Goal: Information Seeking & Learning: Learn about a topic

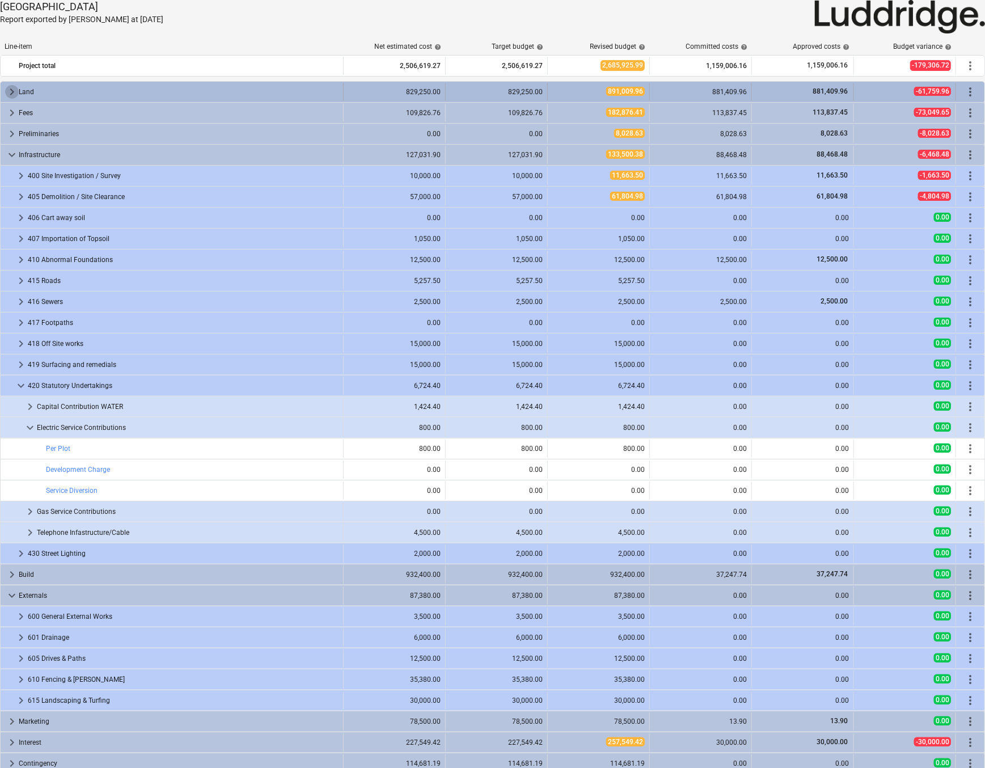
click at [14, 94] on span "keyboard_arrow_right" at bounding box center [12, 92] width 14 height 14
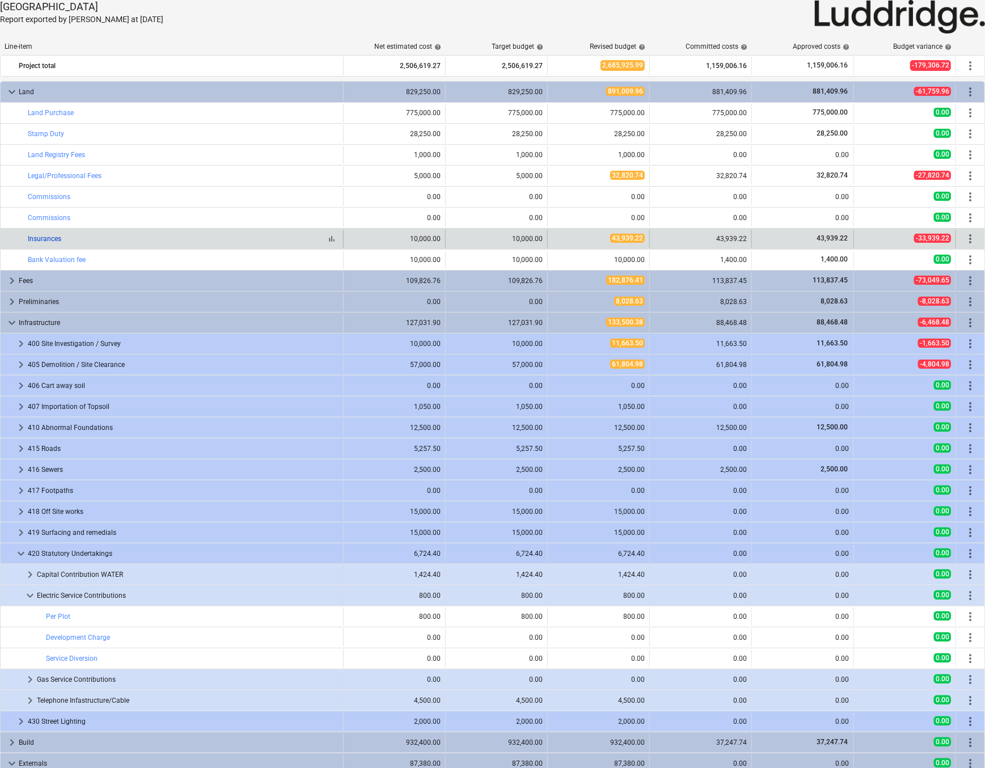
click at [42, 239] on link "Insurances" at bounding box center [44, 239] width 33 height 8
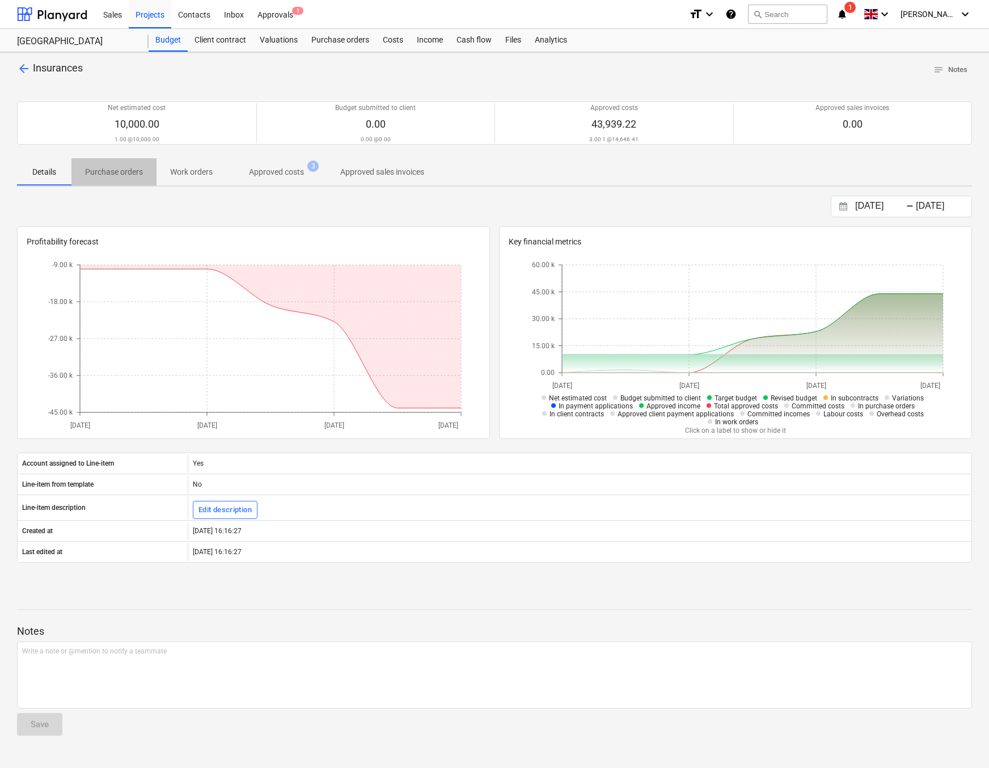
click at [120, 177] on p "Purchase orders" at bounding box center [114, 172] width 58 height 12
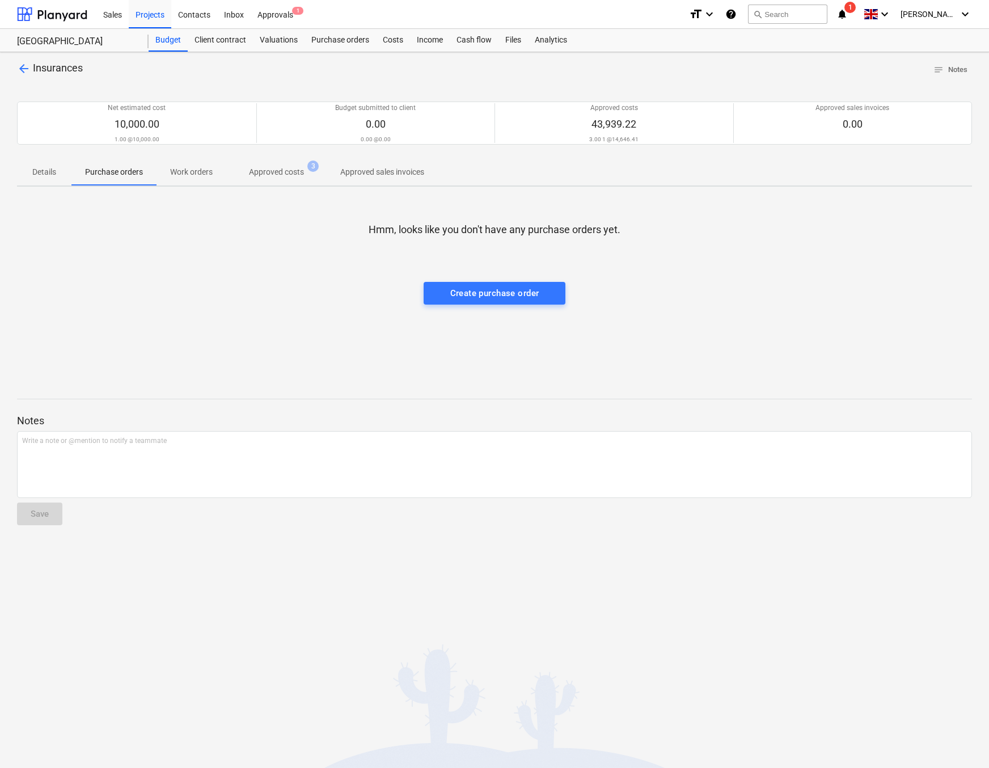
click at [191, 169] on p "Work orders" at bounding box center [191, 172] width 43 height 12
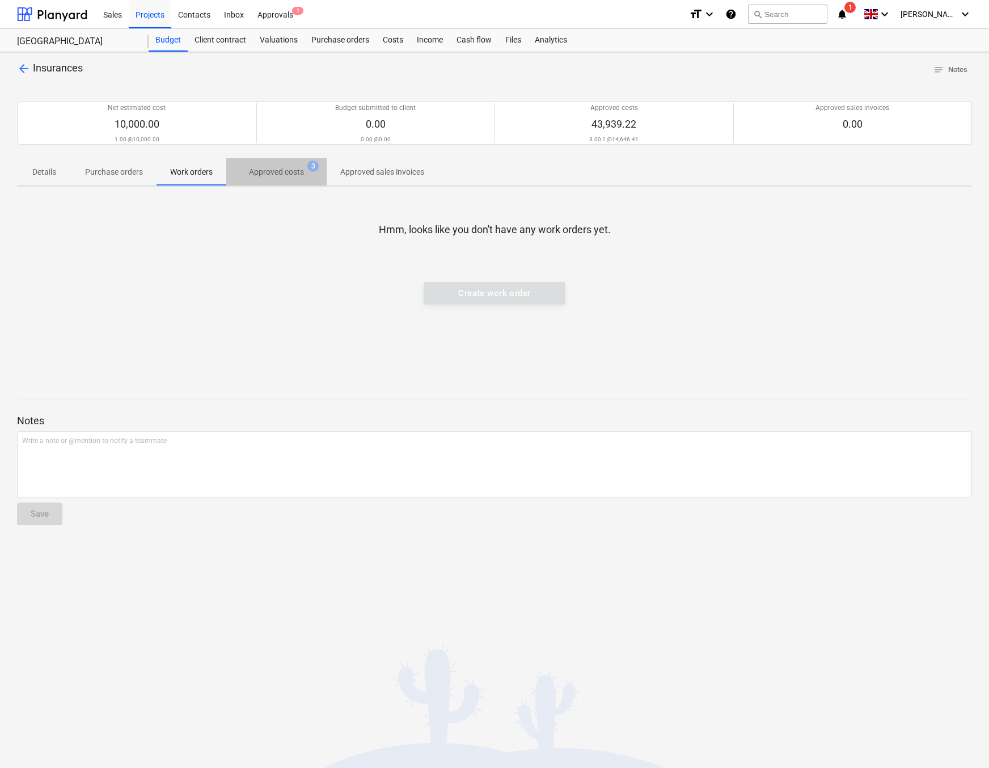
click at [291, 170] on p "Approved costs" at bounding box center [276, 172] width 55 height 12
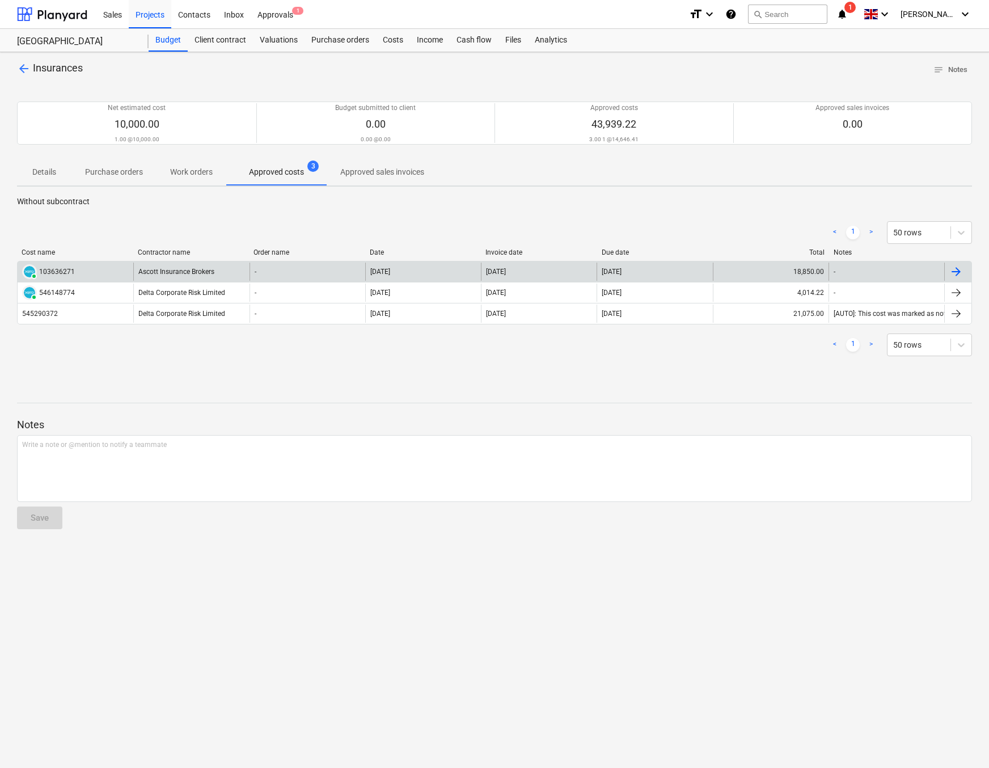
click at [59, 270] on div "103636271" at bounding box center [57, 272] width 36 height 8
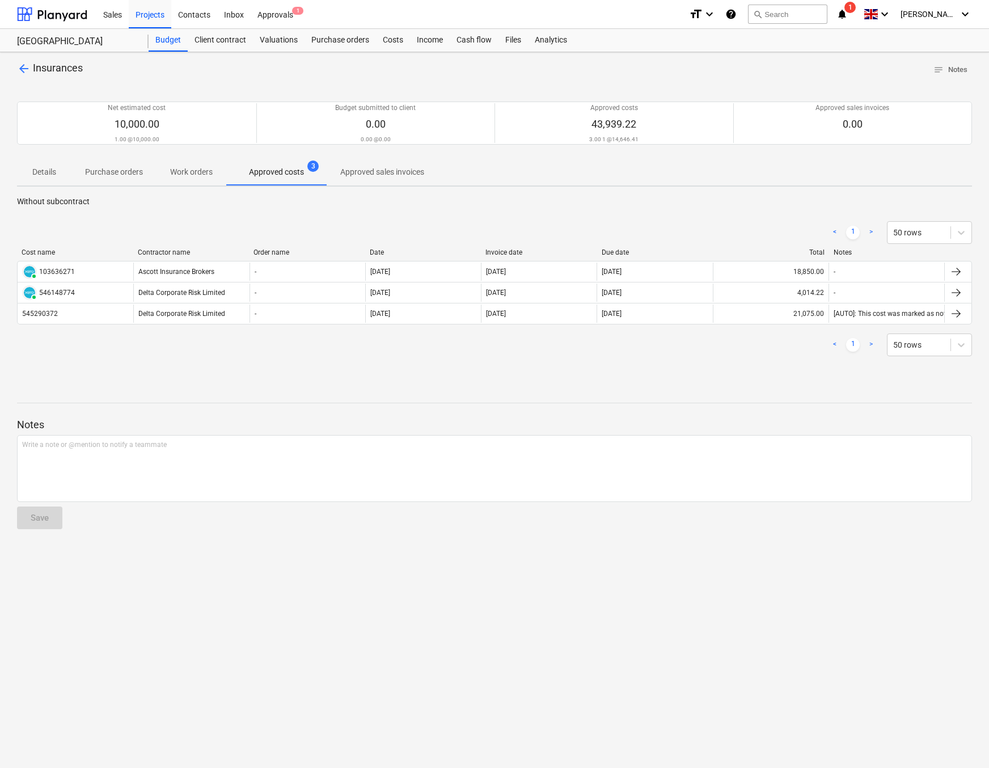
click at [22, 68] on span "arrow_back" at bounding box center [24, 69] width 14 height 14
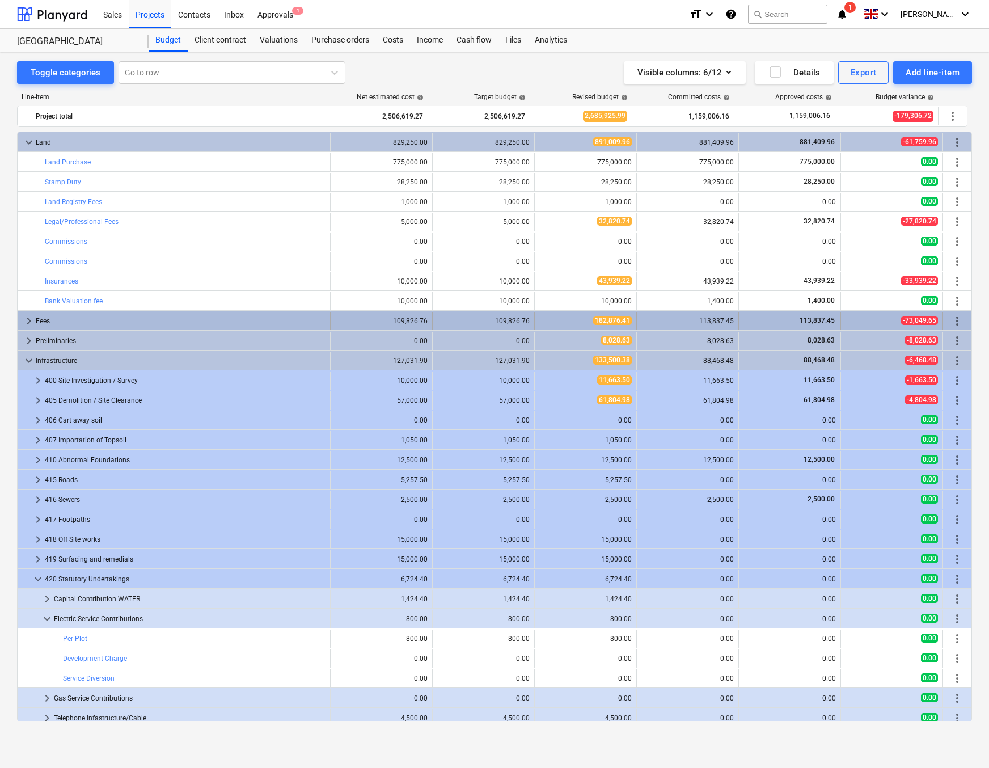
click at [30, 322] on span "keyboard_arrow_right" at bounding box center [29, 321] width 14 height 14
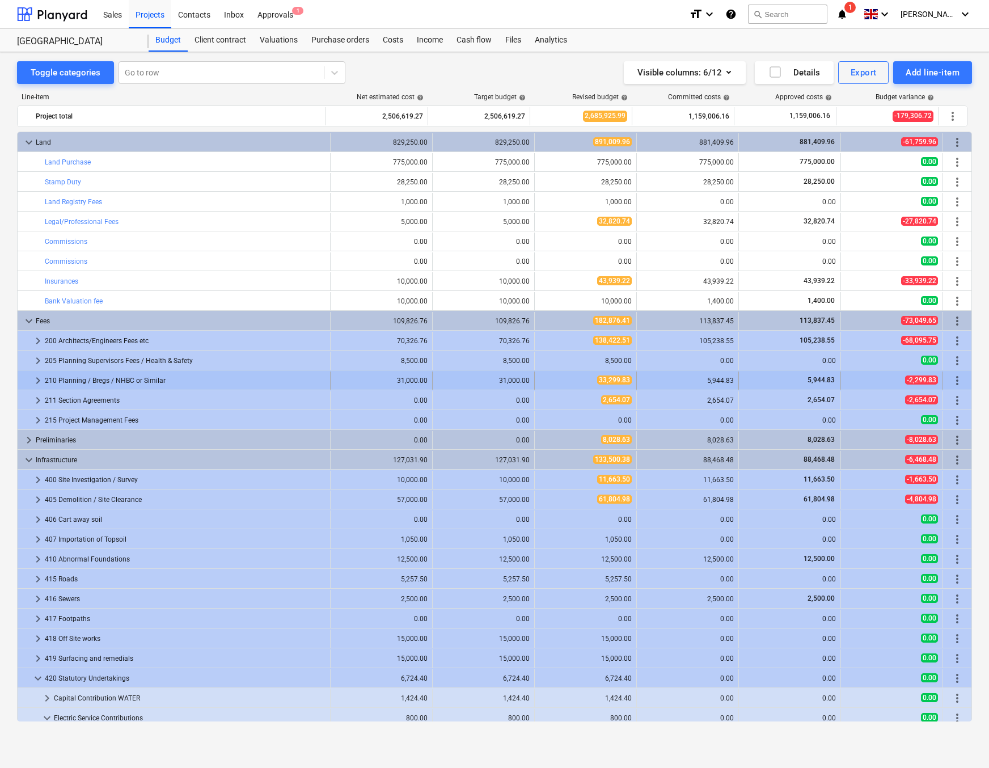
click at [35, 383] on span "keyboard_arrow_right" at bounding box center [38, 381] width 14 height 14
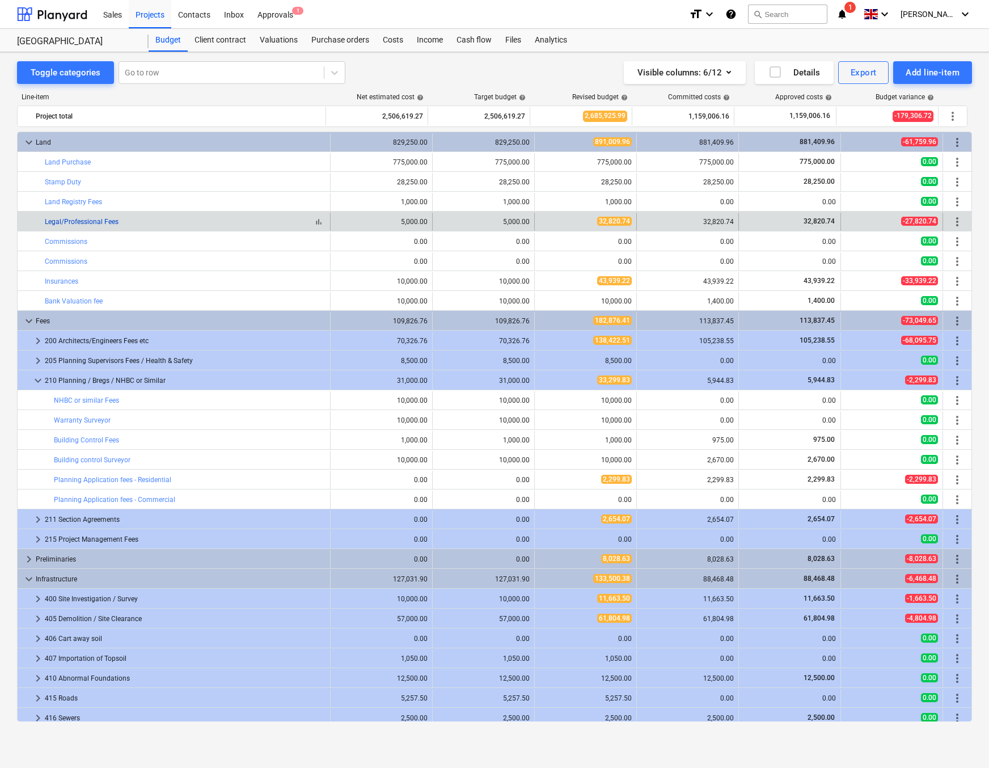
click at [79, 222] on link "Legal/Professional Fees" at bounding box center [82, 222] width 74 height 8
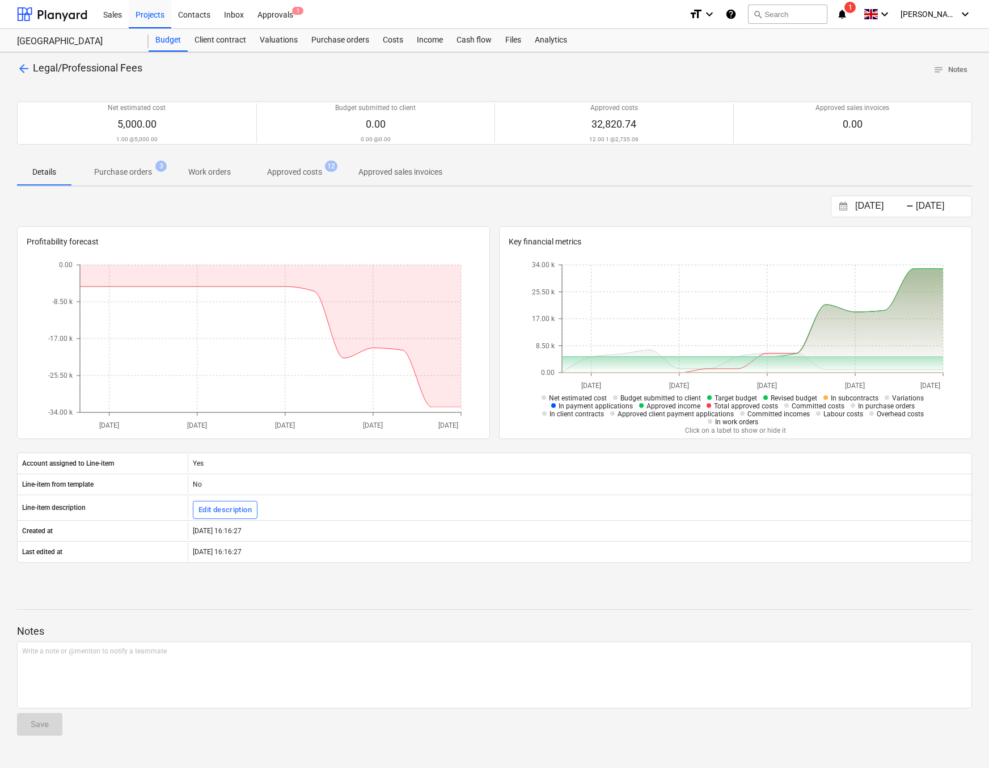
click at [128, 175] on p "Purchase orders" at bounding box center [123, 172] width 58 height 12
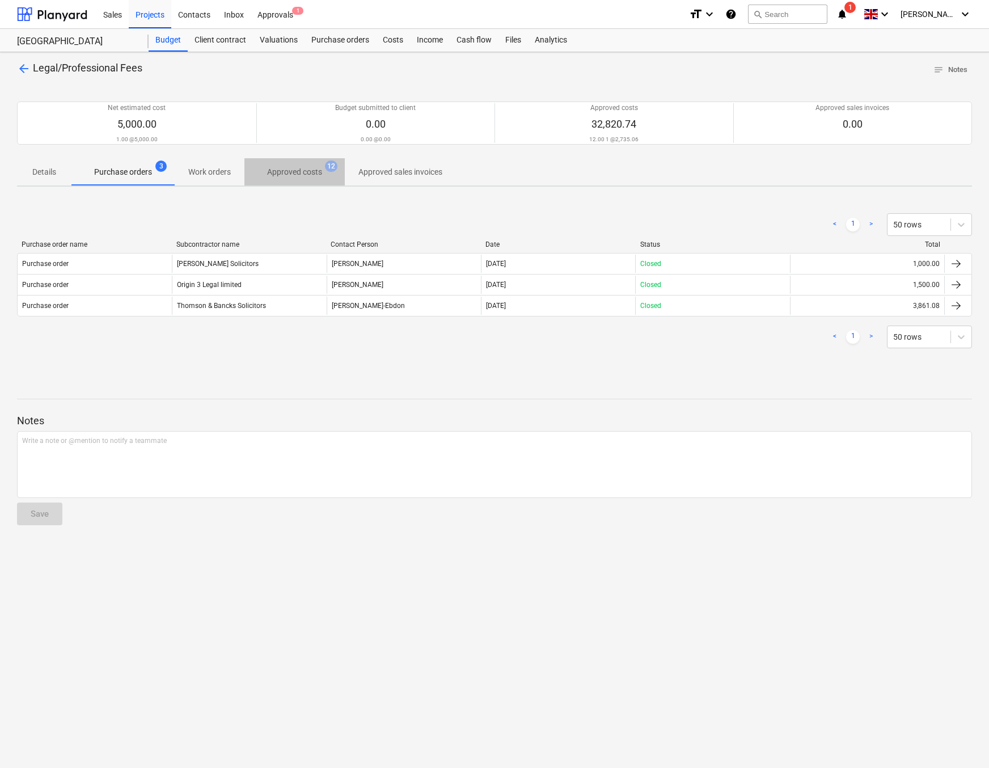
click at [280, 175] on p "Approved costs" at bounding box center [294, 172] width 55 height 12
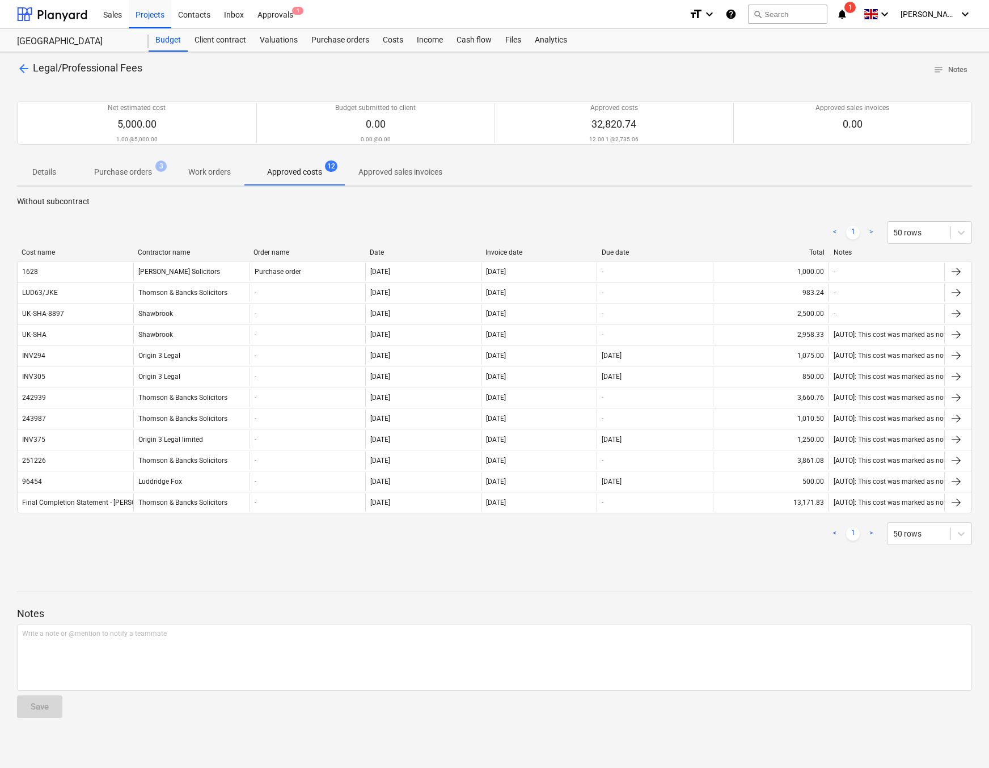
click at [27, 66] on span "arrow_back" at bounding box center [24, 69] width 14 height 14
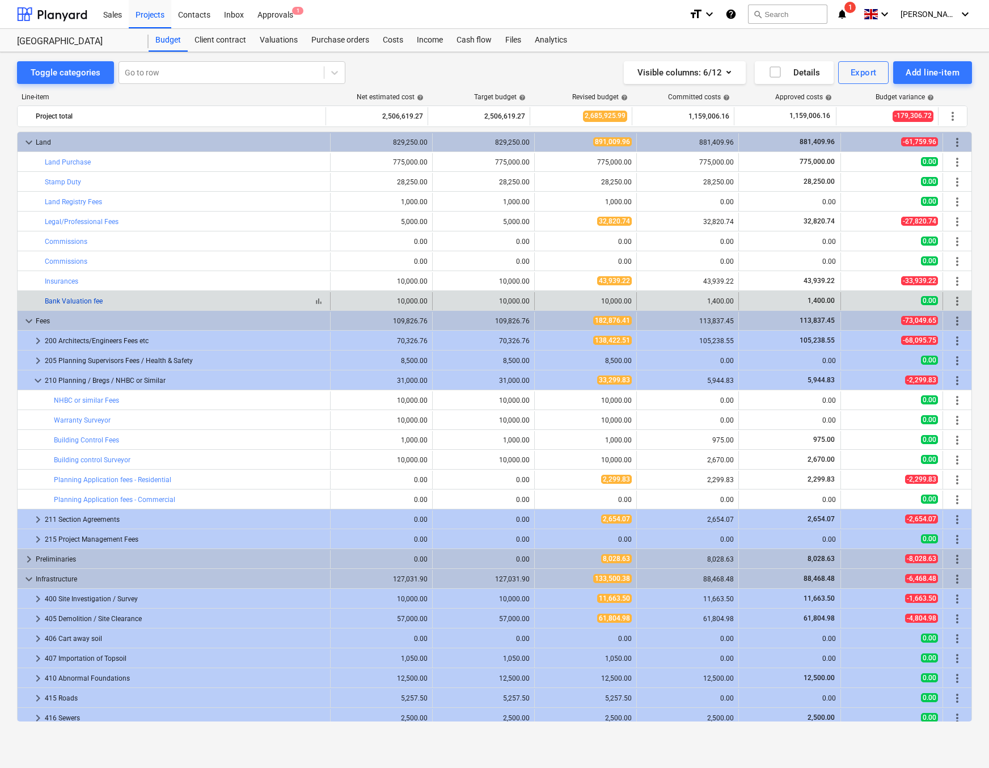
click at [70, 298] on link "Bank Valuation fee" at bounding box center [74, 301] width 58 height 8
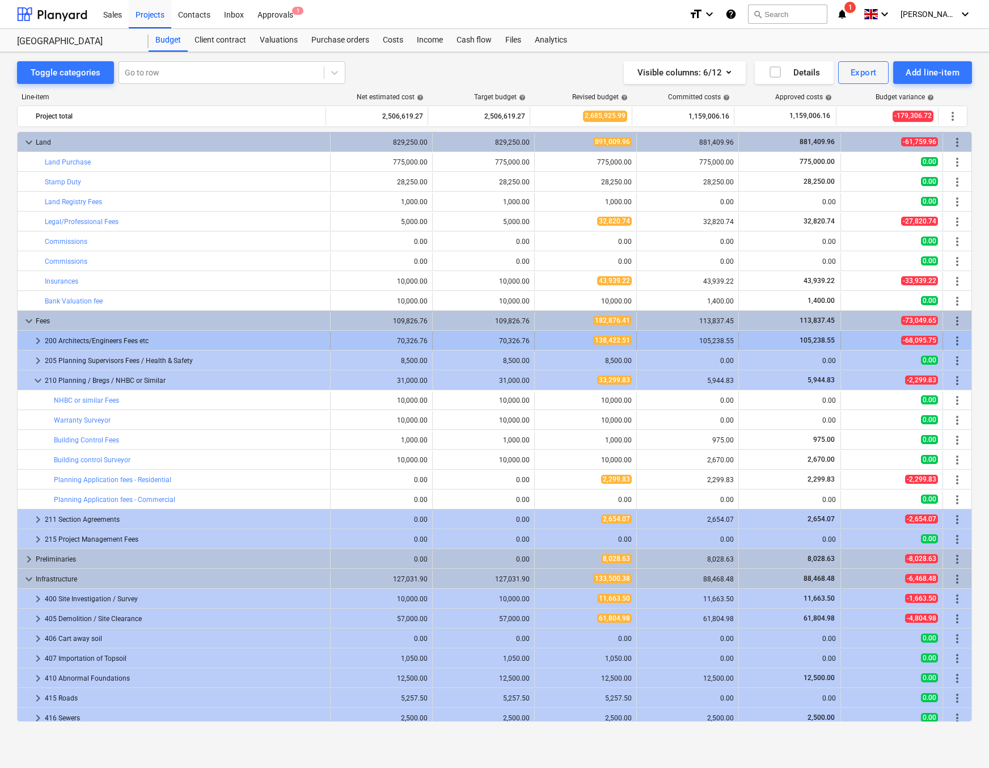
click at [41, 341] on span "keyboard_arrow_right" at bounding box center [38, 341] width 14 height 14
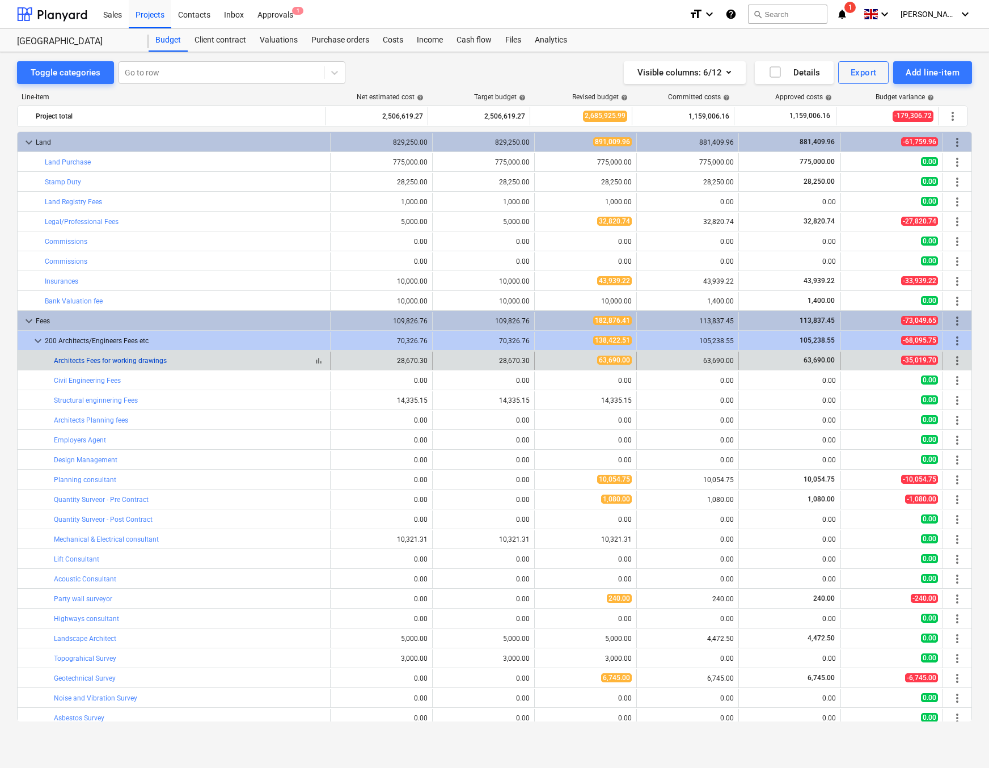
click at [87, 361] on link "Architects Fees for working drawings" at bounding box center [110, 361] width 113 height 8
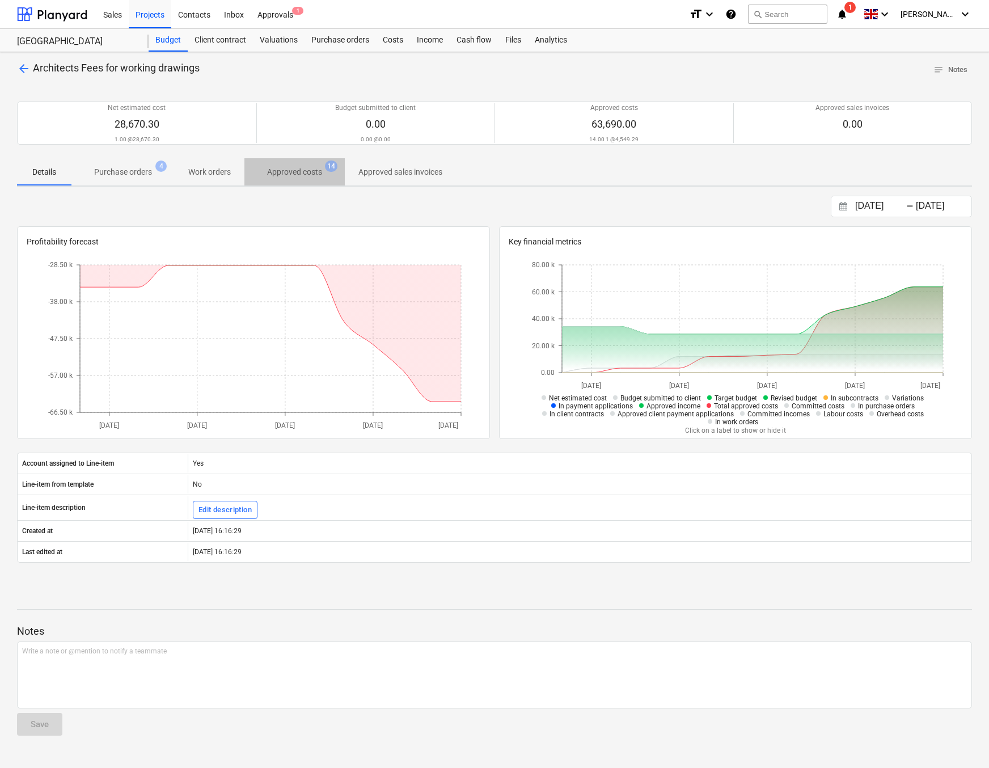
click at [286, 181] on span "Approved costs 14" at bounding box center [294, 172] width 100 height 20
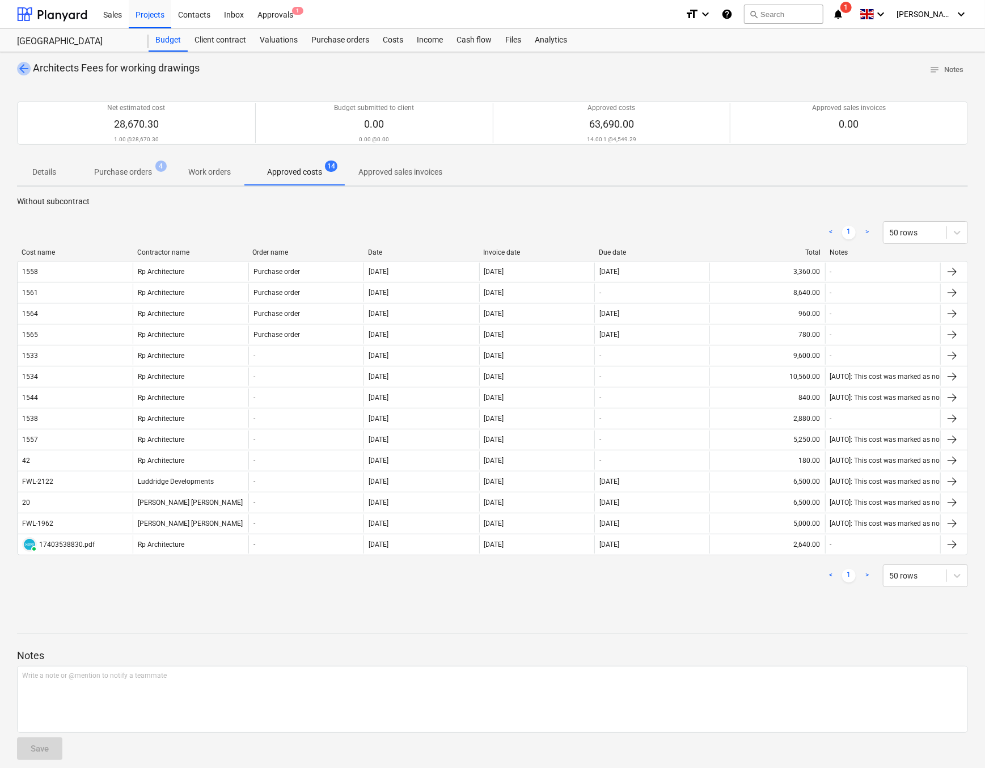
click at [22, 68] on span "arrow_back" at bounding box center [24, 69] width 14 height 14
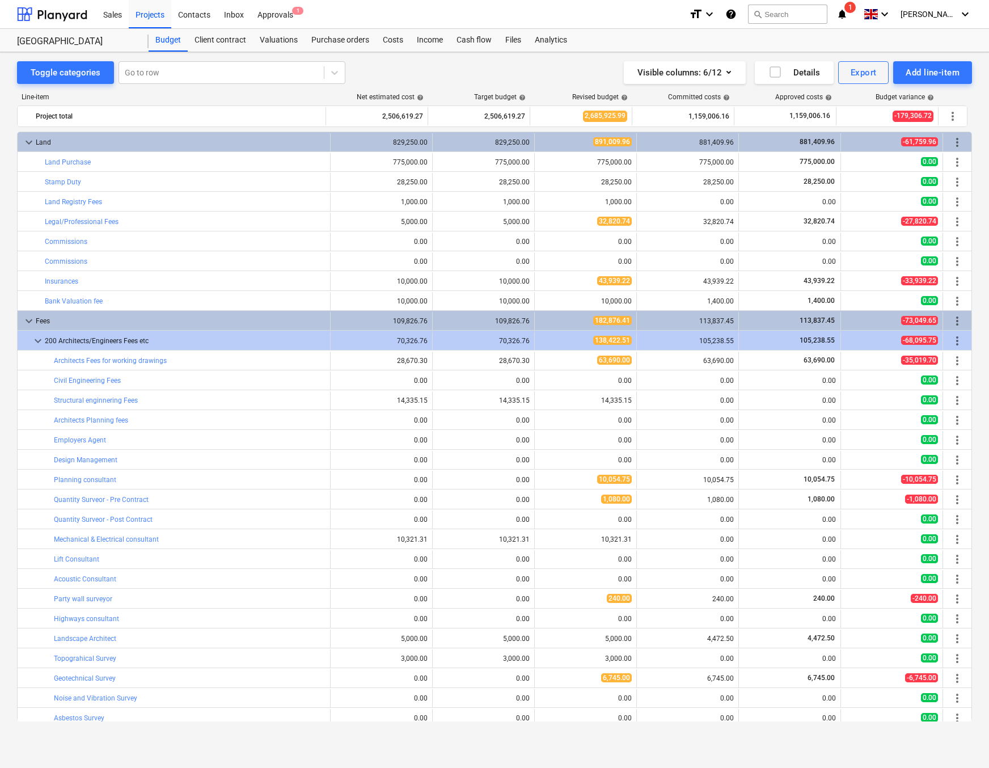
scroll to position [1, 0]
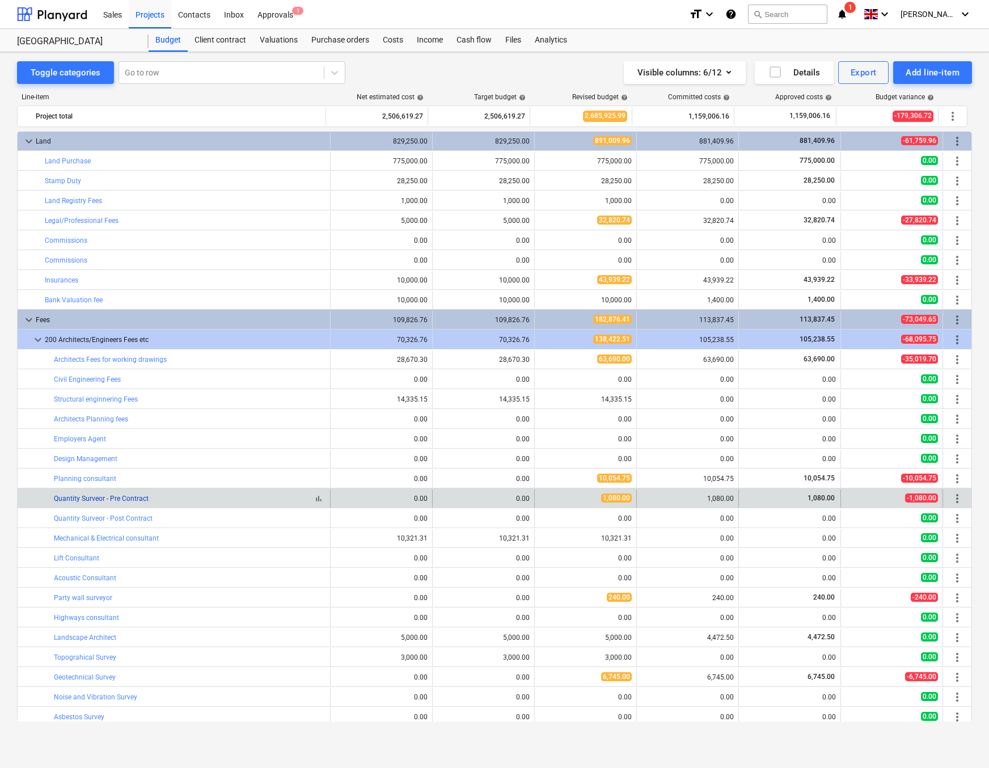
click at [112, 497] on link "Quantity Surveor - Pre Contract" at bounding box center [101, 498] width 95 height 8
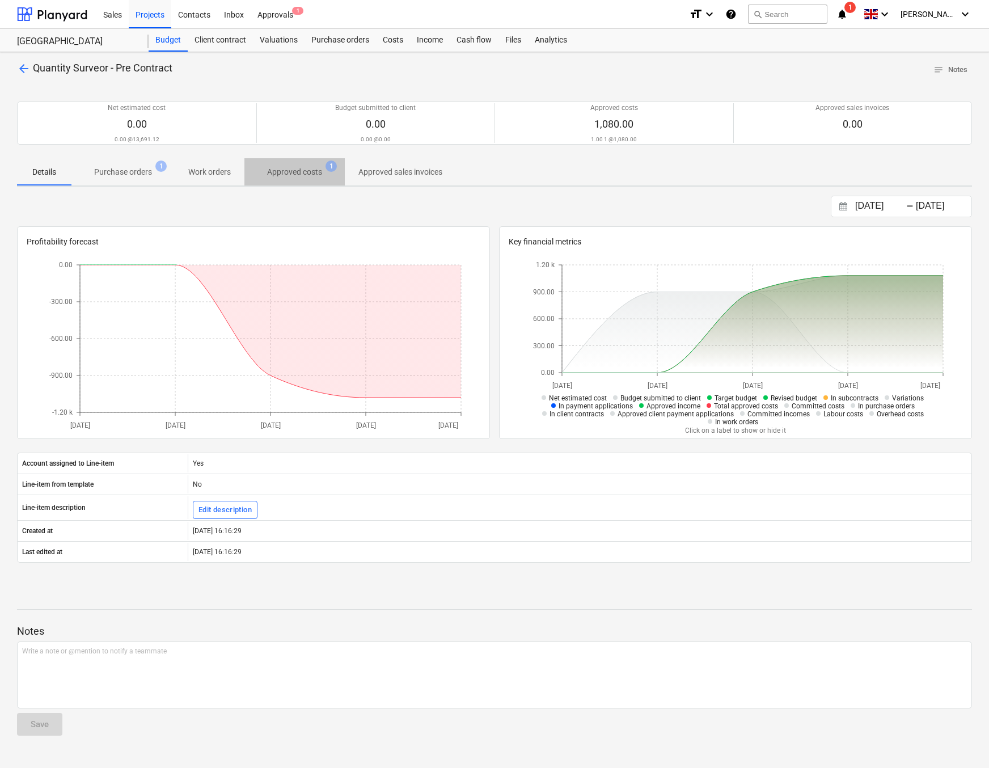
click at [286, 173] on p "Approved costs" at bounding box center [294, 172] width 55 height 12
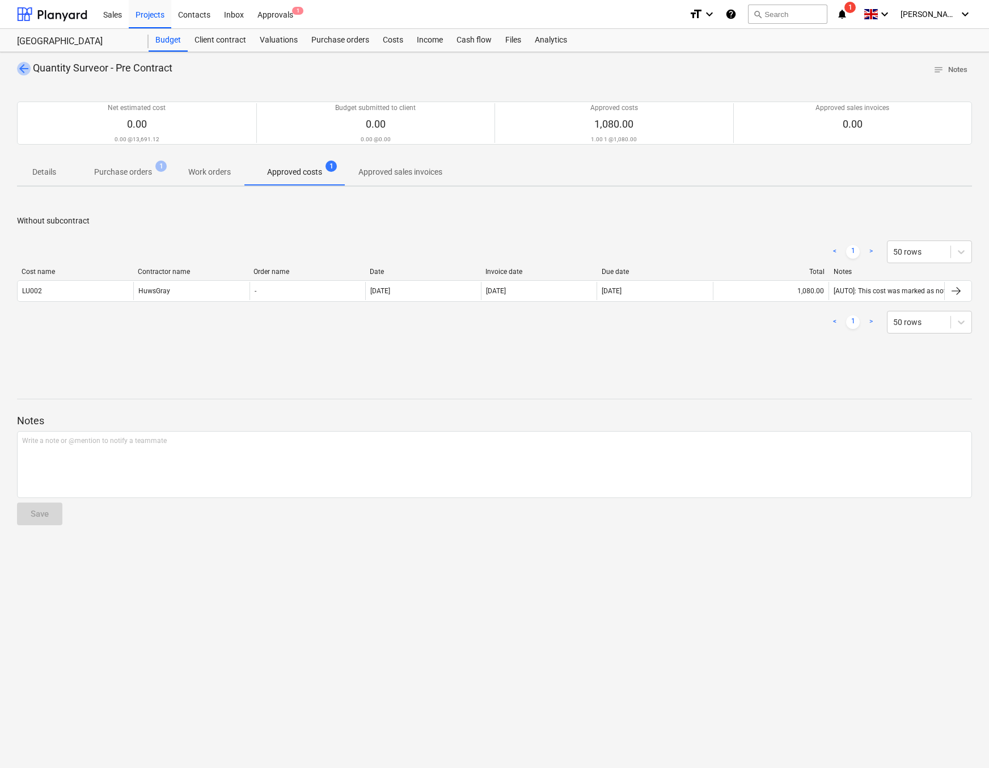
click at [21, 68] on span "arrow_back" at bounding box center [24, 69] width 14 height 14
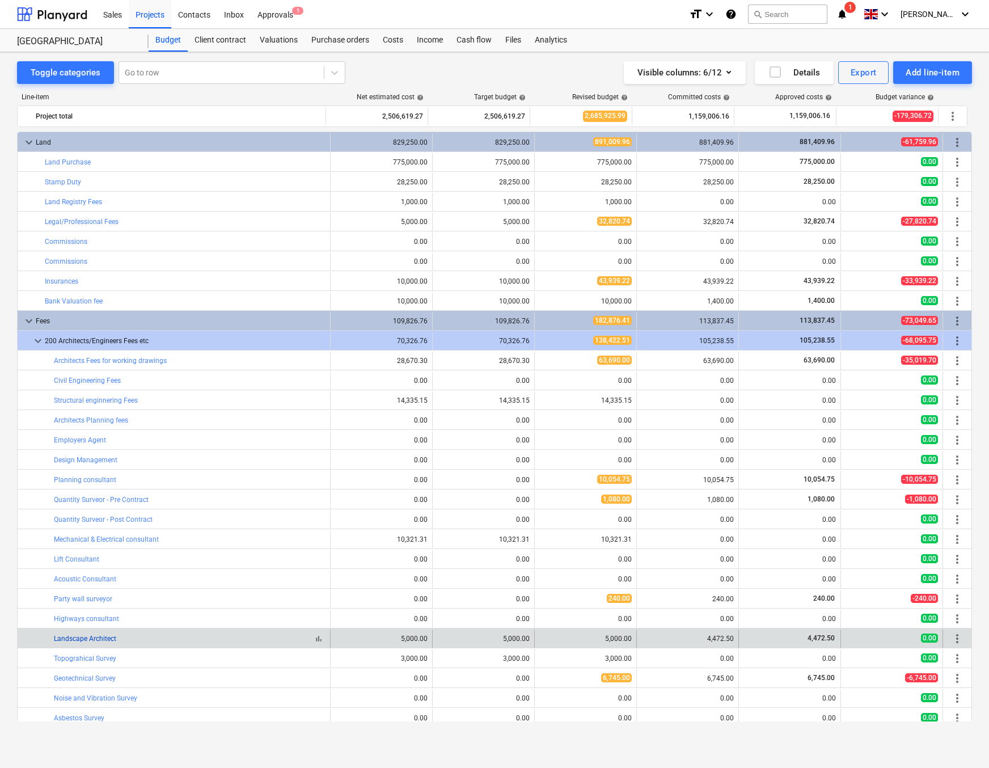
click at [103, 636] on link "Landscape Architect" at bounding box center [85, 638] width 62 height 8
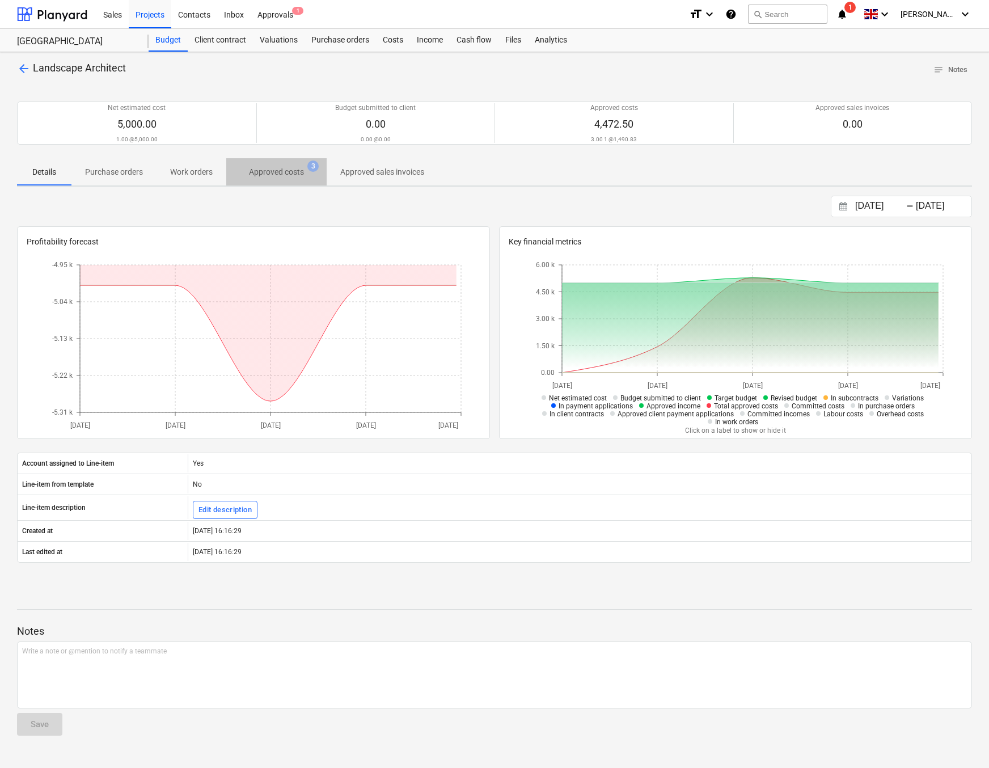
click at [282, 176] on p "Approved costs" at bounding box center [276, 172] width 55 height 12
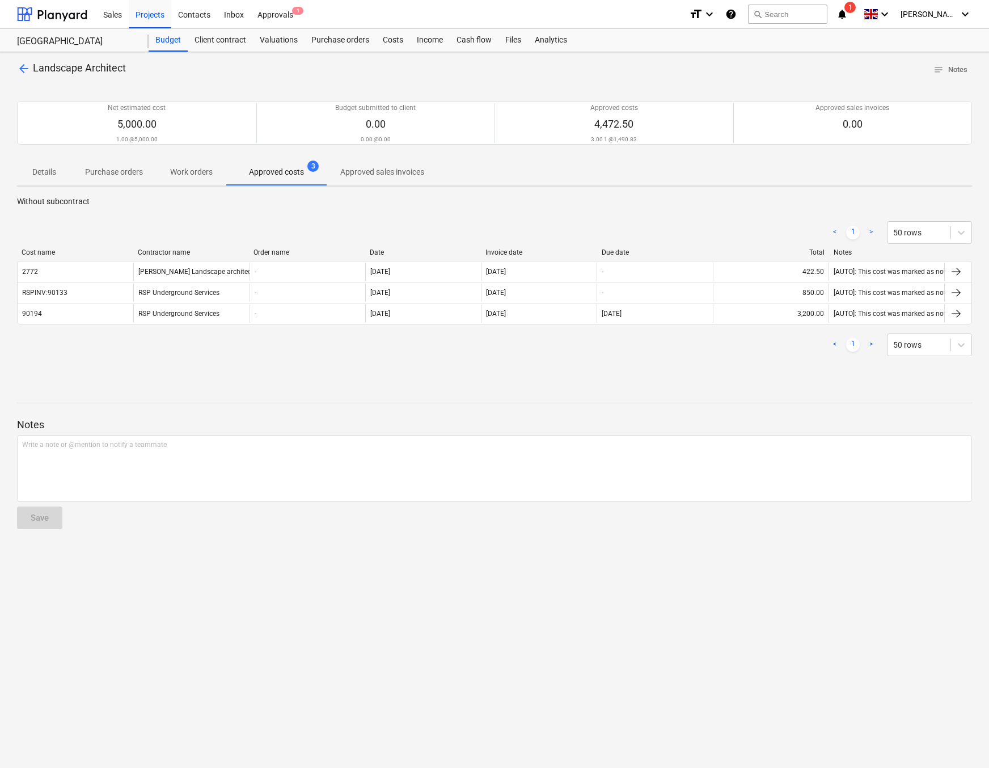
click at [26, 70] on span "arrow_back" at bounding box center [24, 69] width 14 height 14
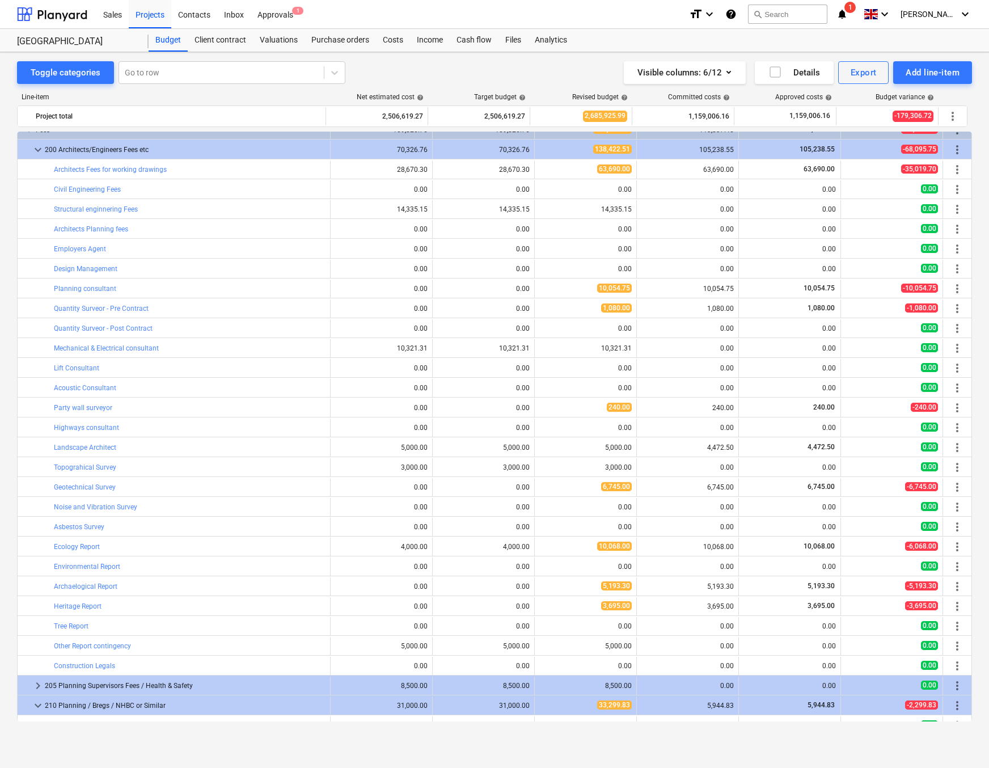
scroll to position [196, 0]
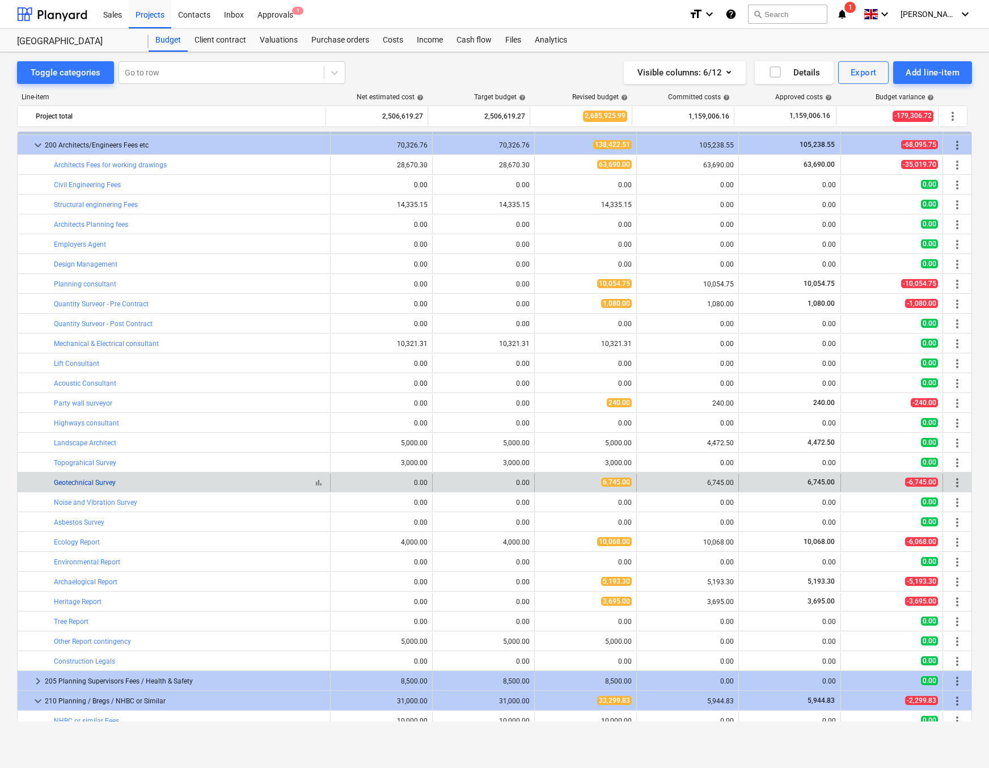
click at [94, 483] on link "Geotechnical Survey" at bounding box center [85, 483] width 62 height 8
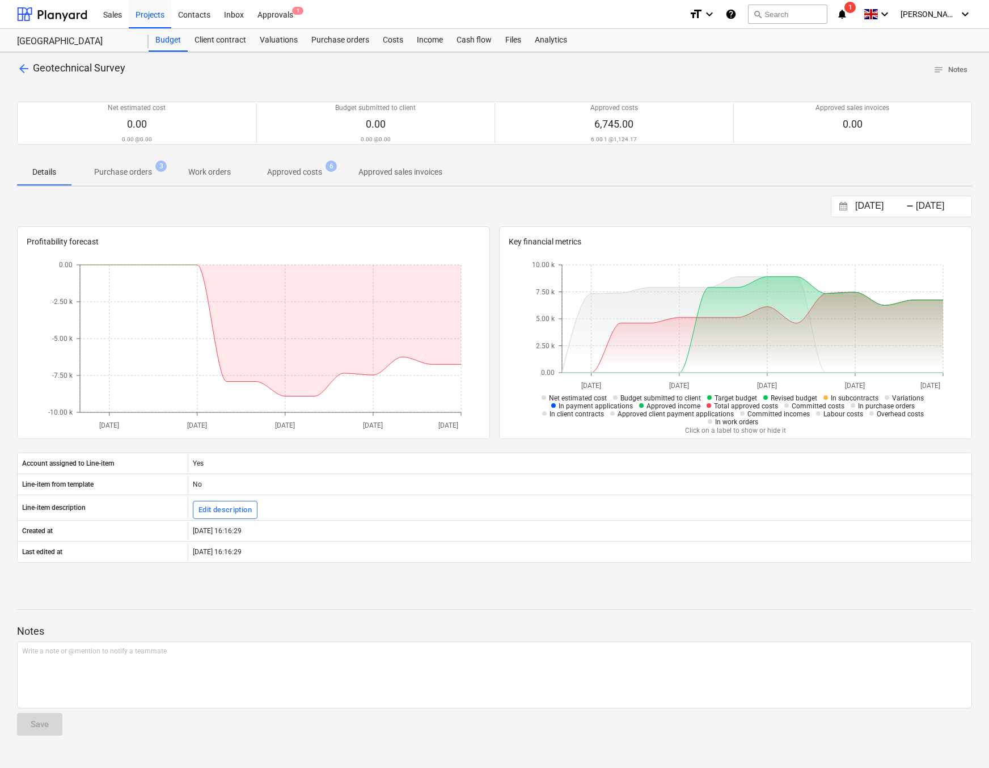
click at [285, 173] on p "Approved costs" at bounding box center [294, 172] width 55 height 12
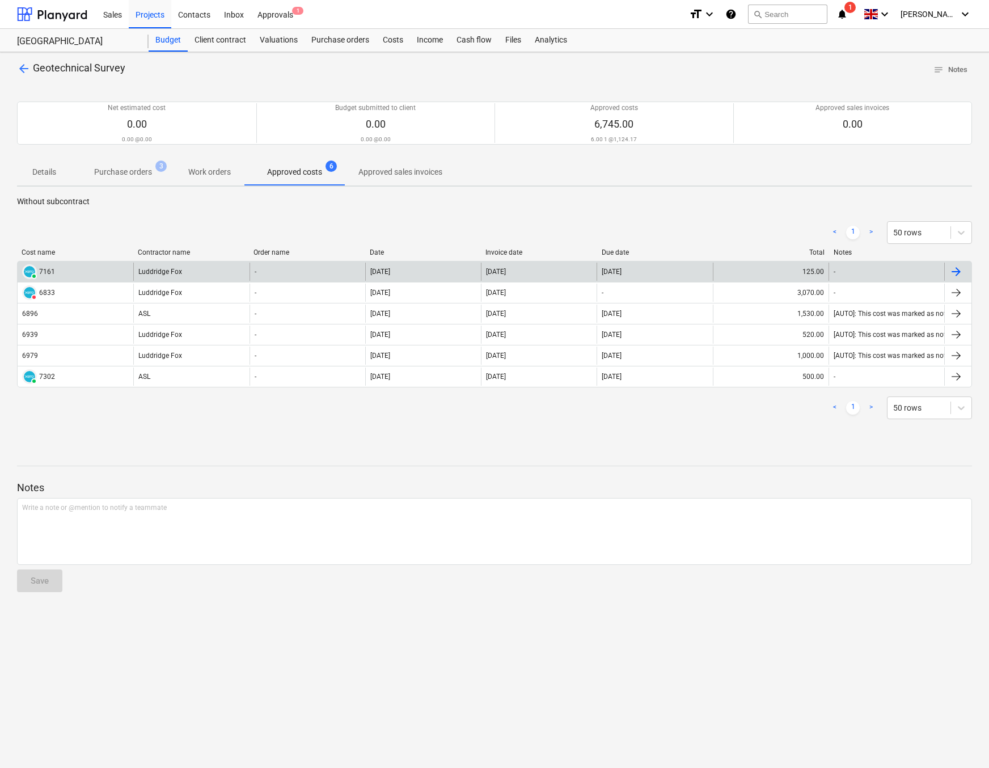
click at [45, 268] on div "7161" at bounding box center [47, 272] width 16 height 8
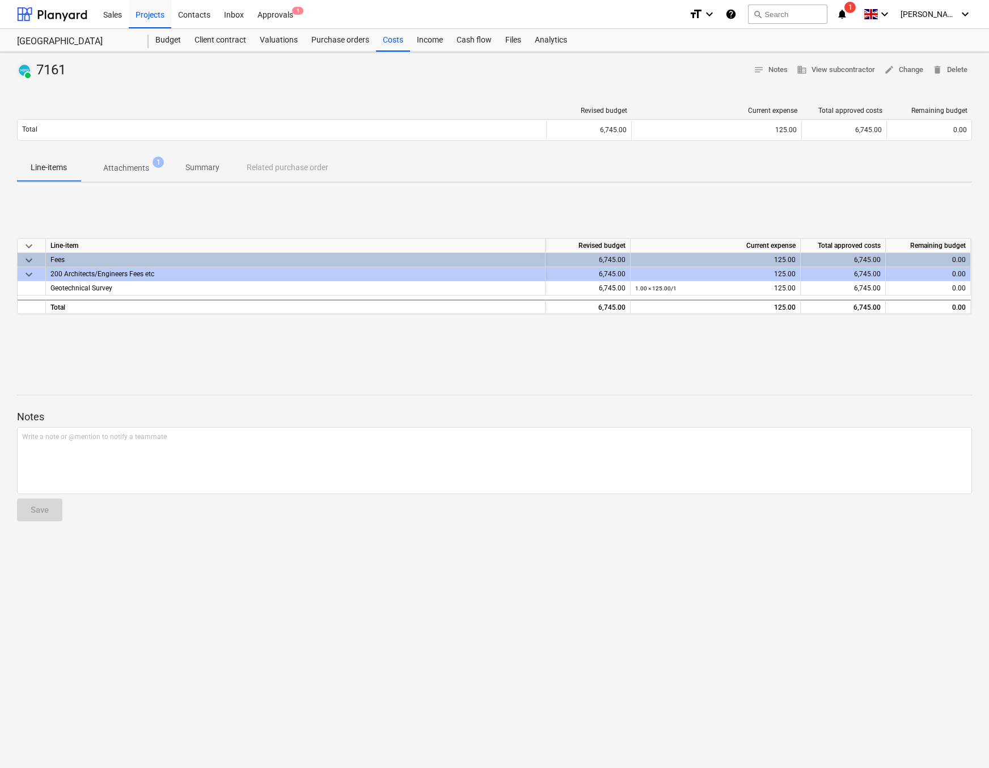
click at [26, 275] on span "keyboard_arrow_down" at bounding box center [29, 275] width 14 height 14
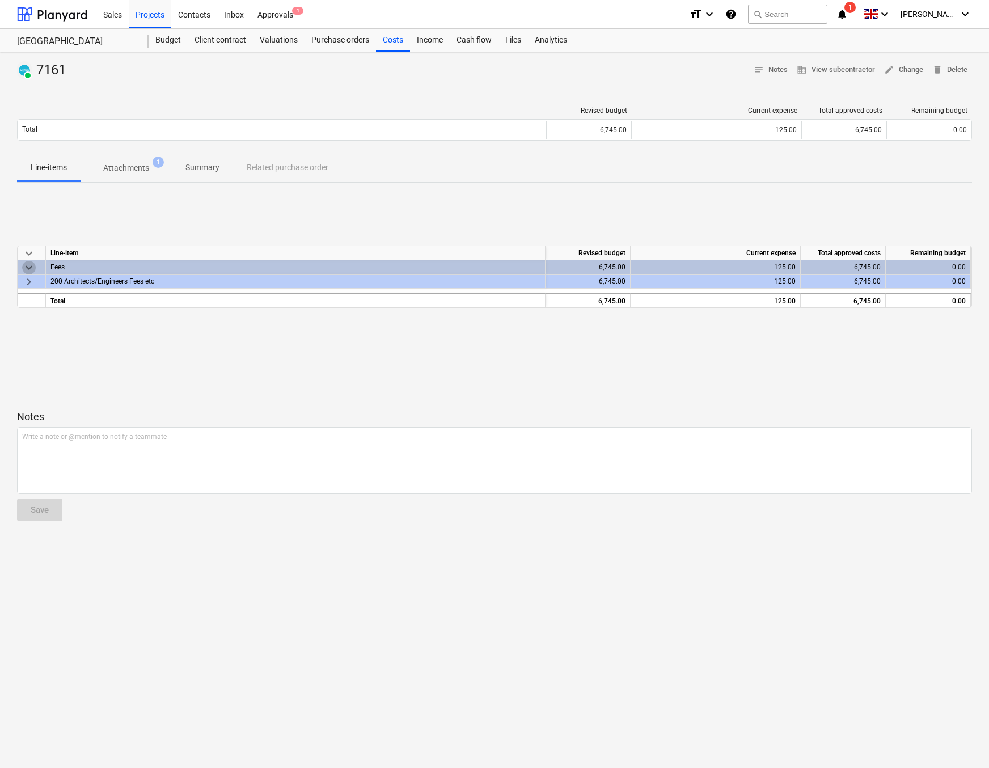
click at [26, 266] on span "keyboard_arrow_down" at bounding box center [29, 268] width 14 height 14
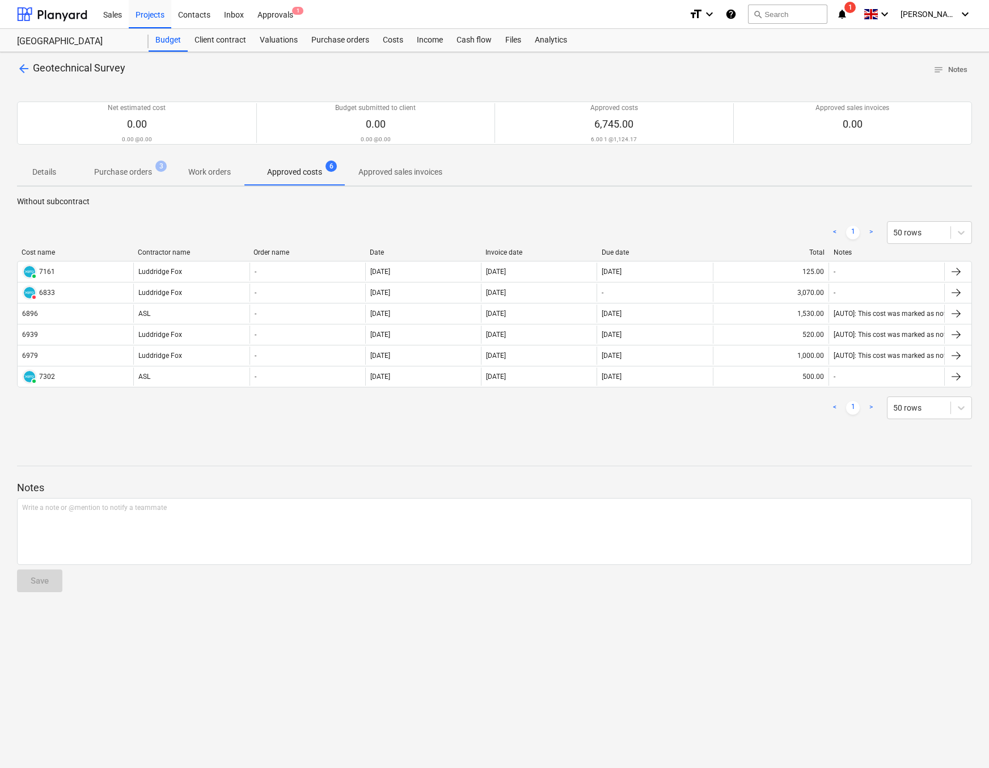
click at [28, 69] on span "arrow_back" at bounding box center [24, 69] width 14 height 14
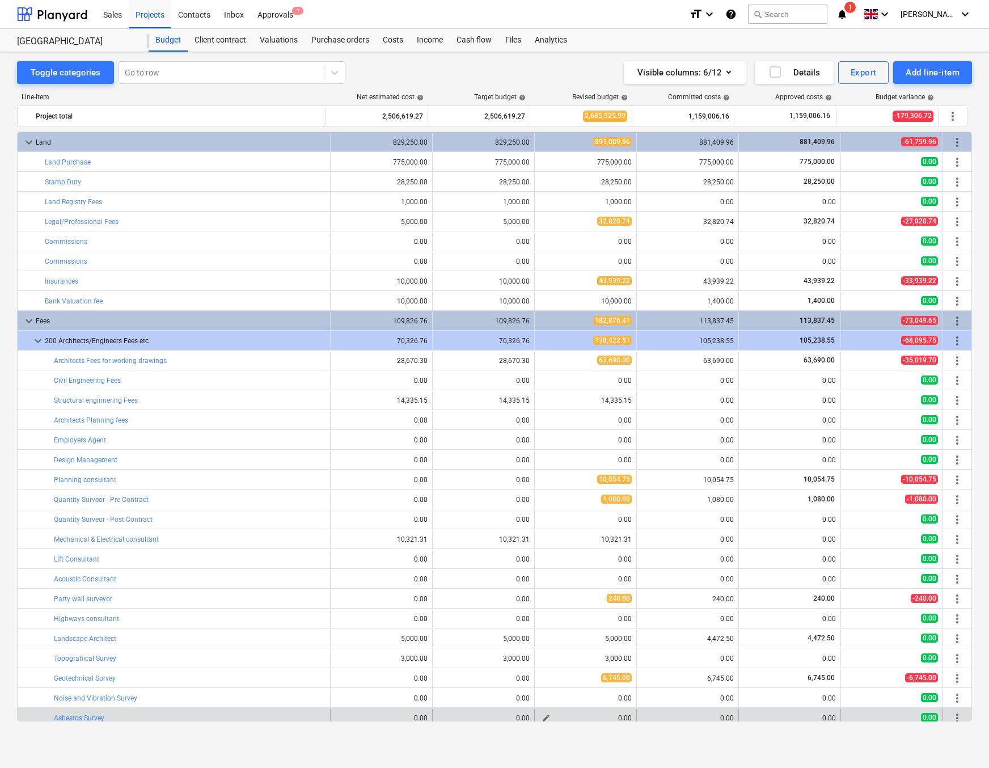
scroll to position [195, 0]
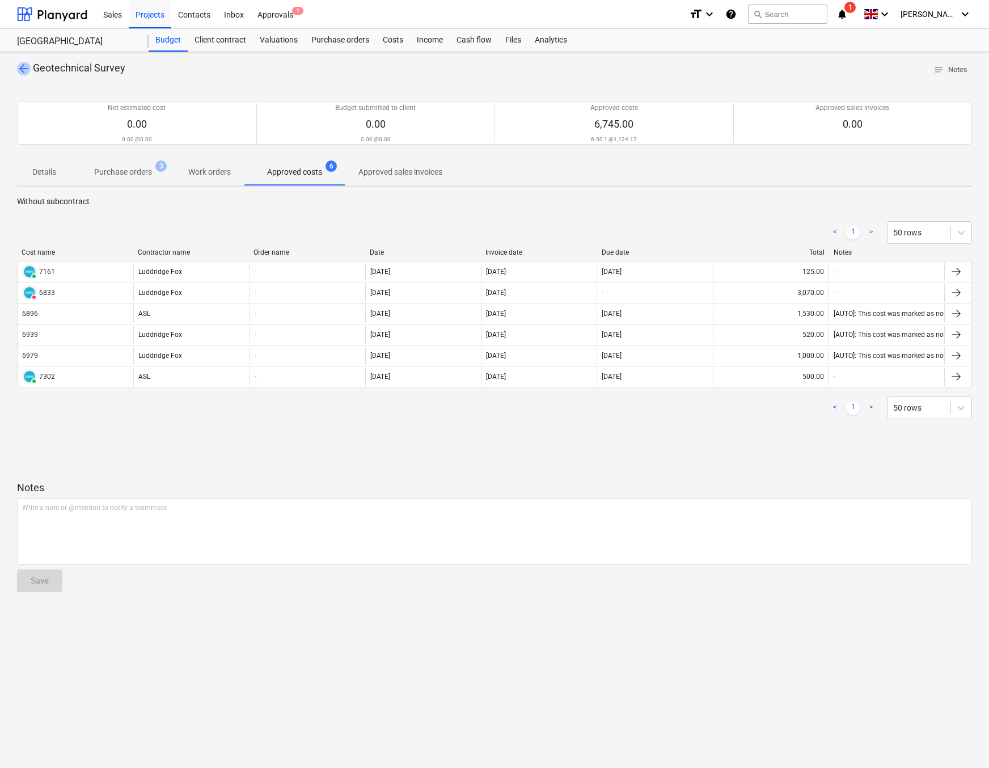
click at [24, 71] on span "arrow_back" at bounding box center [24, 69] width 14 height 14
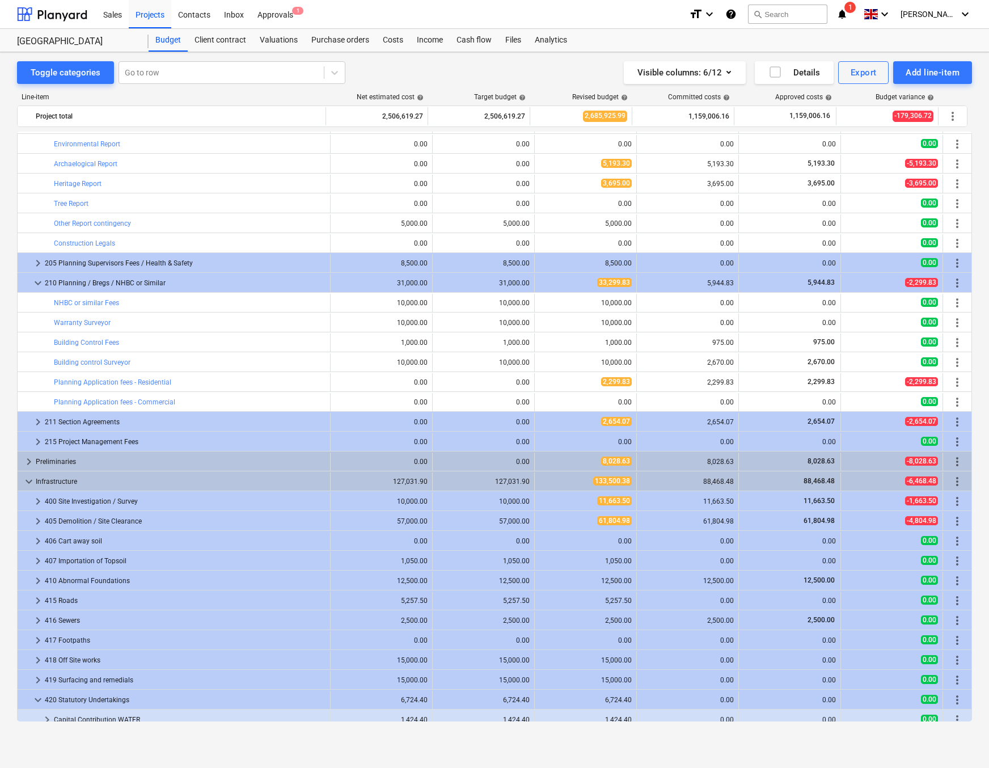
scroll to position [645, 0]
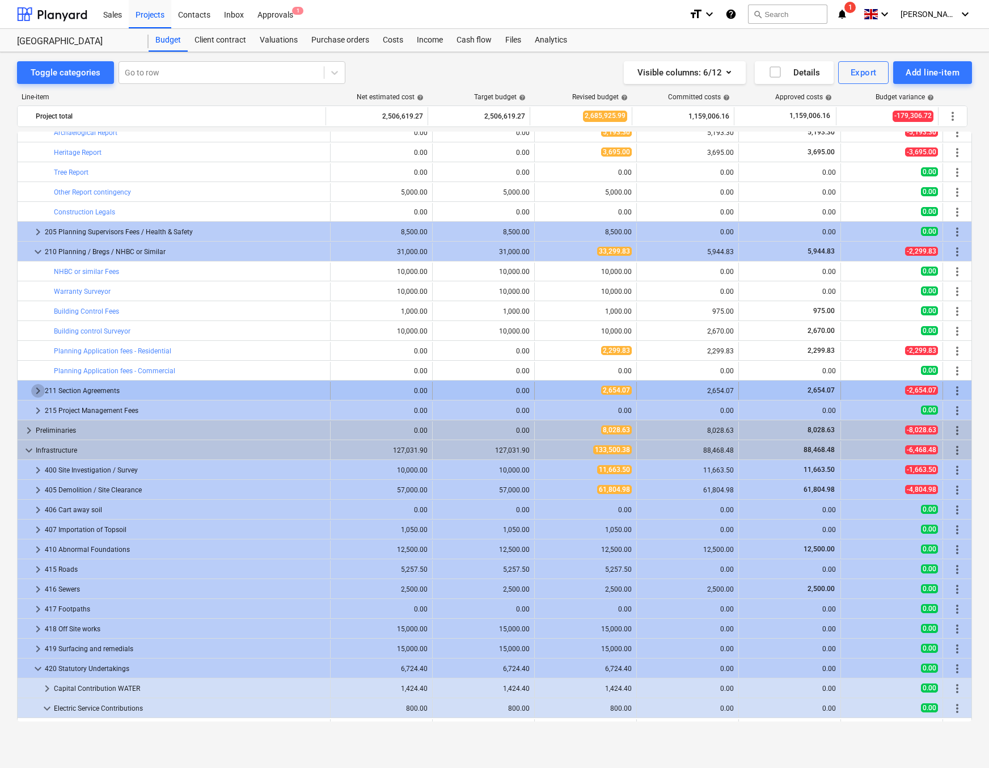
click at [39, 388] on span "keyboard_arrow_right" at bounding box center [38, 391] width 14 height 14
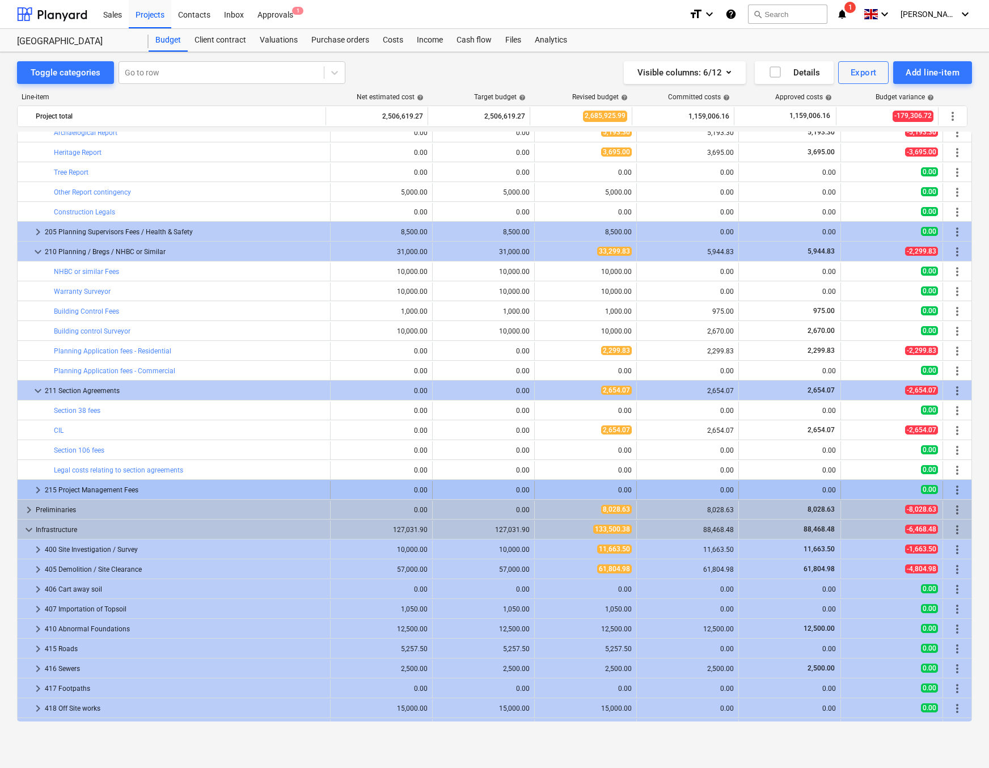
click at [39, 491] on span "keyboard_arrow_right" at bounding box center [38, 490] width 14 height 14
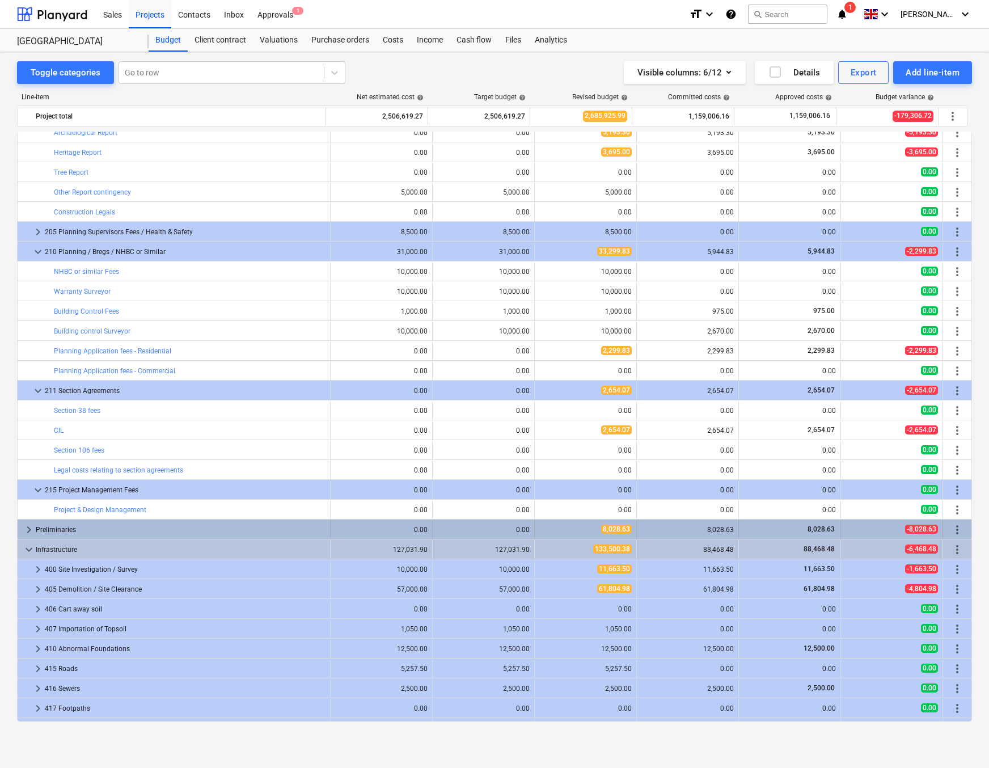
click at [25, 531] on span "keyboard_arrow_right" at bounding box center [29, 530] width 14 height 14
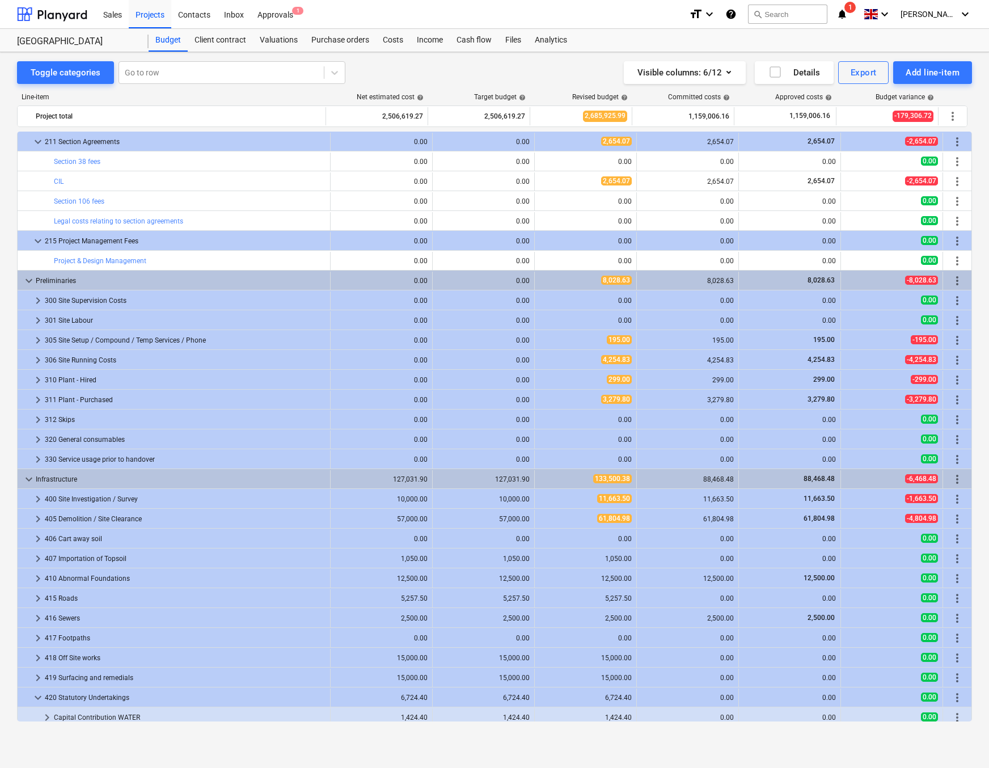
scroll to position [901, 0]
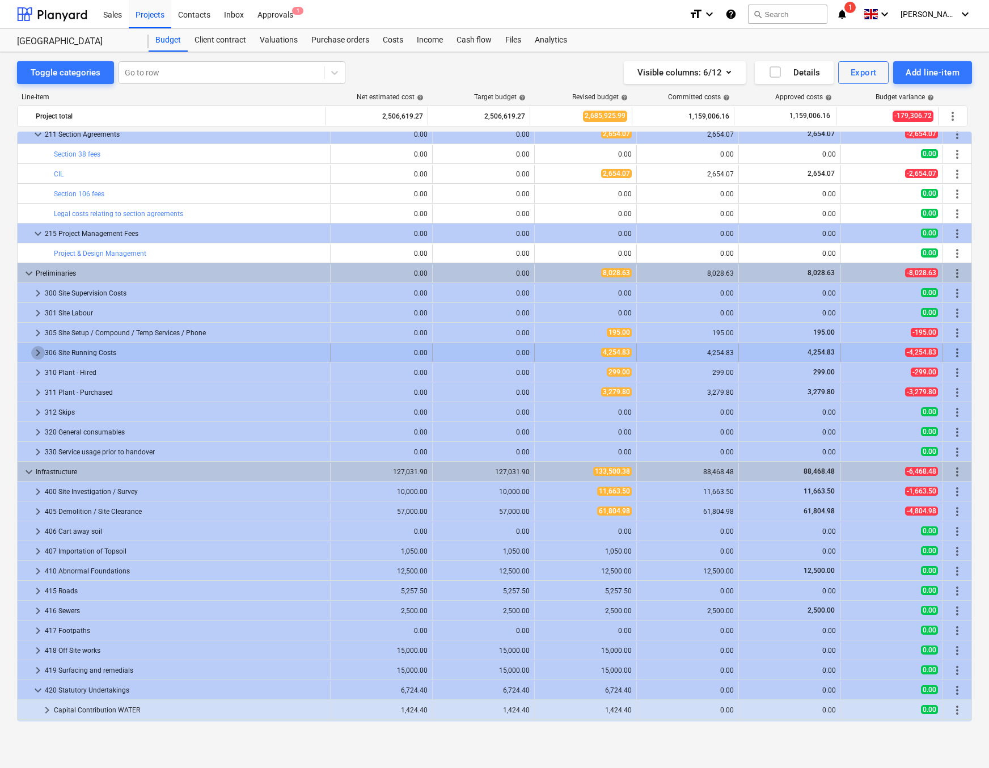
click at [37, 354] on span "keyboard_arrow_right" at bounding box center [38, 353] width 14 height 14
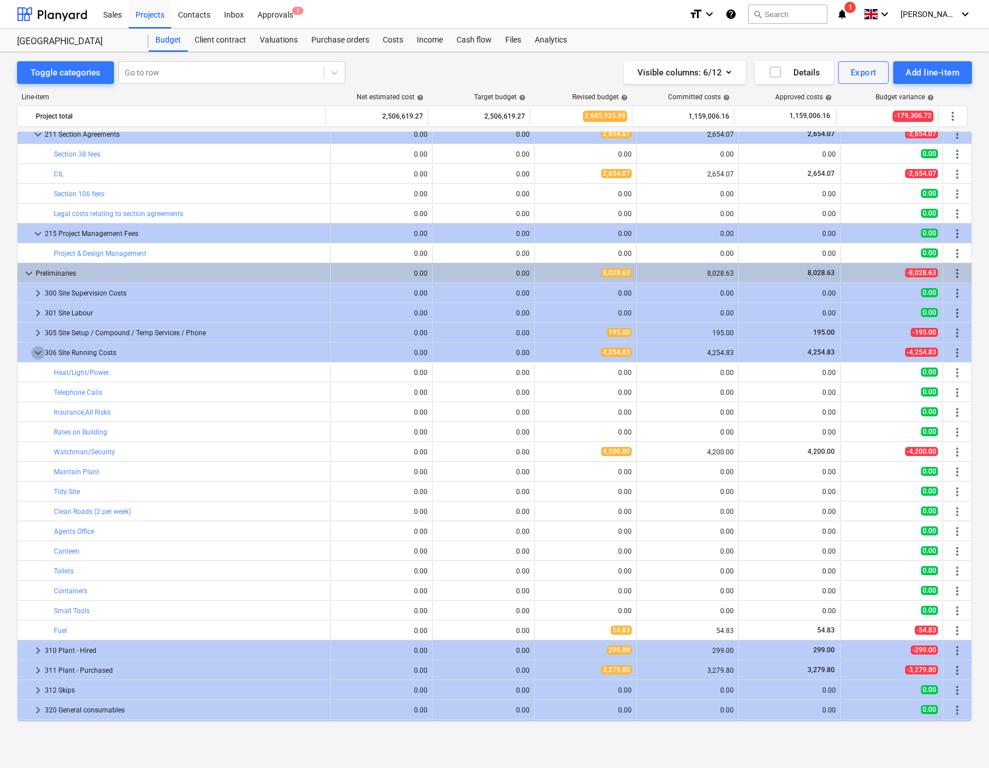
click at [37, 354] on span "keyboard_arrow_down" at bounding box center [38, 353] width 14 height 14
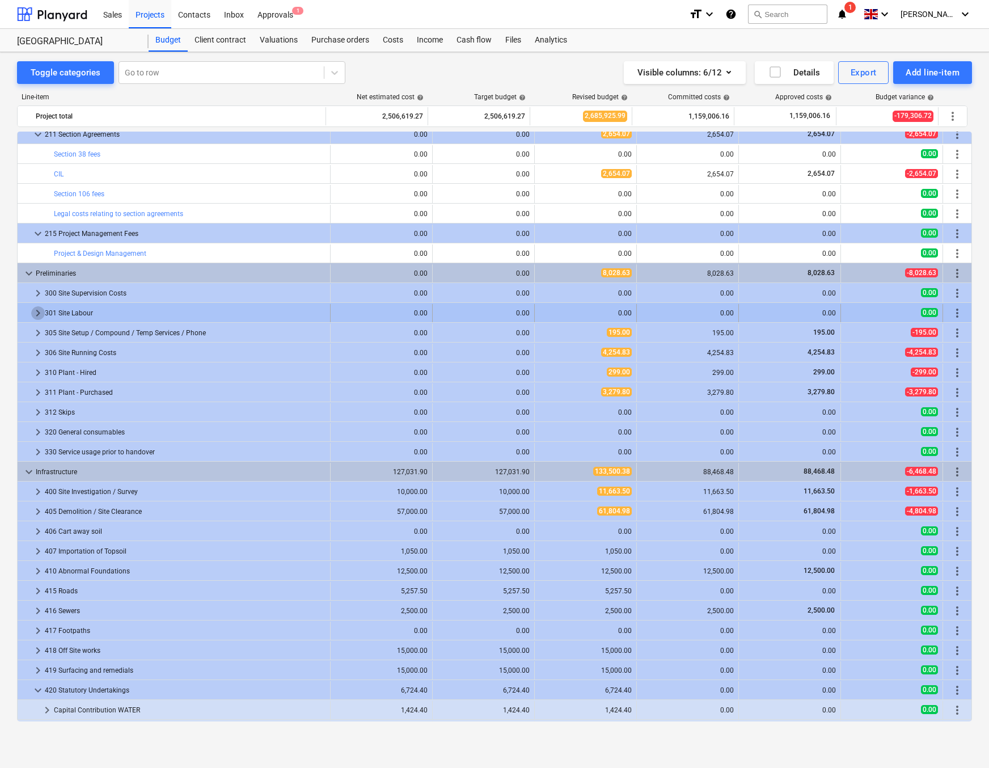
click at [41, 313] on span "keyboard_arrow_right" at bounding box center [38, 313] width 14 height 14
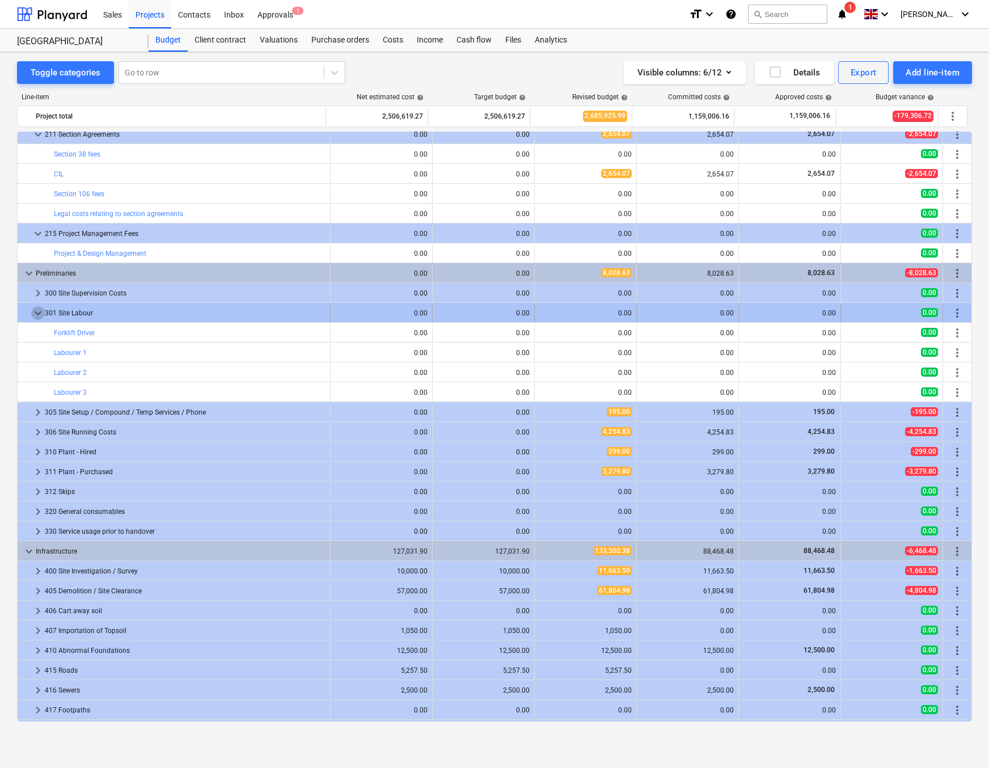
click at [40, 314] on span "keyboard_arrow_down" at bounding box center [38, 313] width 14 height 14
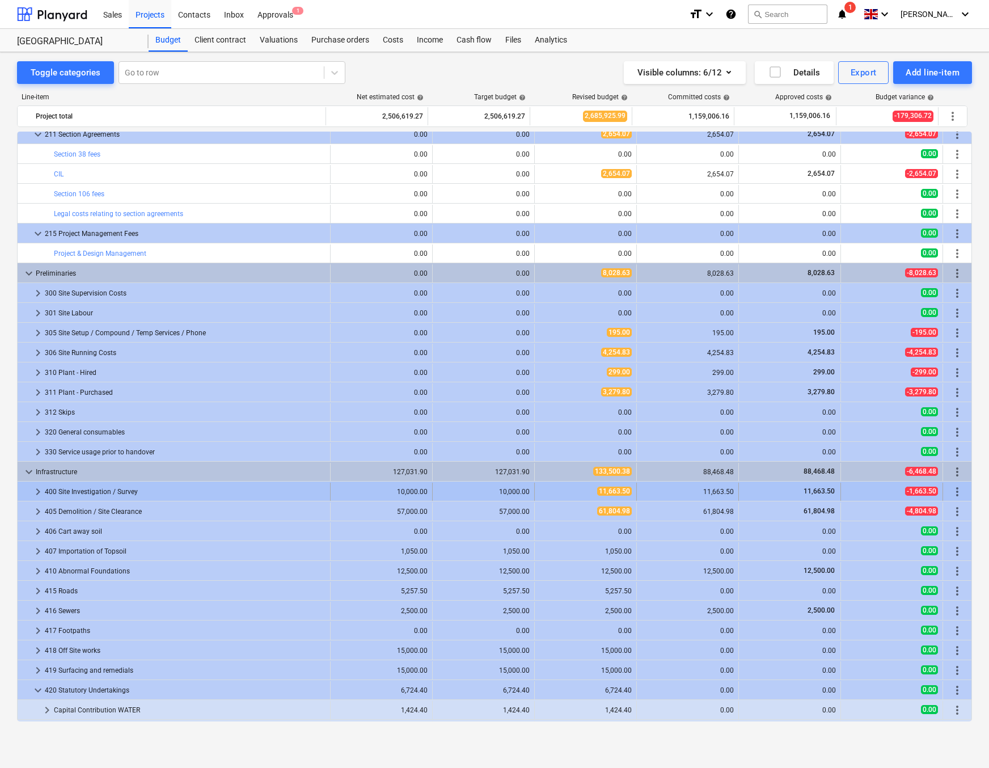
click at [35, 492] on span "keyboard_arrow_right" at bounding box center [38, 492] width 14 height 14
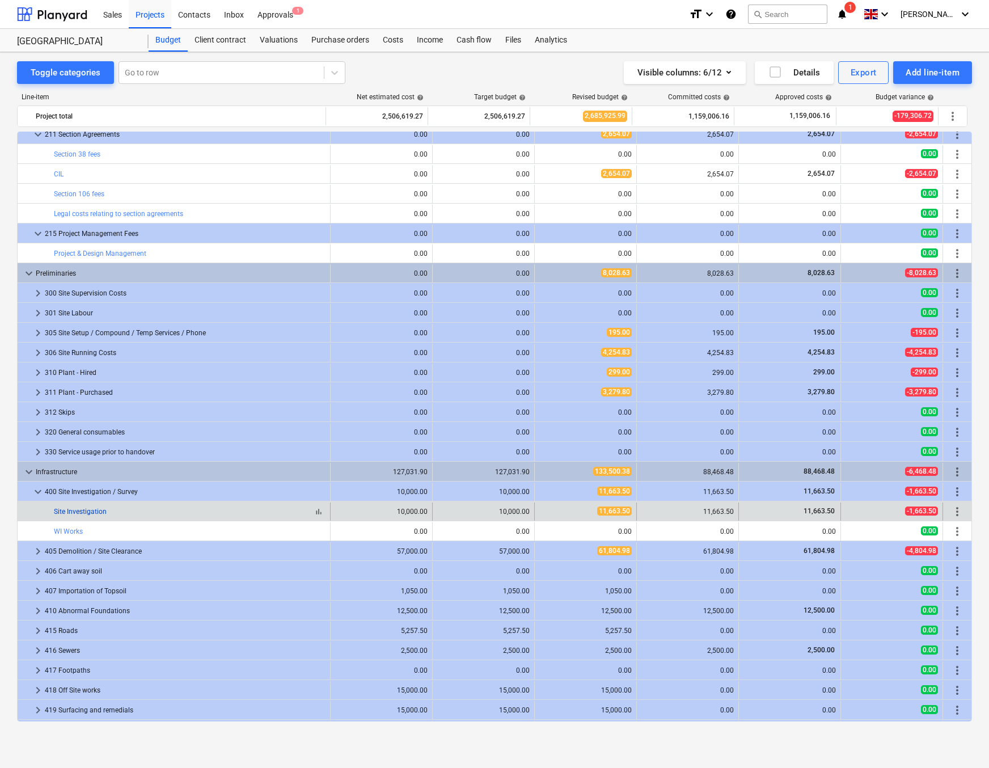
click at [68, 511] on link "Site Investigation" at bounding box center [80, 511] width 53 height 8
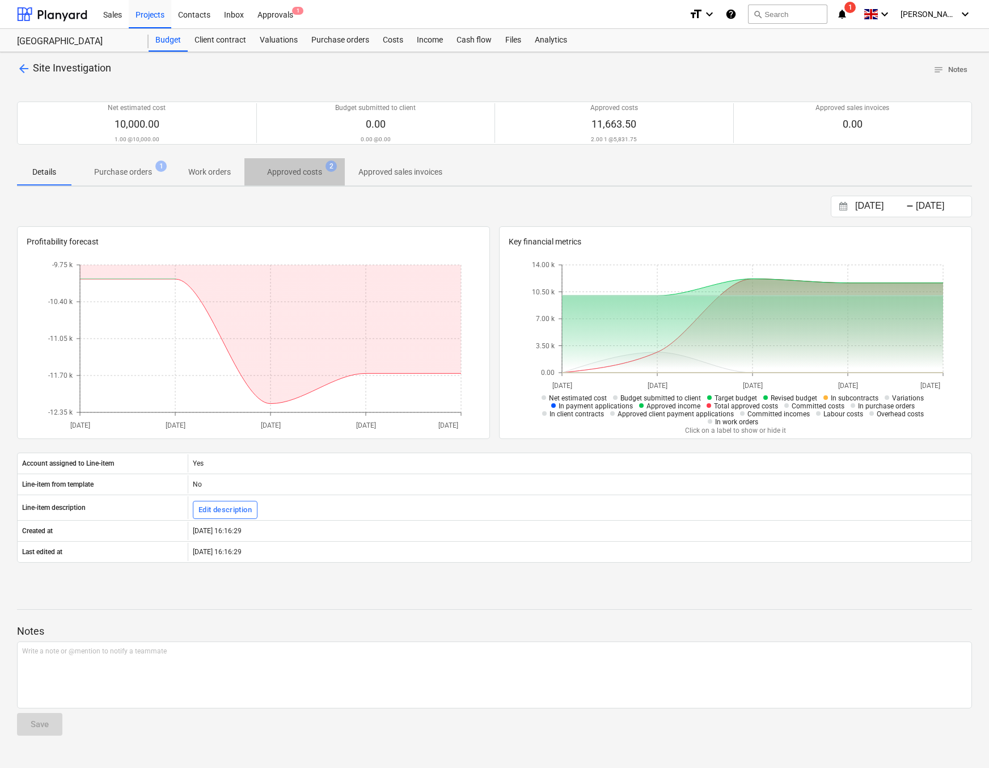
click at [303, 177] on p "Approved costs" at bounding box center [294, 172] width 55 height 12
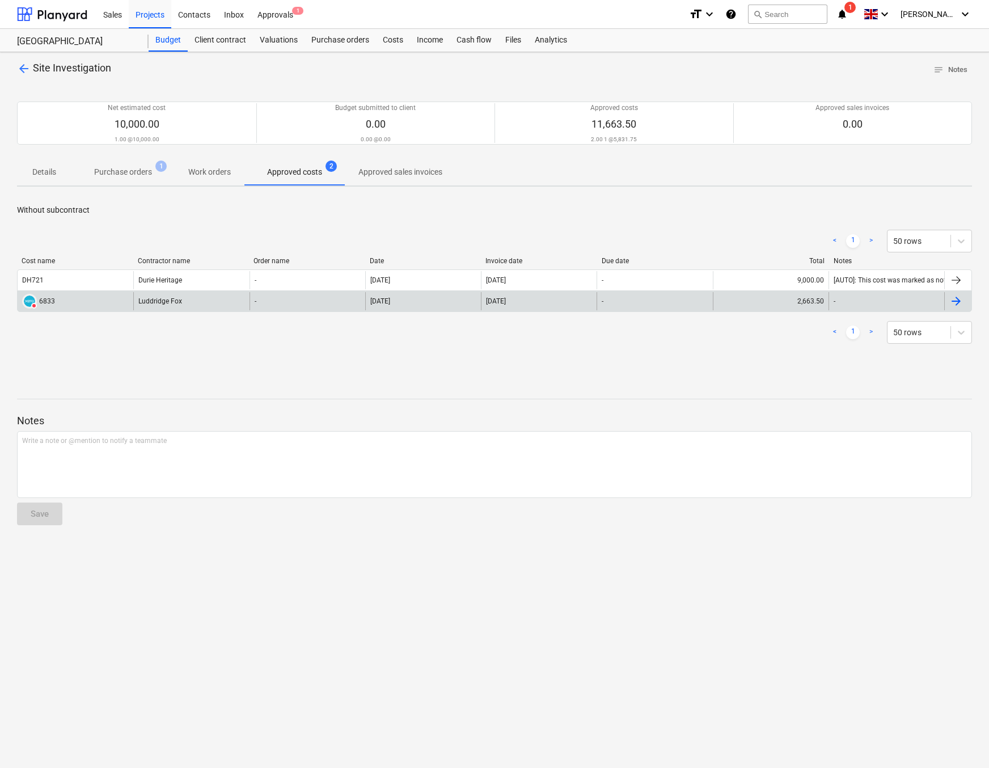
click at [957, 296] on div at bounding box center [956, 301] width 14 height 14
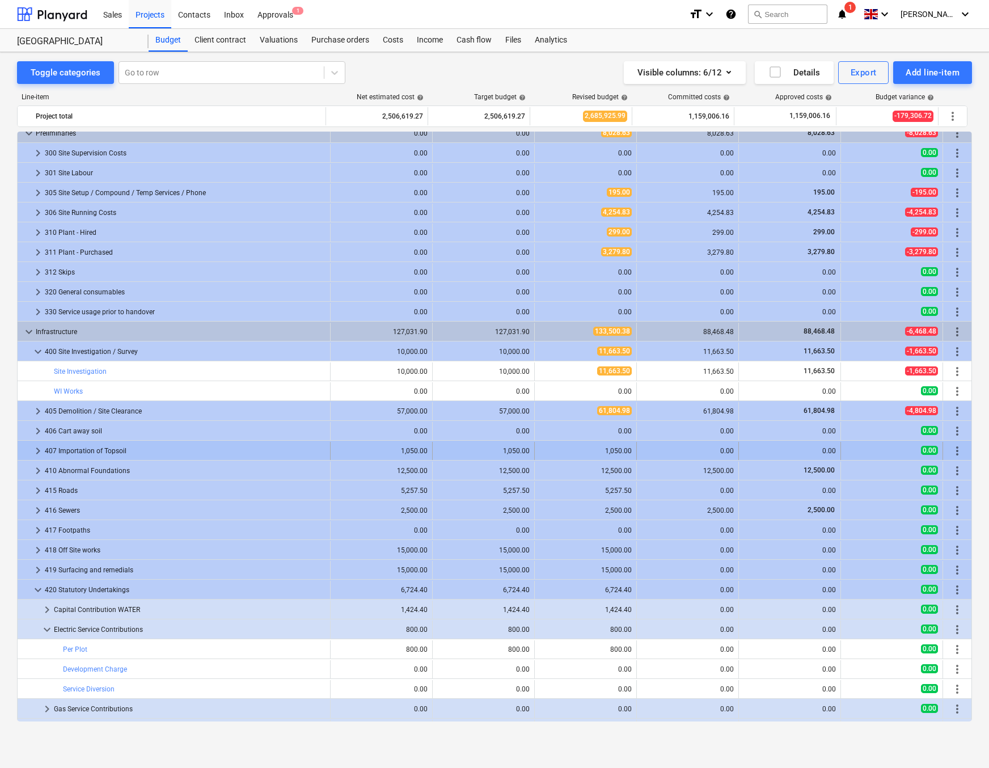
scroll to position [1062, 0]
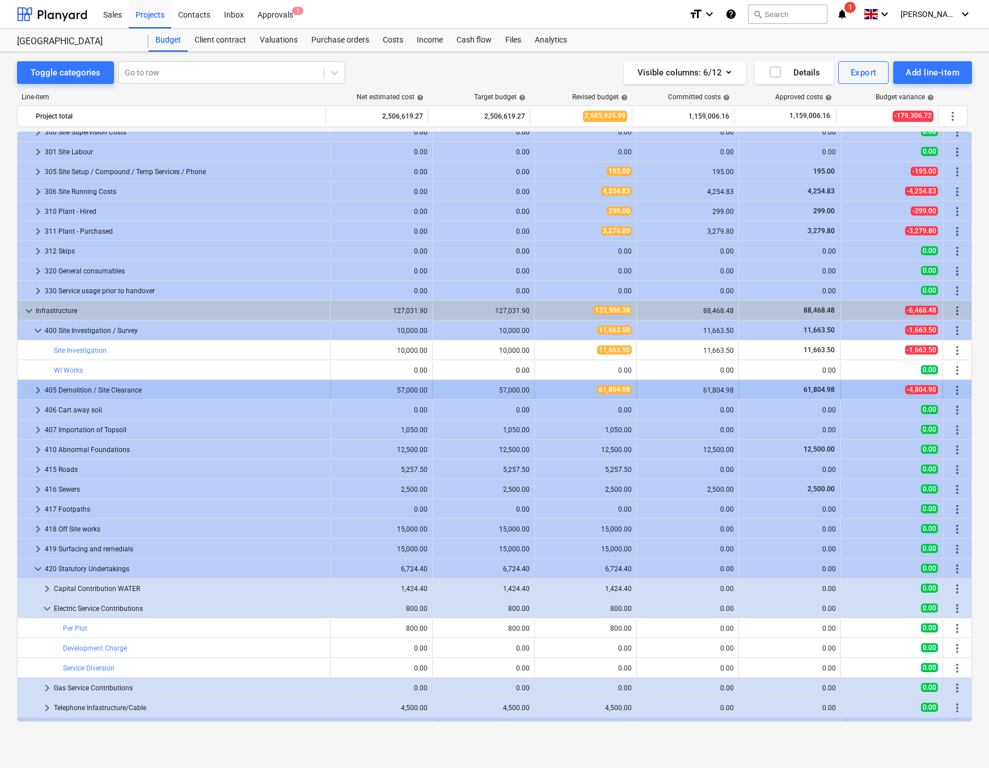
click at [36, 389] on span "keyboard_arrow_right" at bounding box center [38, 390] width 14 height 14
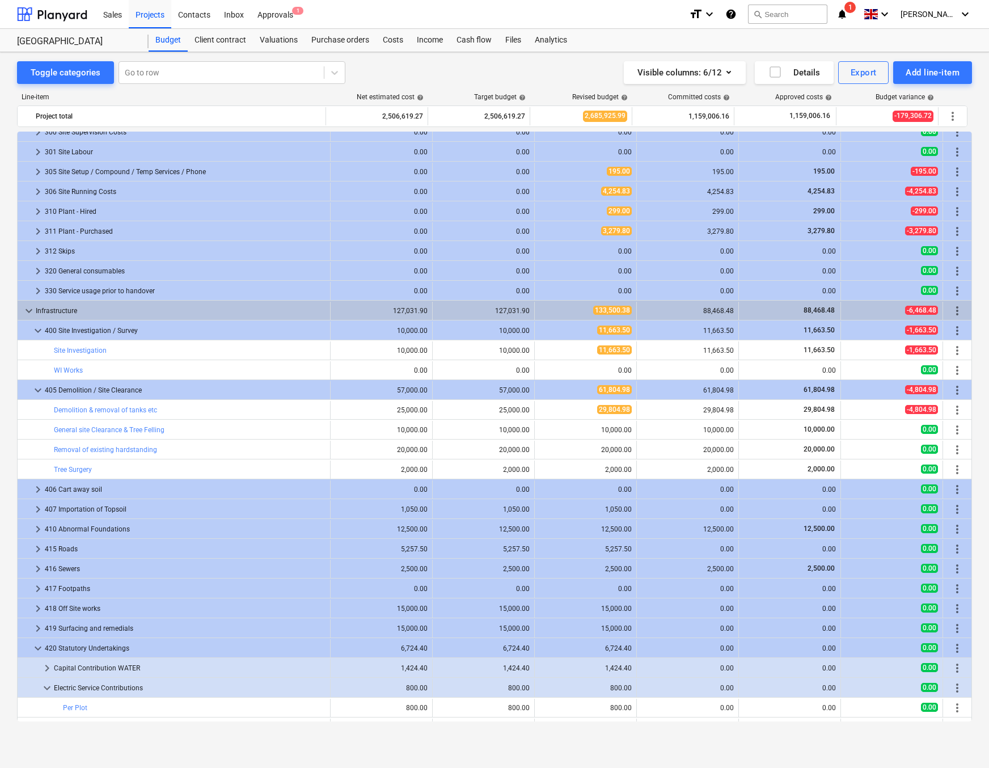
click at [36, 389] on span "keyboard_arrow_down" at bounding box center [38, 390] width 14 height 14
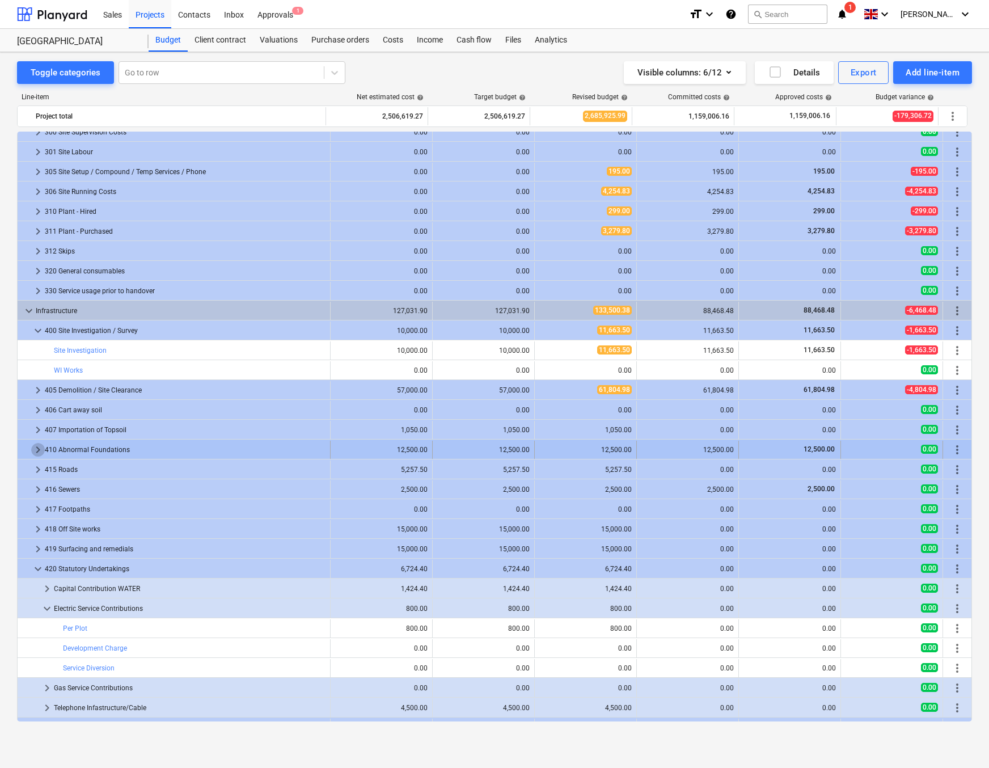
click at [34, 450] on span "keyboard_arrow_right" at bounding box center [38, 450] width 14 height 14
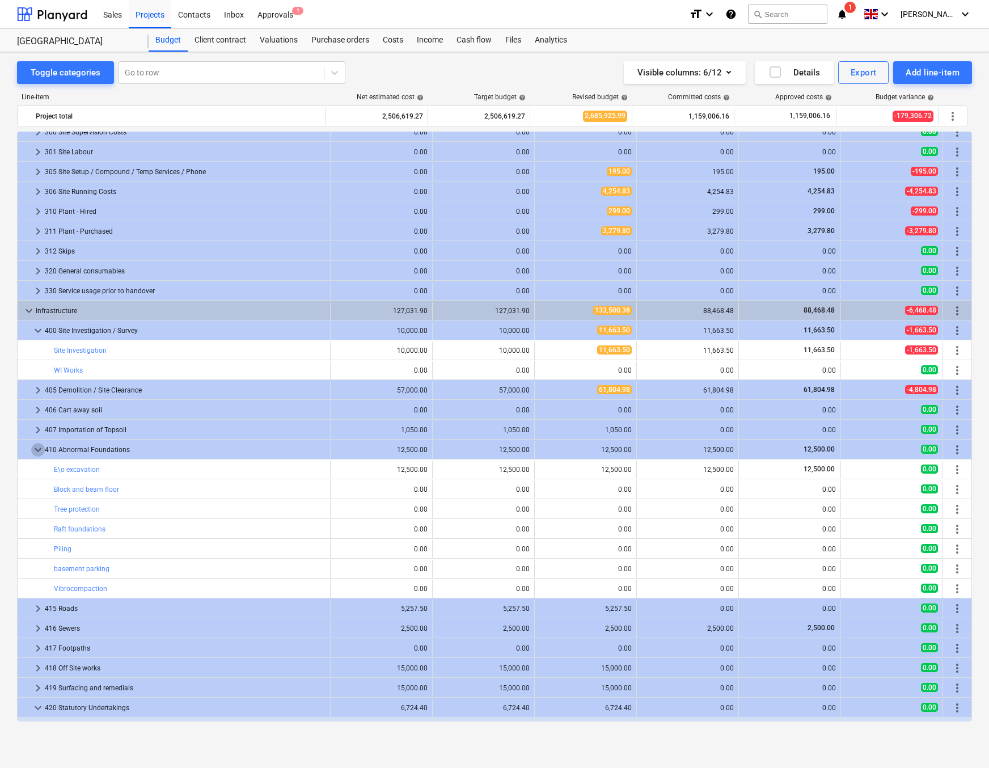
click at [34, 450] on span "keyboard_arrow_down" at bounding box center [38, 450] width 14 height 14
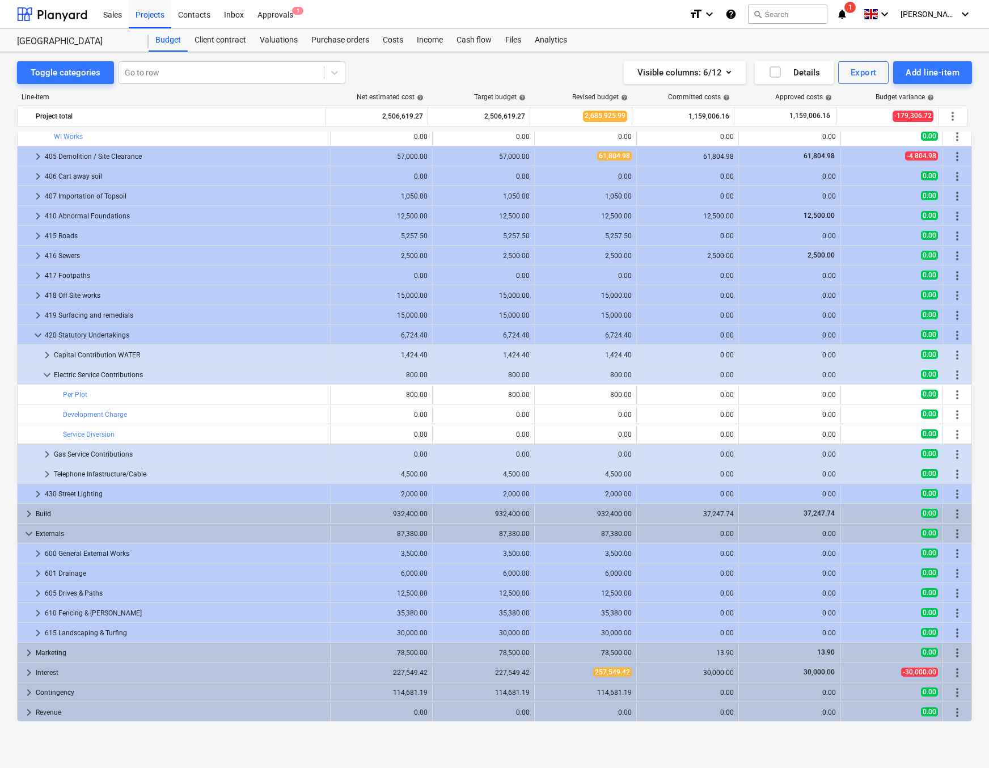
scroll to position [0, 0]
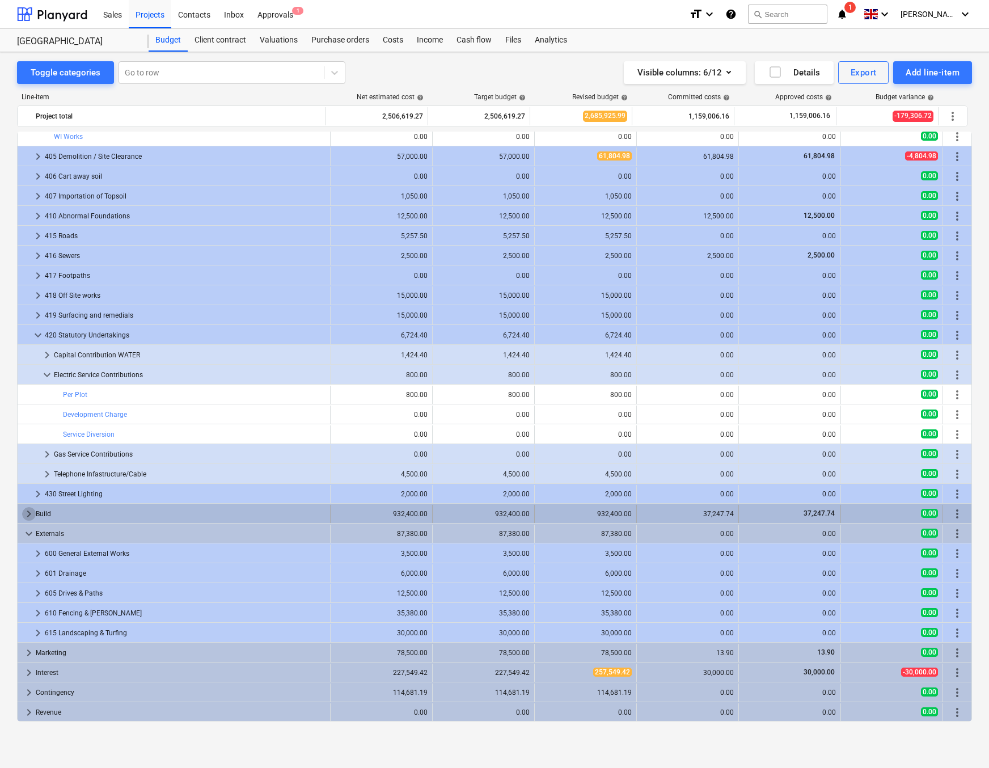
click at [28, 515] on span "keyboard_arrow_right" at bounding box center [29, 514] width 14 height 14
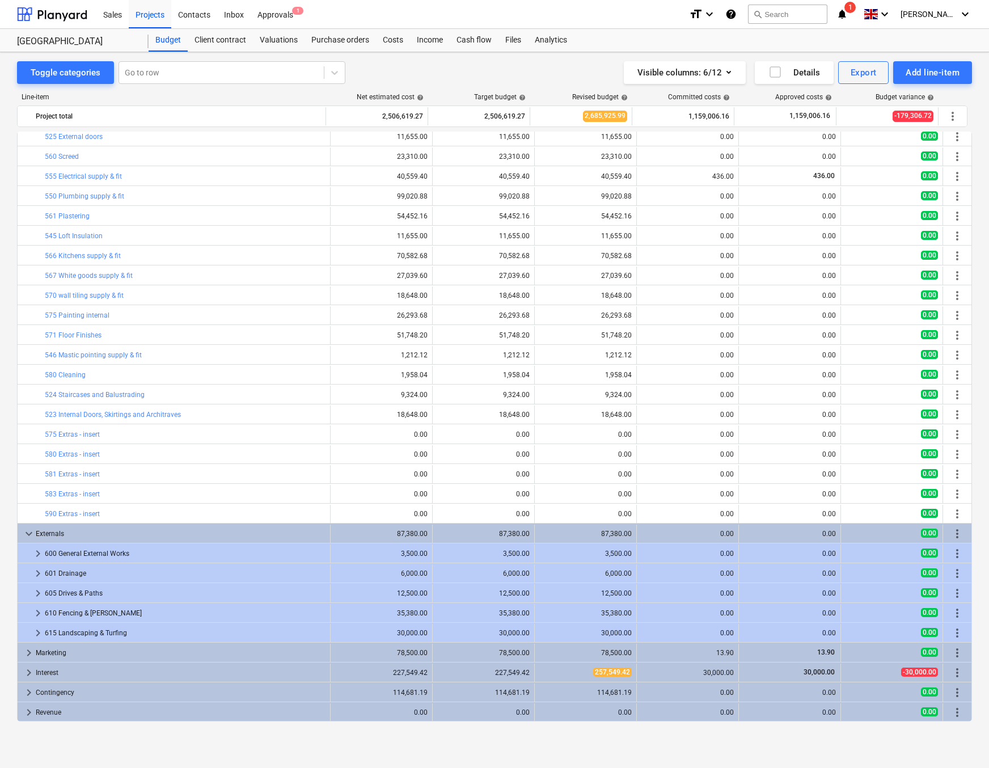
scroll to position [1911, 0]
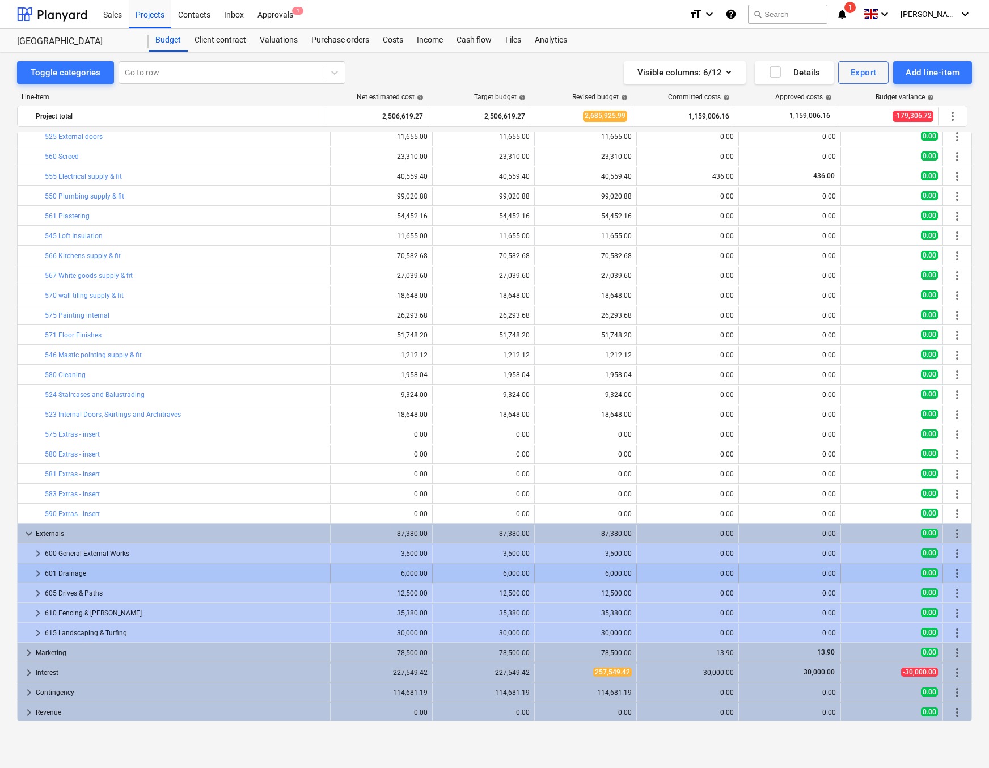
click at [35, 572] on span "keyboard_arrow_right" at bounding box center [38, 573] width 14 height 14
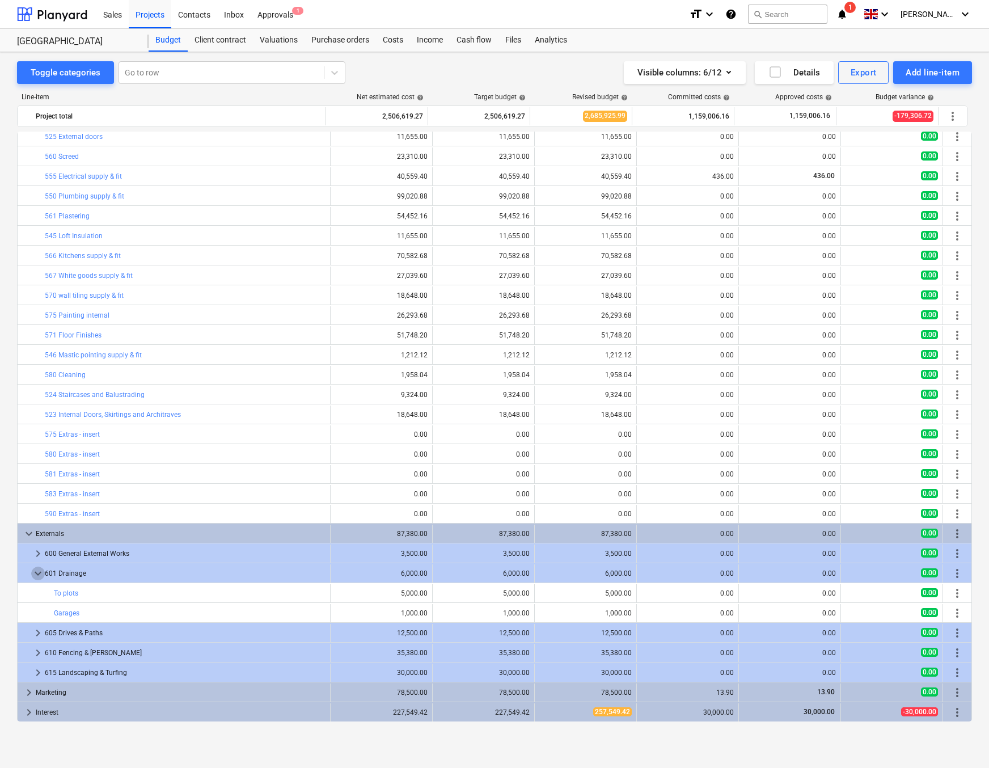
click at [35, 572] on span "keyboard_arrow_down" at bounding box center [38, 573] width 14 height 14
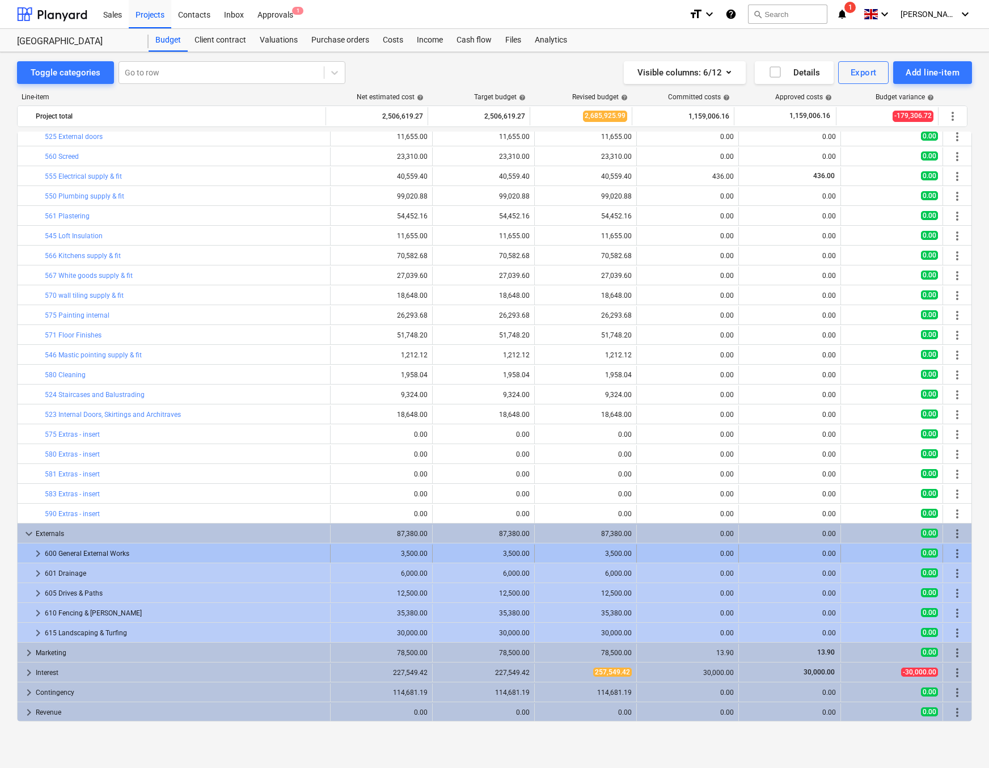
click at [41, 553] on span "keyboard_arrow_right" at bounding box center [38, 554] width 14 height 14
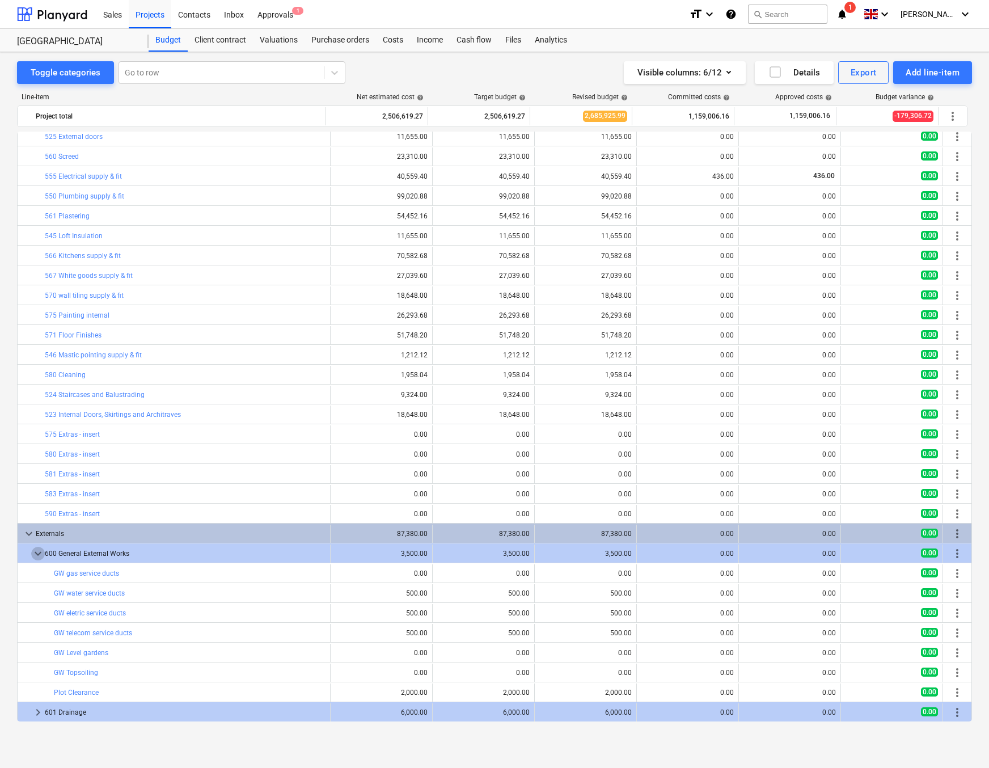
click at [41, 553] on span "keyboard_arrow_down" at bounding box center [38, 554] width 14 height 14
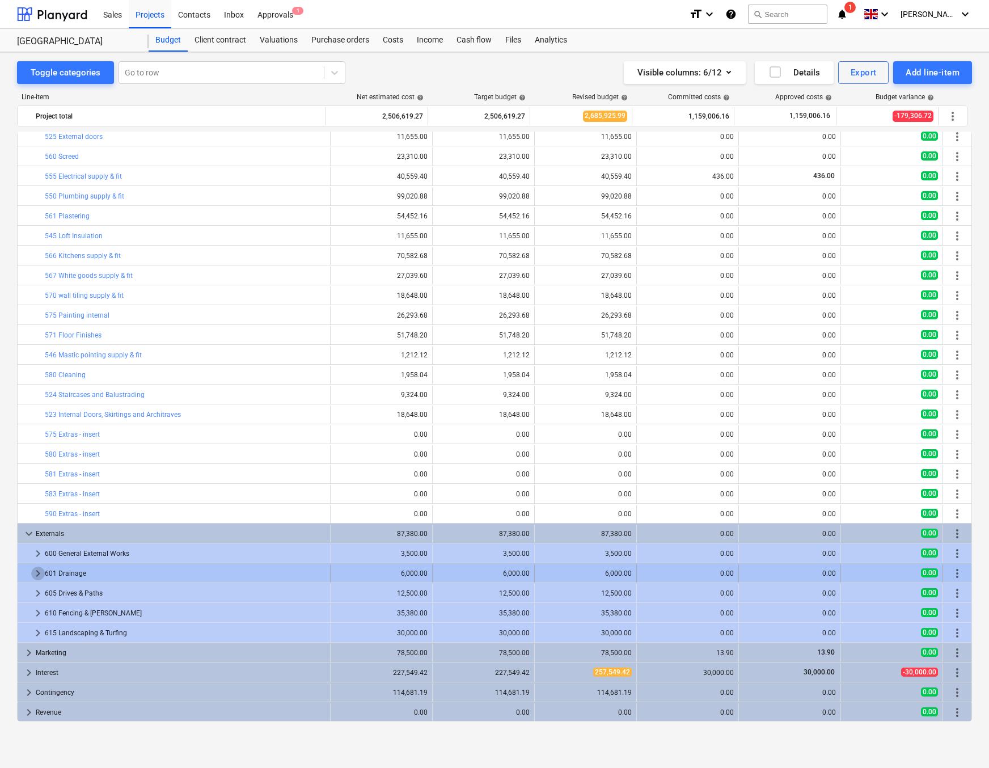
click at [39, 573] on span "keyboard_arrow_right" at bounding box center [38, 573] width 14 height 14
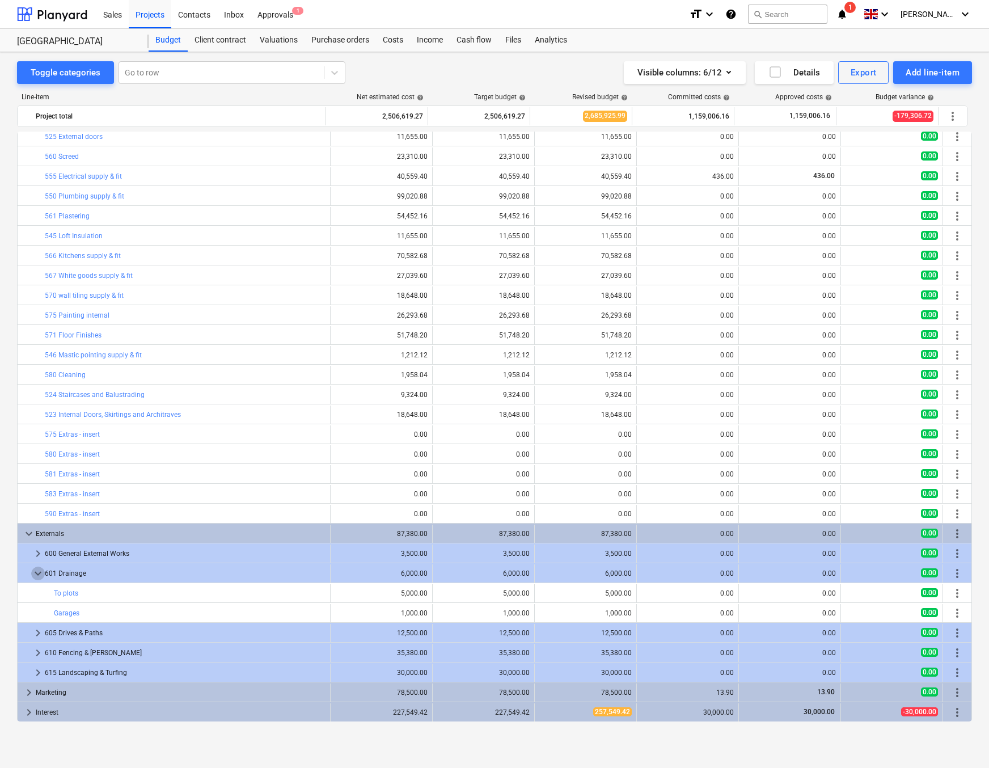
click at [39, 573] on span "keyboard_arrow_down" at bounding box center [38, 573] width 14 height 14
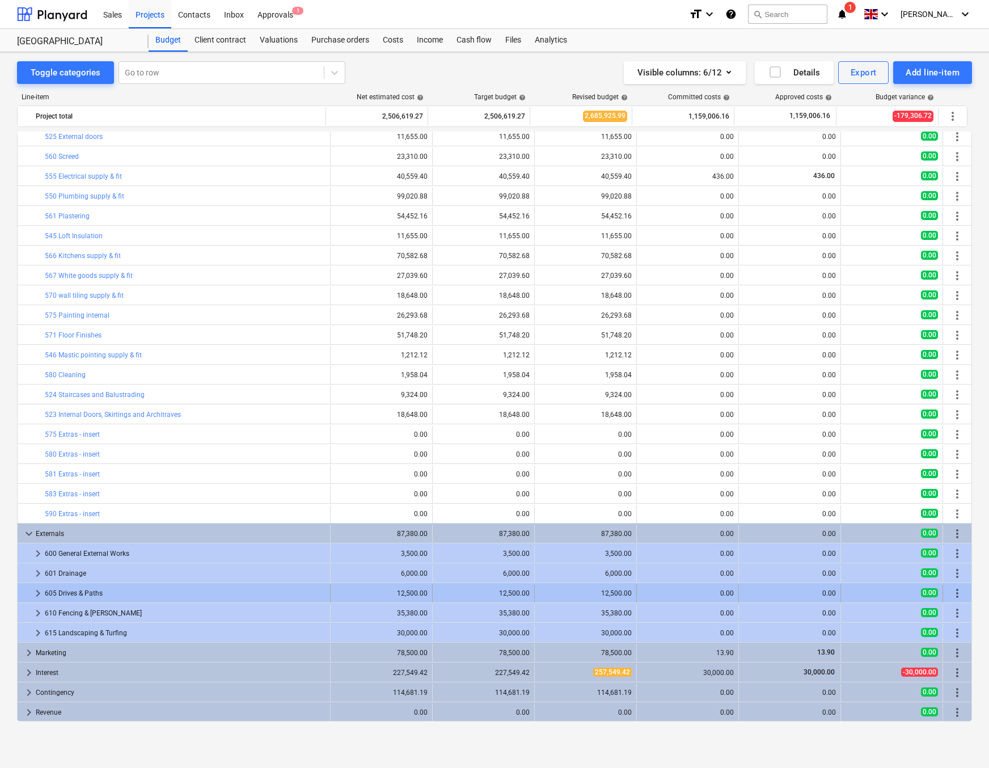
click at [33, 594] on span "keyboard_arrow_right" at bounding box center [38, 593] width 14 height 14
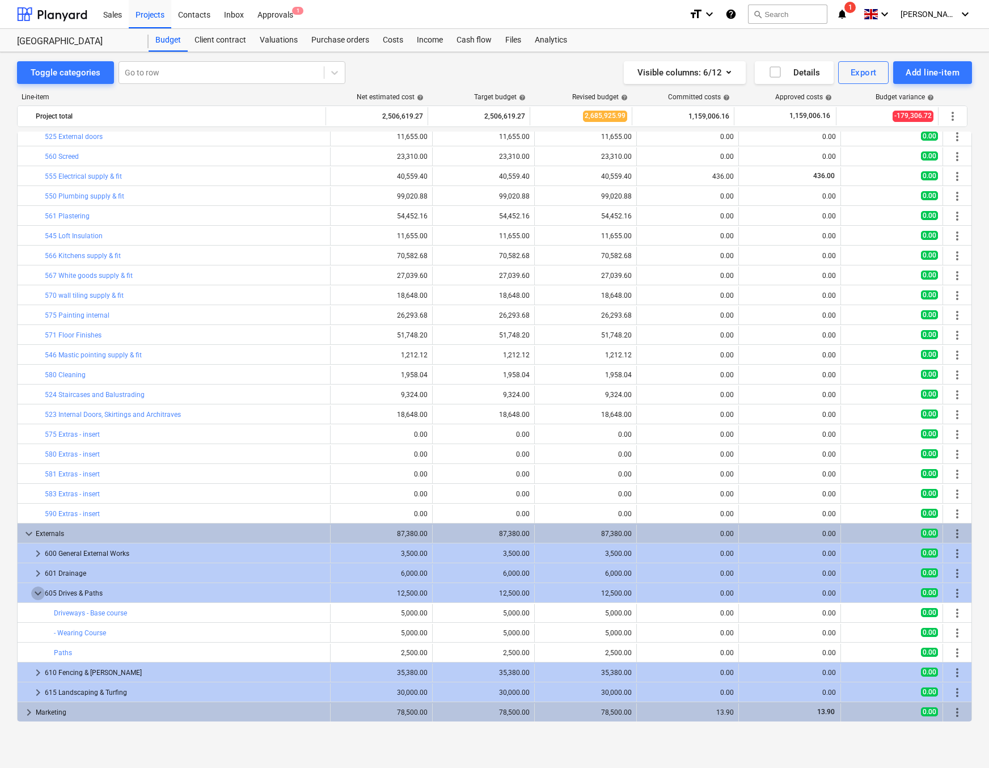
click at [33, 594] on span "keyboard_arrow_down" at bounding box center [38, 593] width 14 height 14
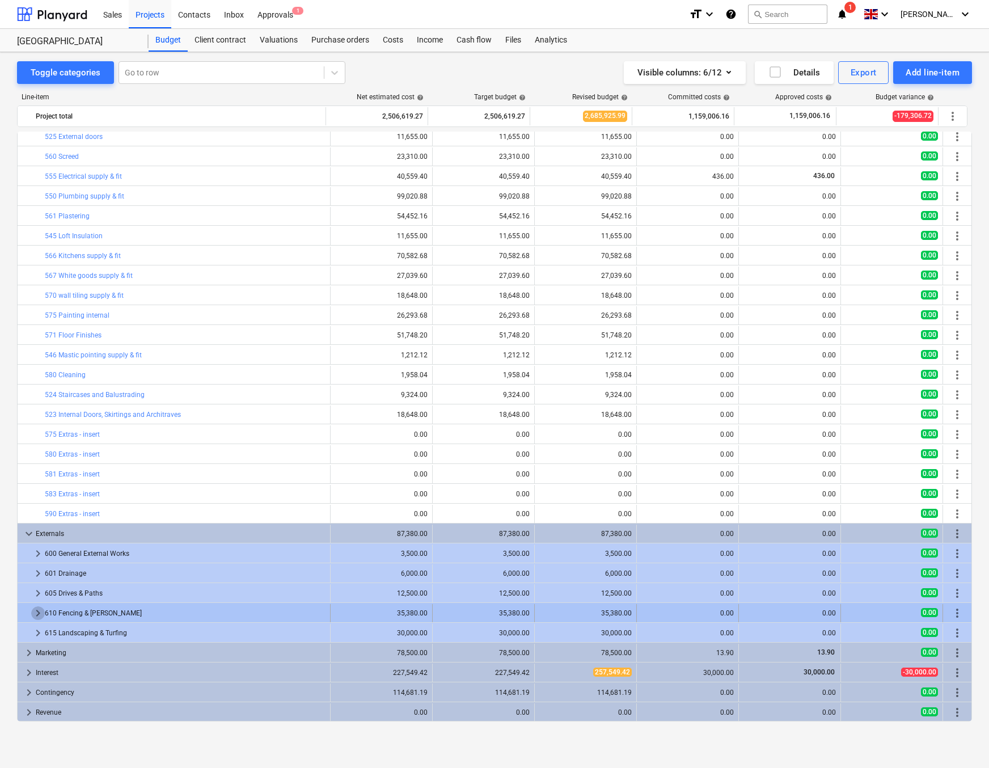
click at [35, 611] on span "keyboard_arrow_right" at bounding box center [38, 613] width 14 height 14
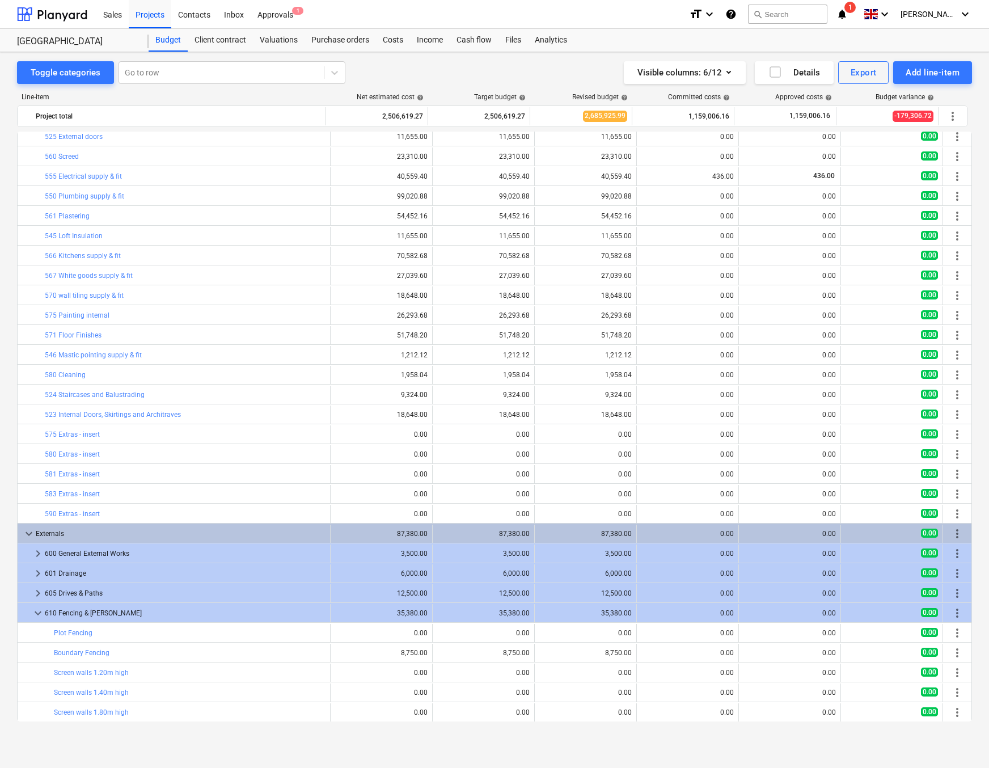
click at [35, 611] on span "keyboard_arrow_down" at bounding box center [38, 613] width 14 height 14
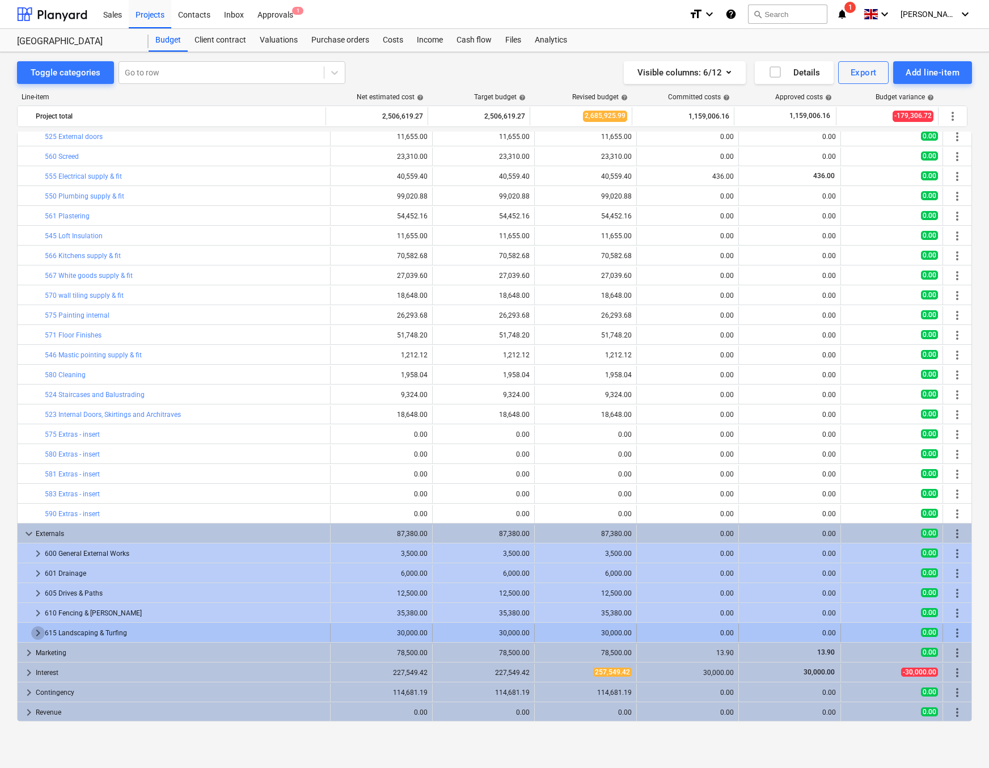
click at [36, 633] on span "keyboard_arrow_right" at bounding box center [38, 633] width 14 height 14
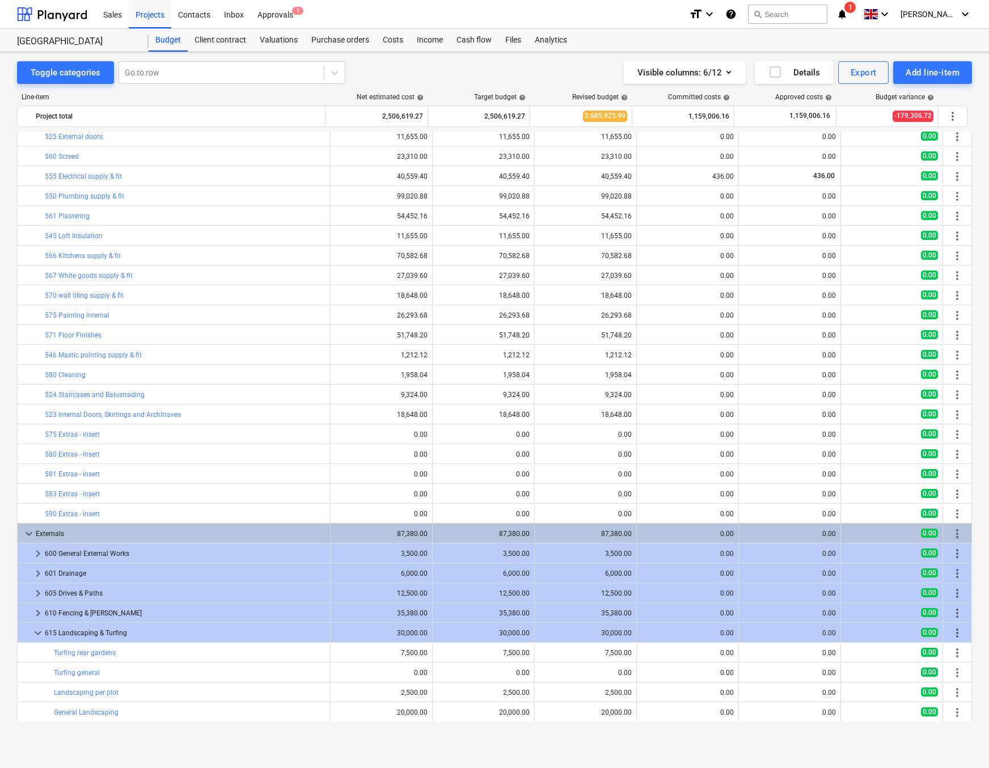
click at [36, 633] on span "keyboard_arrow_down" at bounding box center [38, 633] width 14 height 14
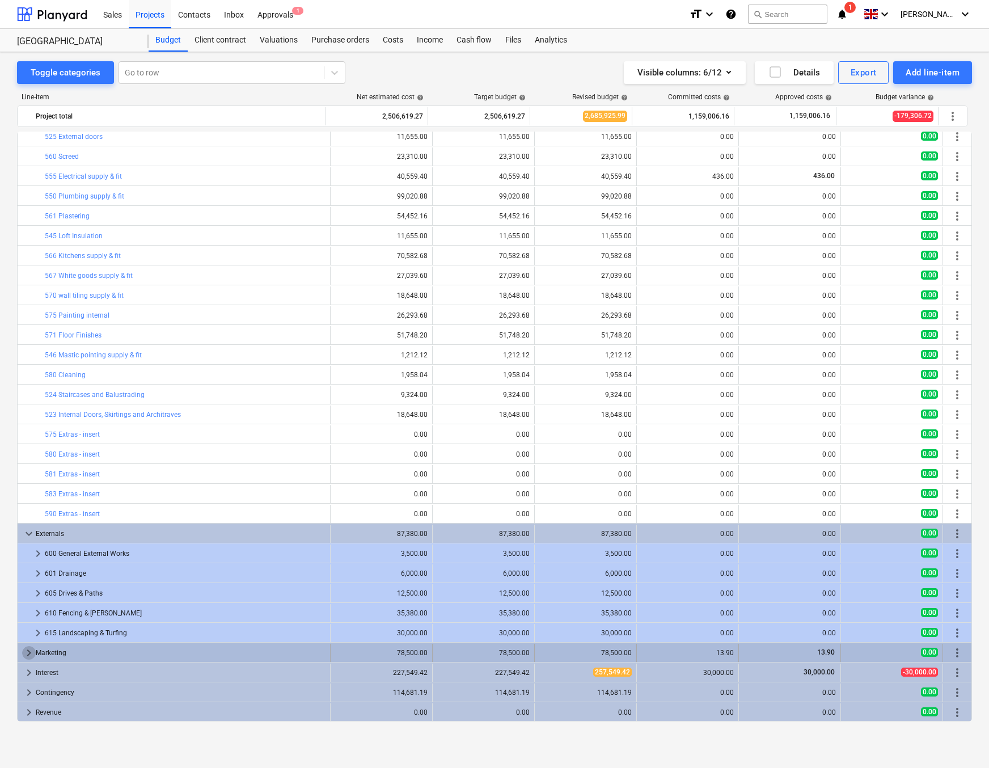
click at [26, 654] on span "keyboard_arrow_right" at bounding box center [29, 653] width 14 height 14
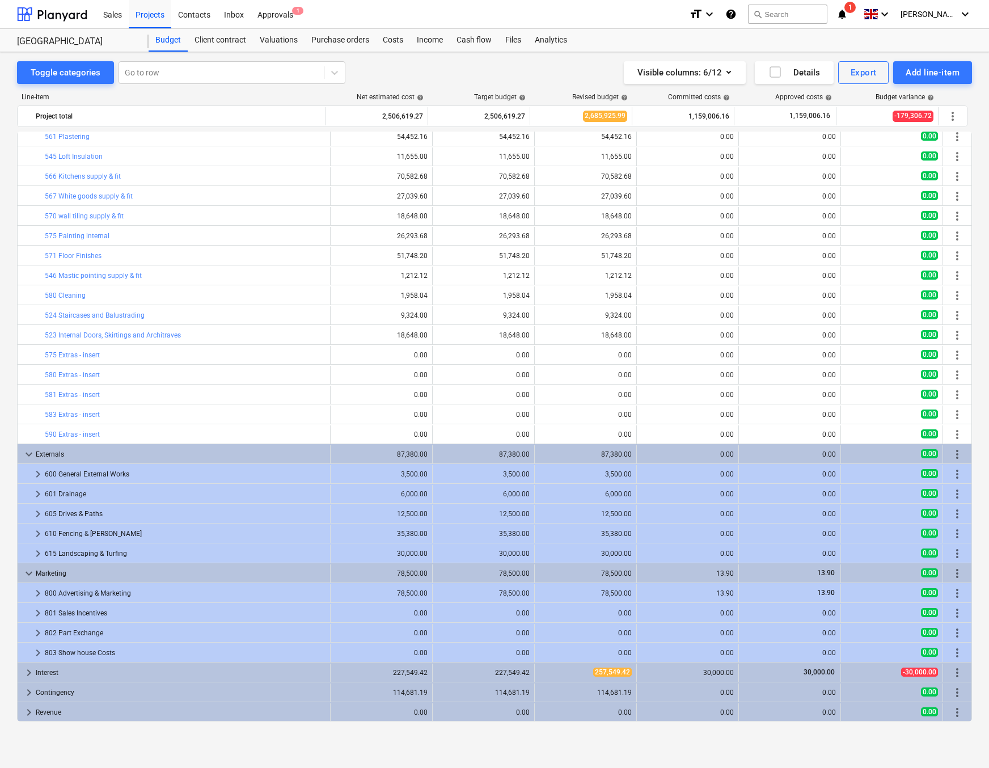
scroll to position [1990, 0]
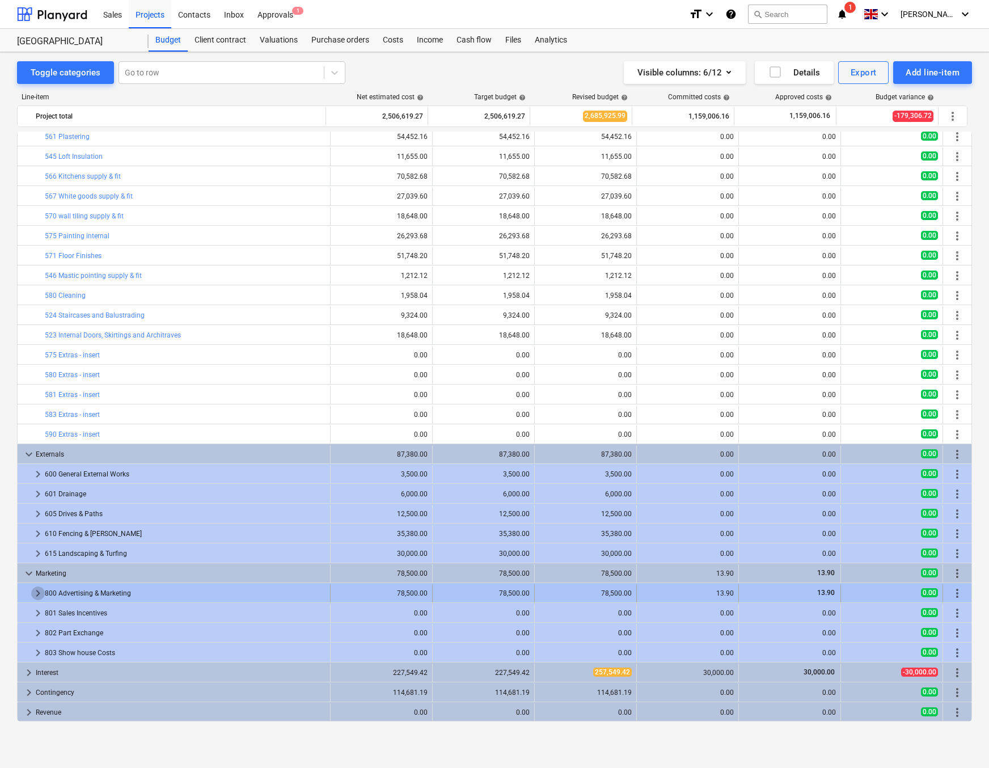
click at [37, 596] on span "keyboard_arrow_right" at bounding box center [38, 593] width 14 height 14
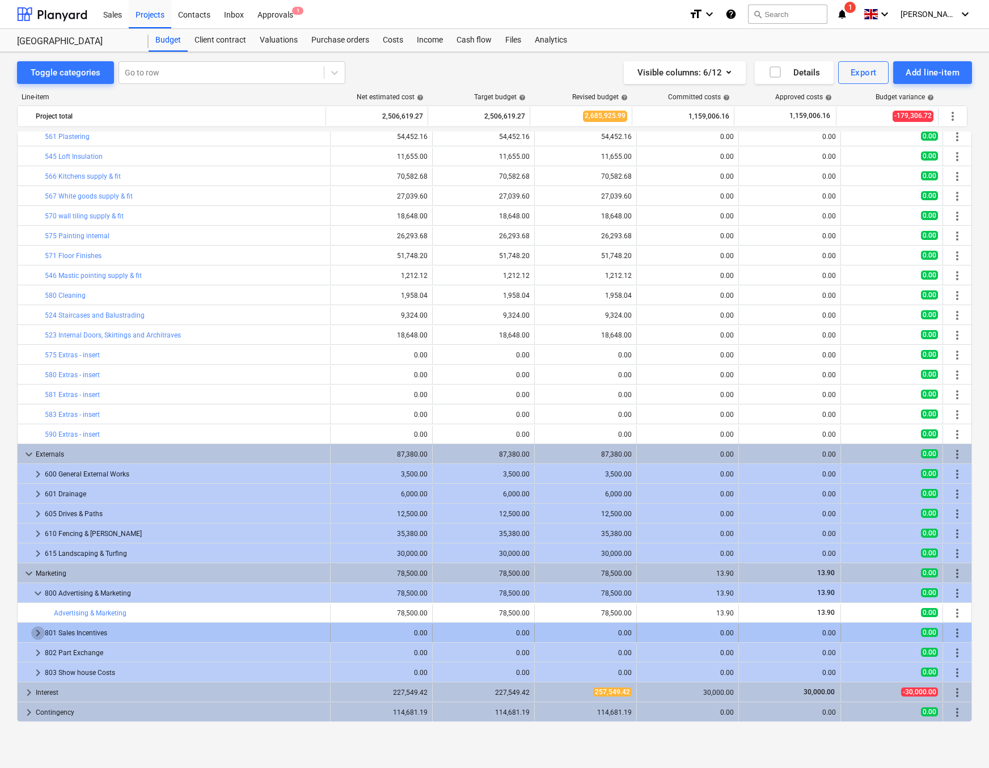
click at [37, 632] on span "keyboard_arrow_right" at bounding box center [38, 633] width 14 height 14
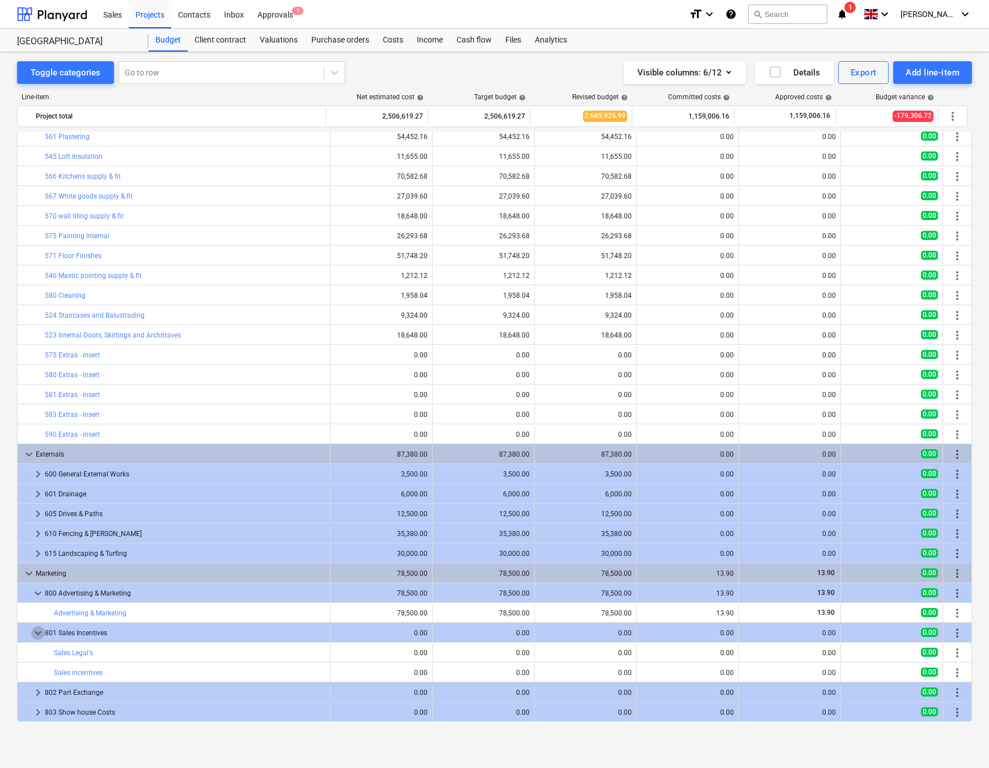
click at [37, 632] on span "keyboard_arrow_down" at bounding box center [38, 633] width 14 height 14
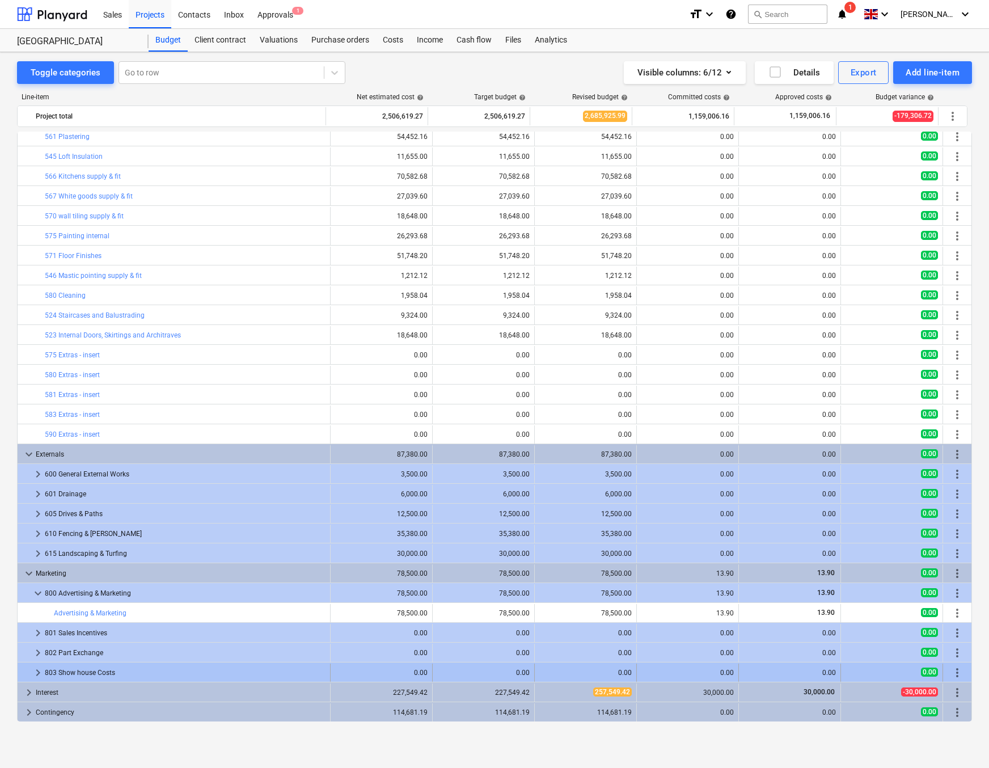
click at [37, 671] on span "keyboard_arrow_right" at bounding box center [38, 673] width 14 height 14
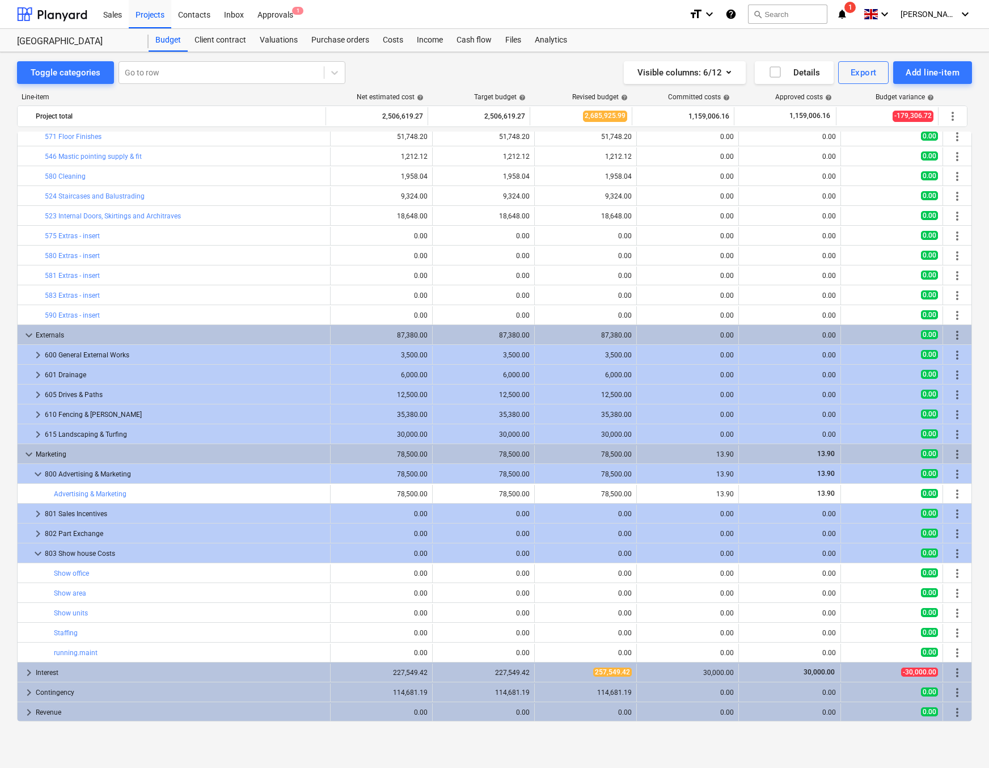
scroll to position [2109, 0]
click at [28, 674] on span "keyboard_arrow_right" at bounding box center [29, 673] width 14 height 14
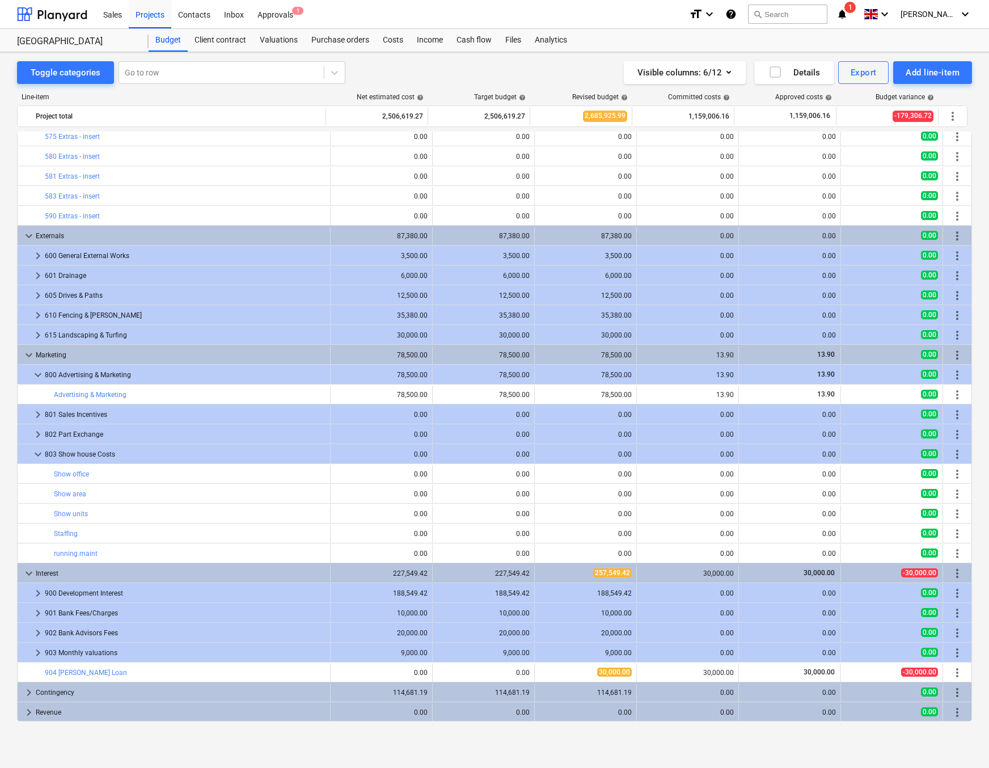
scroll to position [2208, 0]
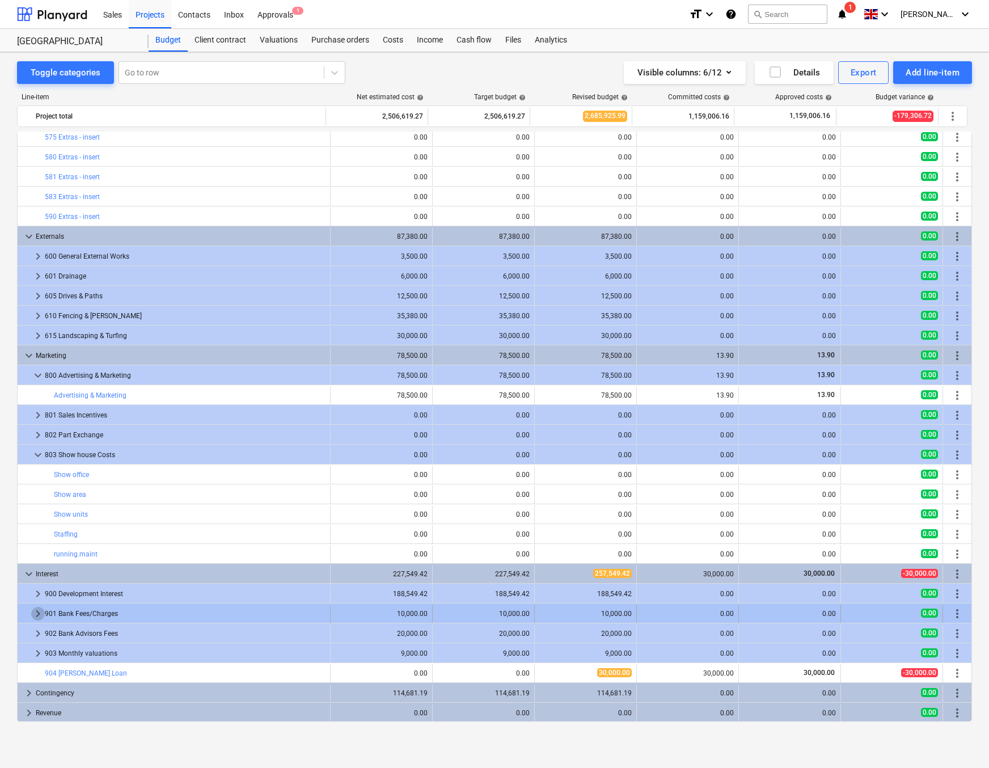
click at [35, 612] on span "keyboard_arrow_right" at bounding box center [38, 614] width 14 height 14
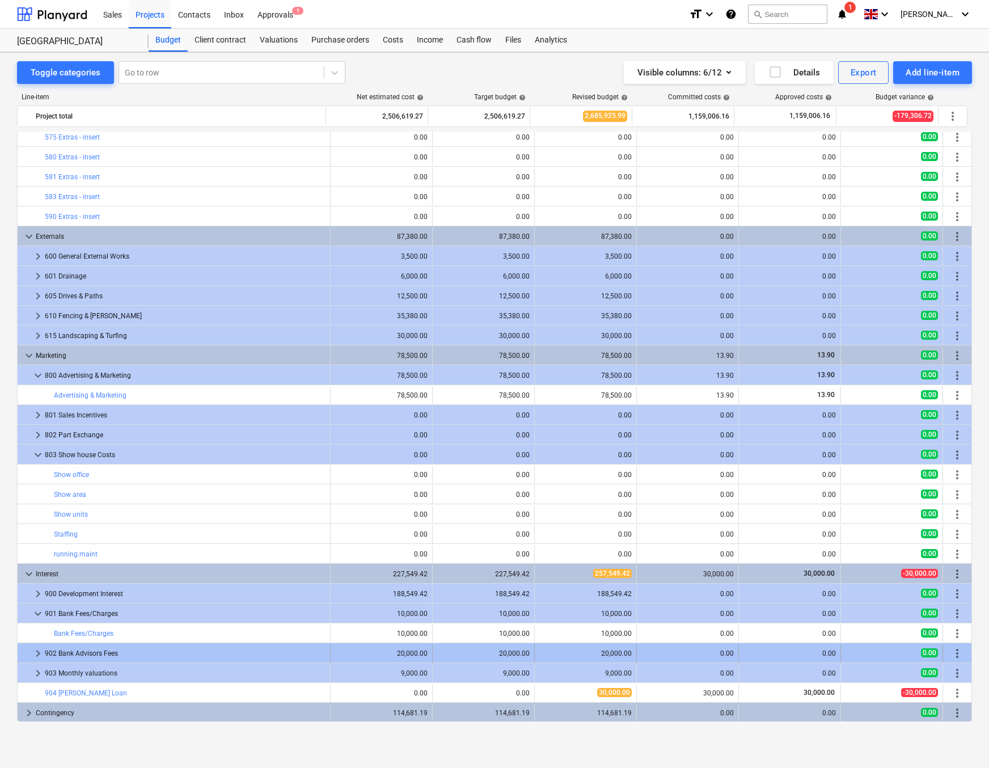
click at [35, 652] on span "keyboard_arrow_right" at bounding box center [38, 653] width 14 height 14
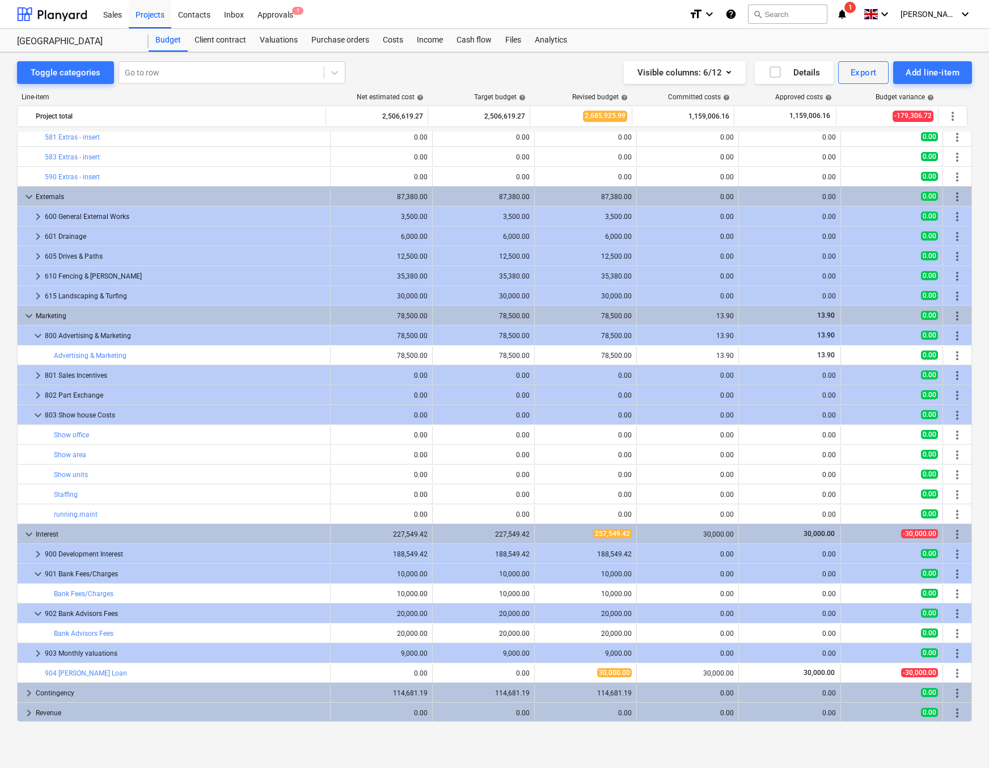
scroll to position [2249, 0]
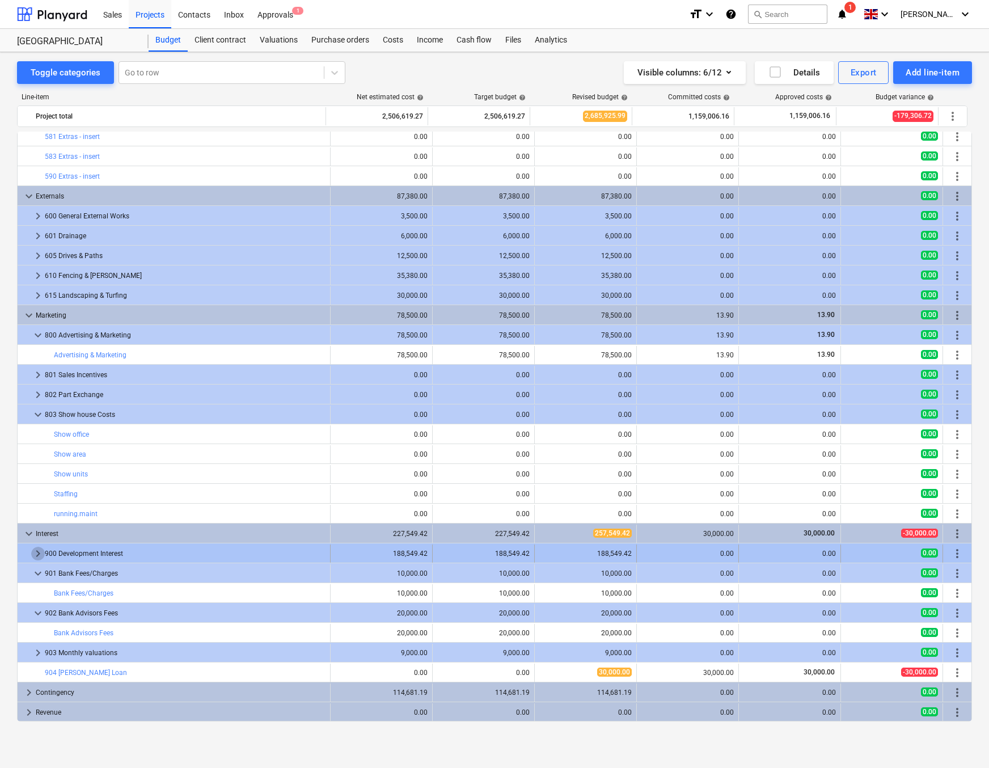
click at [39, 553] on span "keyboard_arrow_right" at bounding box center [38, 554] width 14 height 14
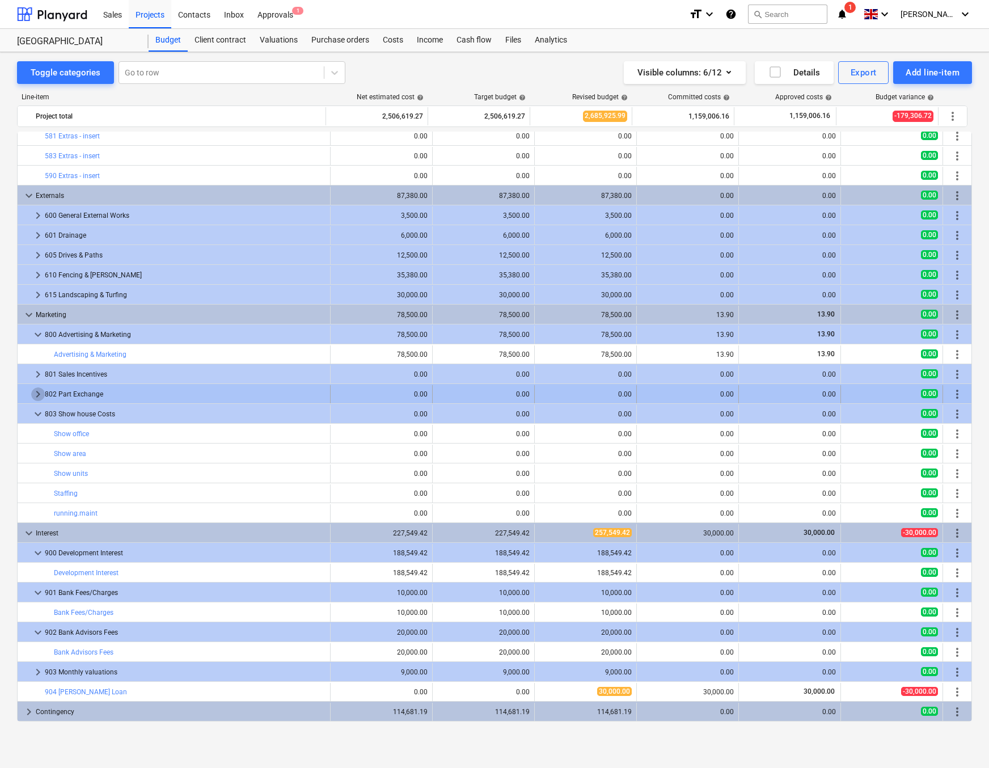
click at [35, 393] on span "keyboard_arrow_right" at bounding box center [38, 394] width 14 height 14
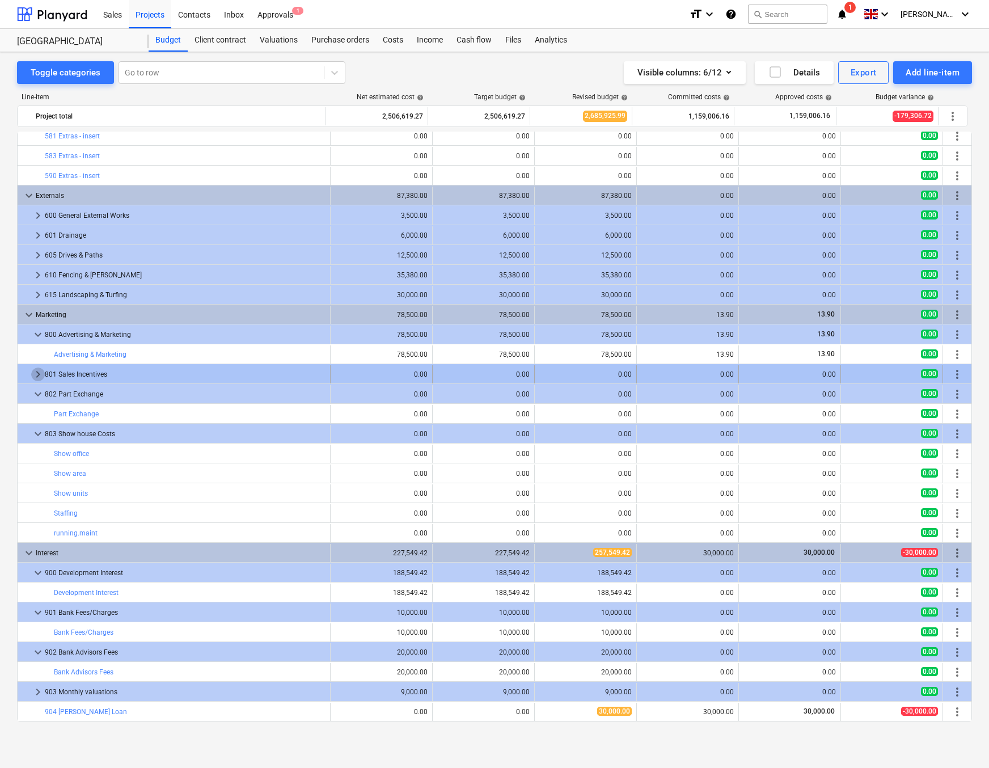
click at [35, 375] on span "keyboard_arrow_right" at bounding box center [38, 374] width 14 height 14
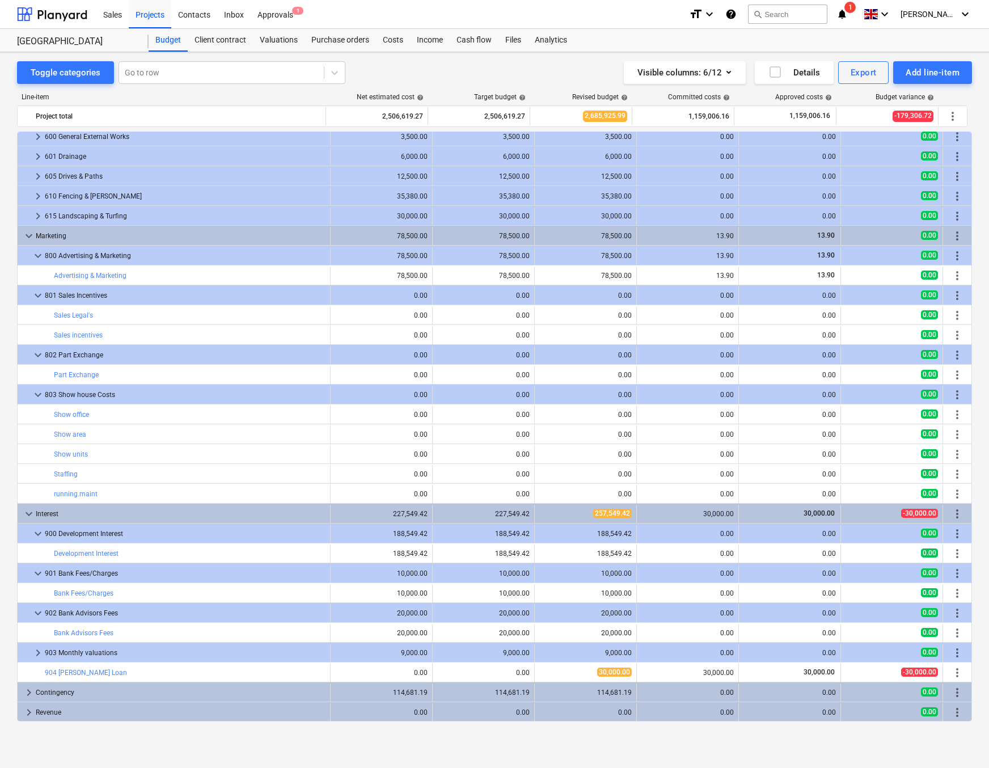
scroll to position [2327, 0]
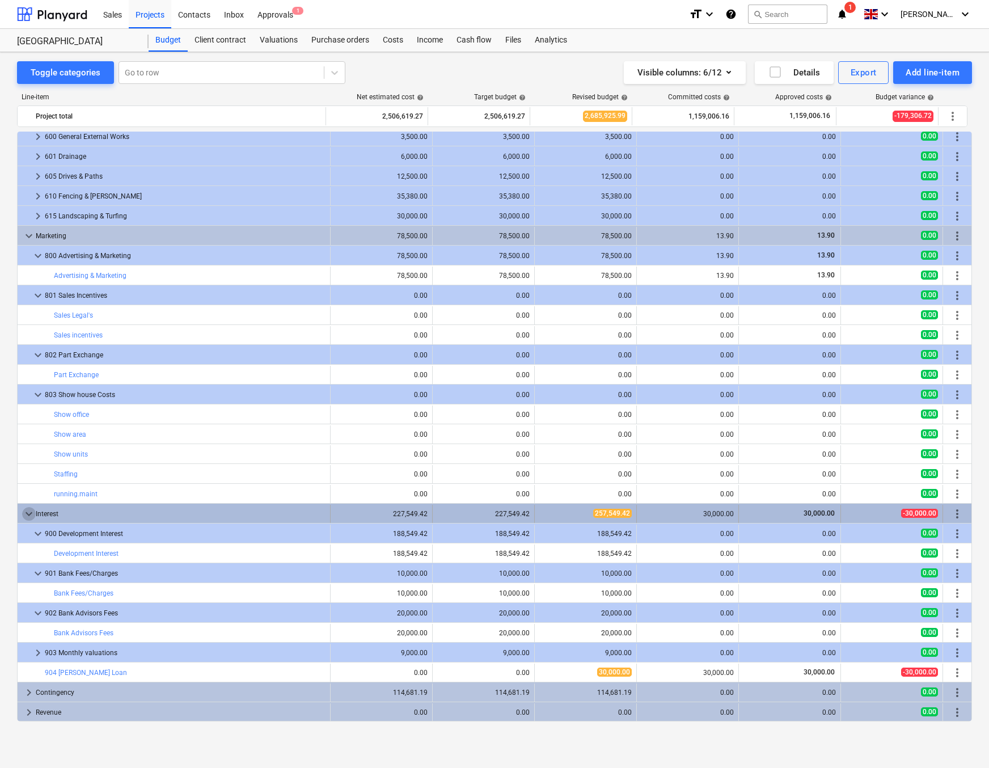
click at [28, 516] on span "keyboard_arrow_down" at bounding box center [29, 514] width 14 height 14
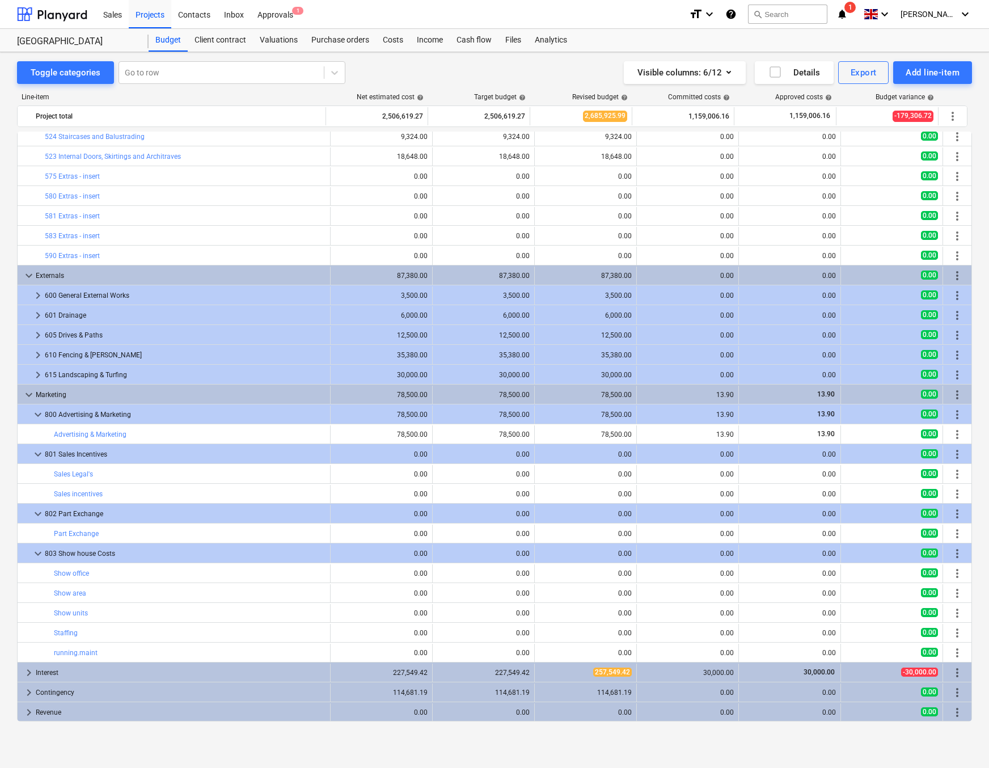
scroll to position [2169, 0]
click at [27, 670] on span "keyboard_arrow_right" at bounding box center [29, 673] width 14 height 14
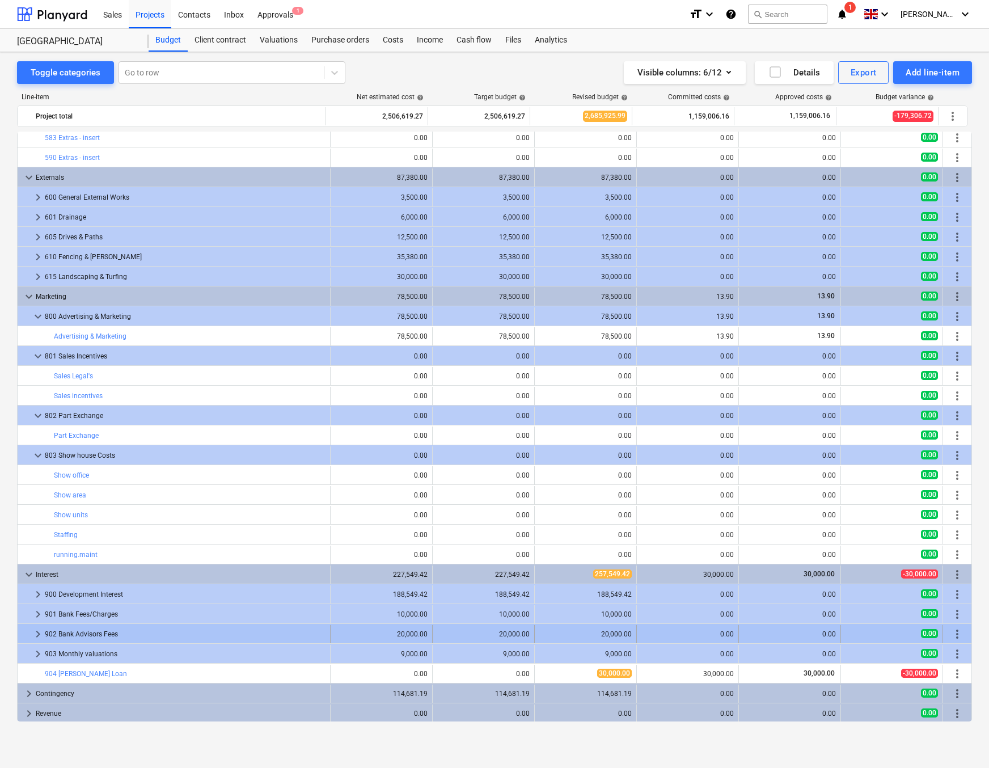
scroll to position [2268, 0]
click at [35, 634] on span "keyboard_arrow_right" at bounding box center [38, 633] width 14 height 14
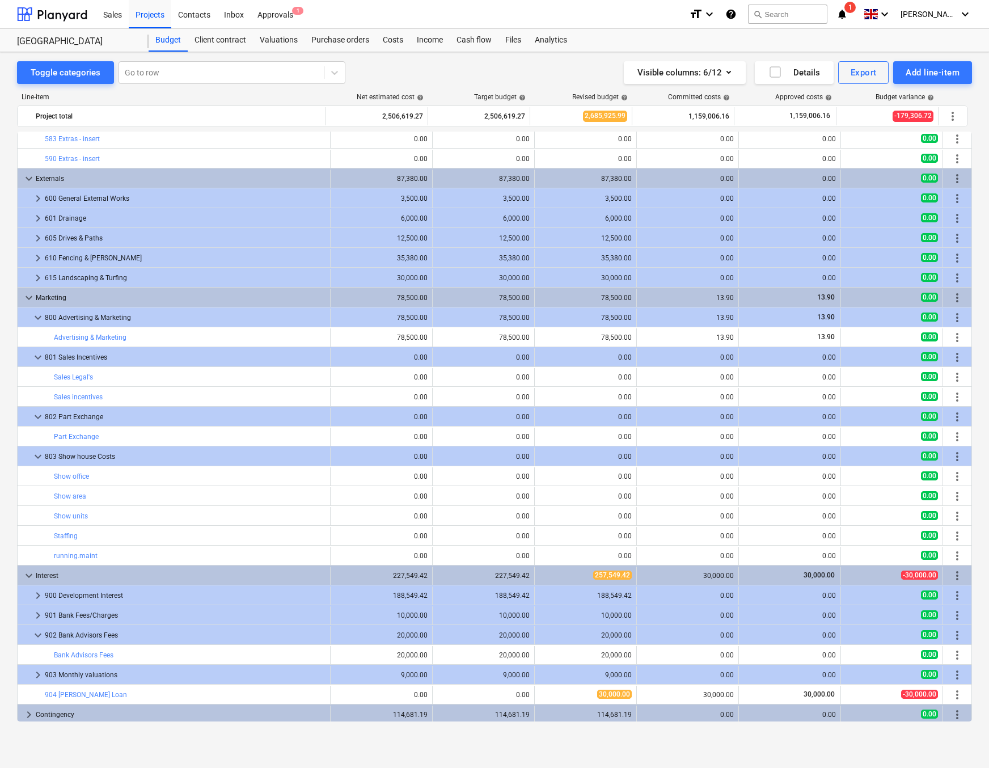
scroll to position [2264, 0]
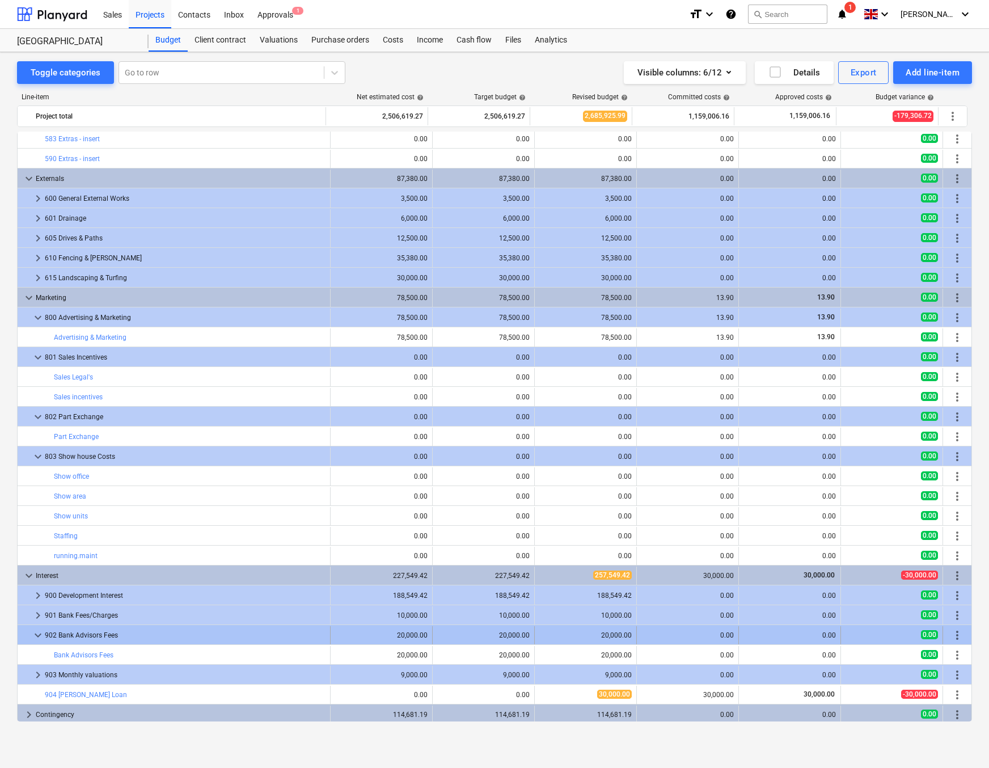
click at [32, 638] on div "bar_chart 535 Roof tiling supply & fit 36,177.12 36,177.12 edit 36,177.12 649.8…" at bounding box center [494, 427] width 955 height 590
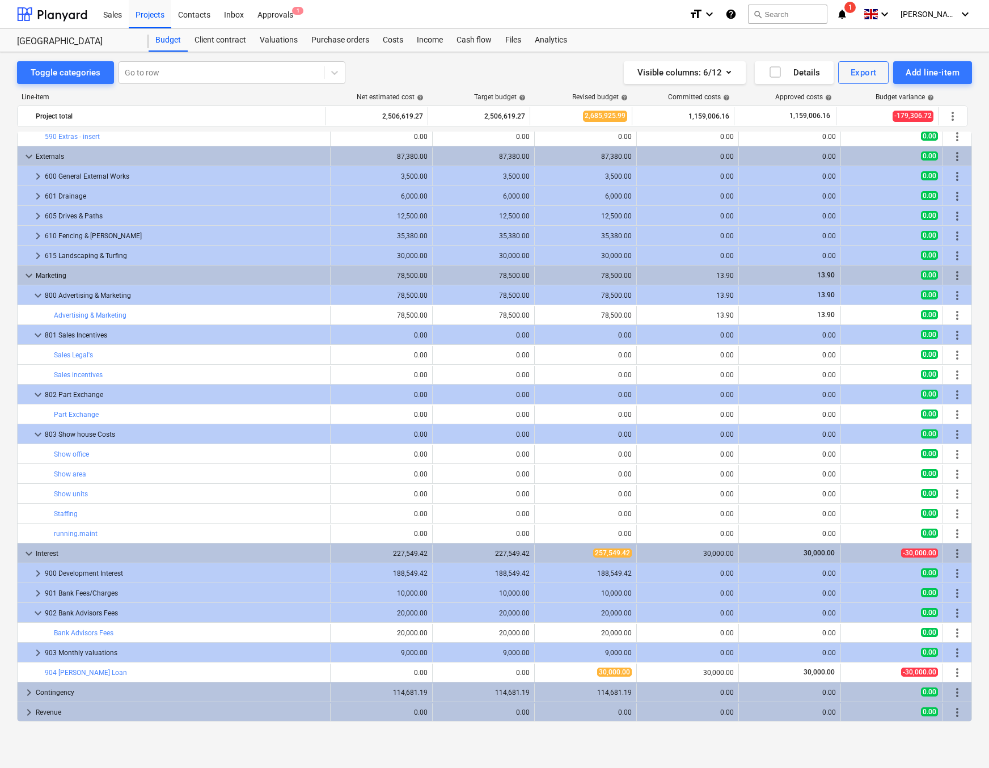
scroll to position [2287, 0]
click at [31, 692] on span "keyboard_arrow_right" at bounding box center [29, 693] width 14 height 14
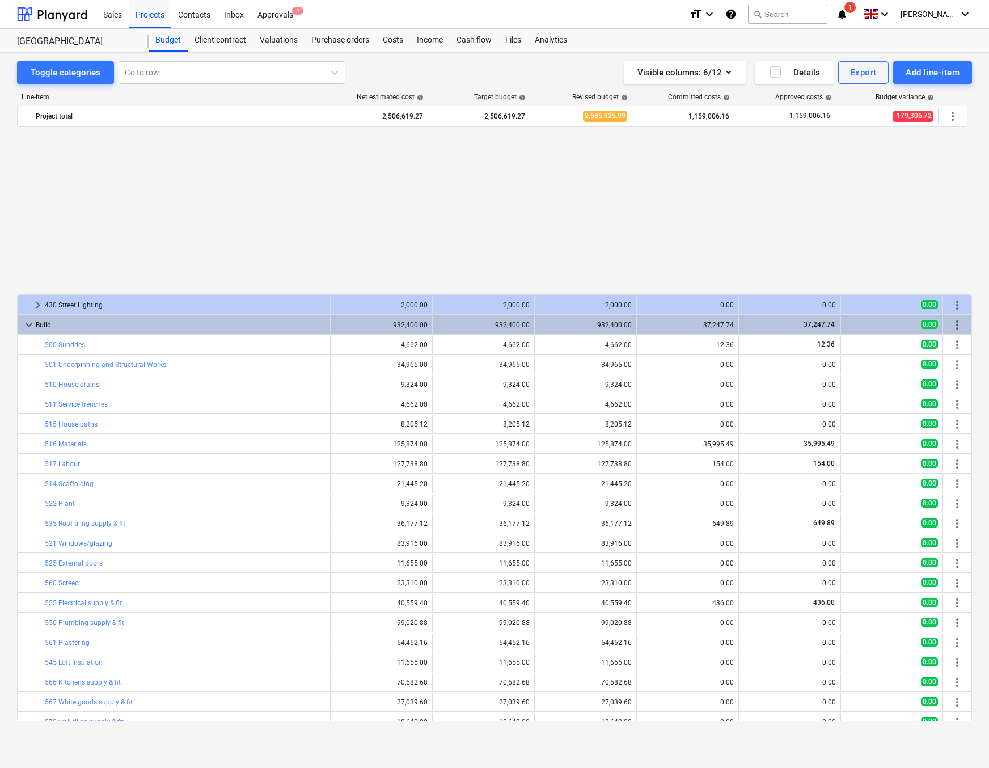
scroll to position [2210, 0]
